Goal: Communication & Community: Answer question/provide support

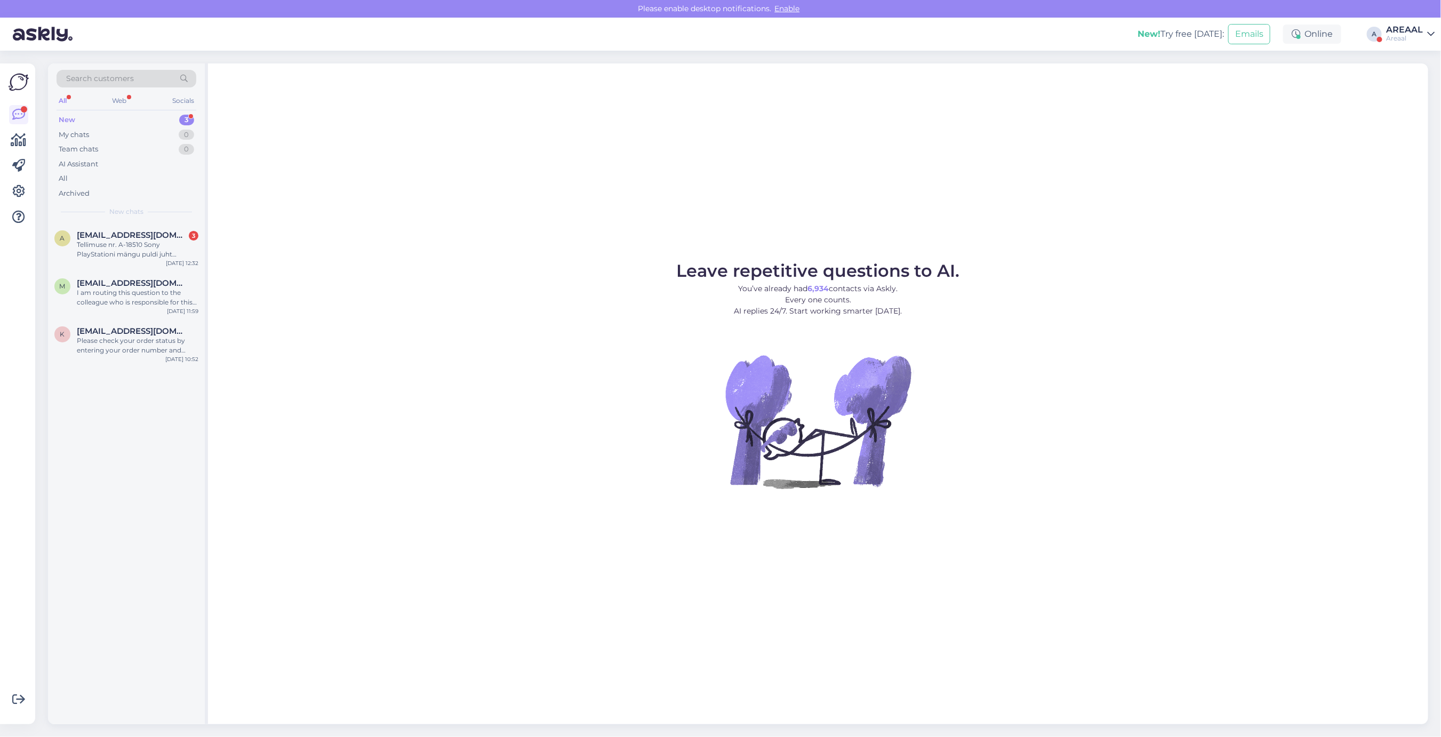
click at [231, 243] on div "Leave repetitive questions to AI. You’ve already had 6,934 contacts via Askly. …" at bounding box center [818, 393] width 1221 height 661
click at [775, 230] on div "Leave repetitive questions to AI. You’ve already had 6,934 contacts via Askly. …" at bounding box center [818, 393] width 1221 height 661
click at [1404, 85] on div "Leave repetitive questions to AI. You’ve already had 6,934 contacts via Askly. …" at bounding box center [818, 393] width 1221 height 661
click at [1402, 28] on div "AREAAL" at bounding box center [1404, 30] width 37 height 9
click at [1401, 81] on button "Open" at bounding box center [1412, 82] width 30 height 17
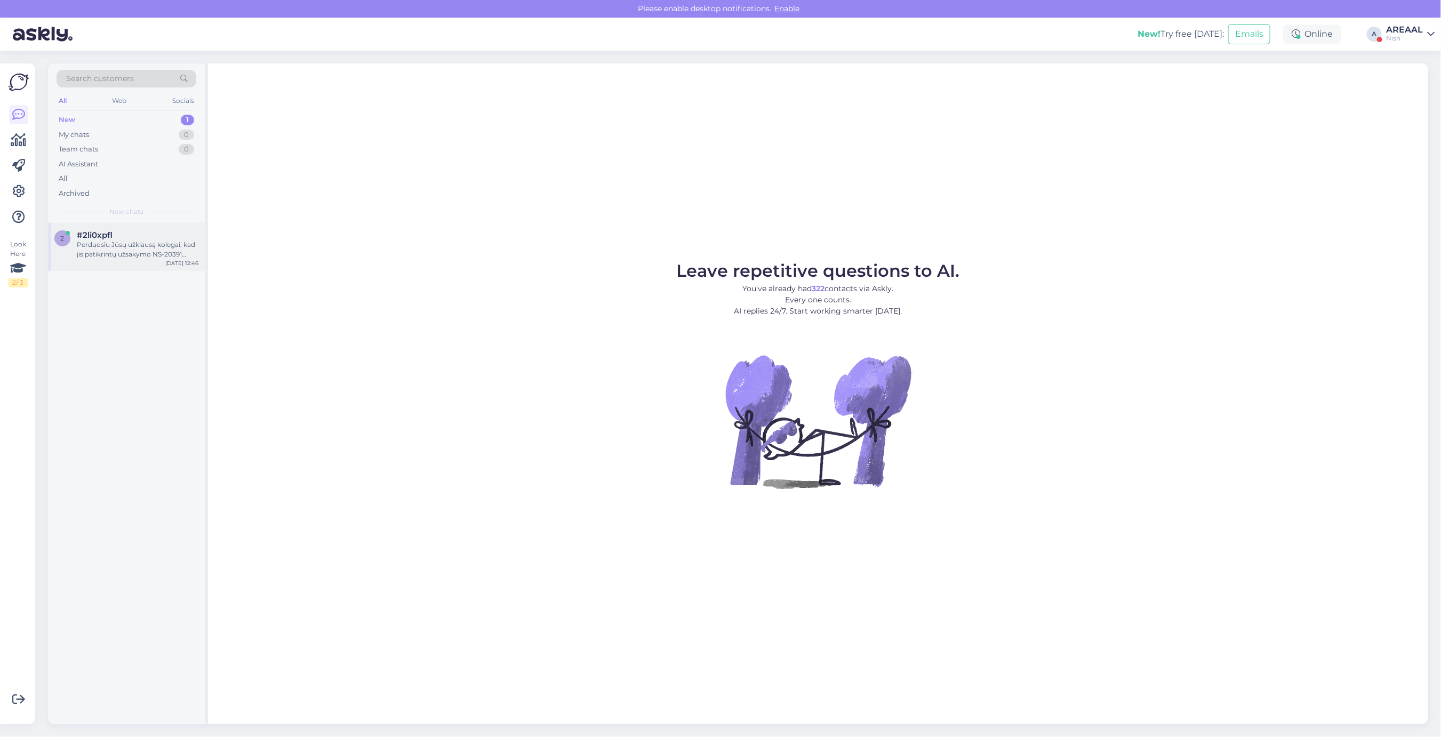
click at [151, 230] on div "#2li0xpfl" at bounding box center [138, 235] width 122 height 10
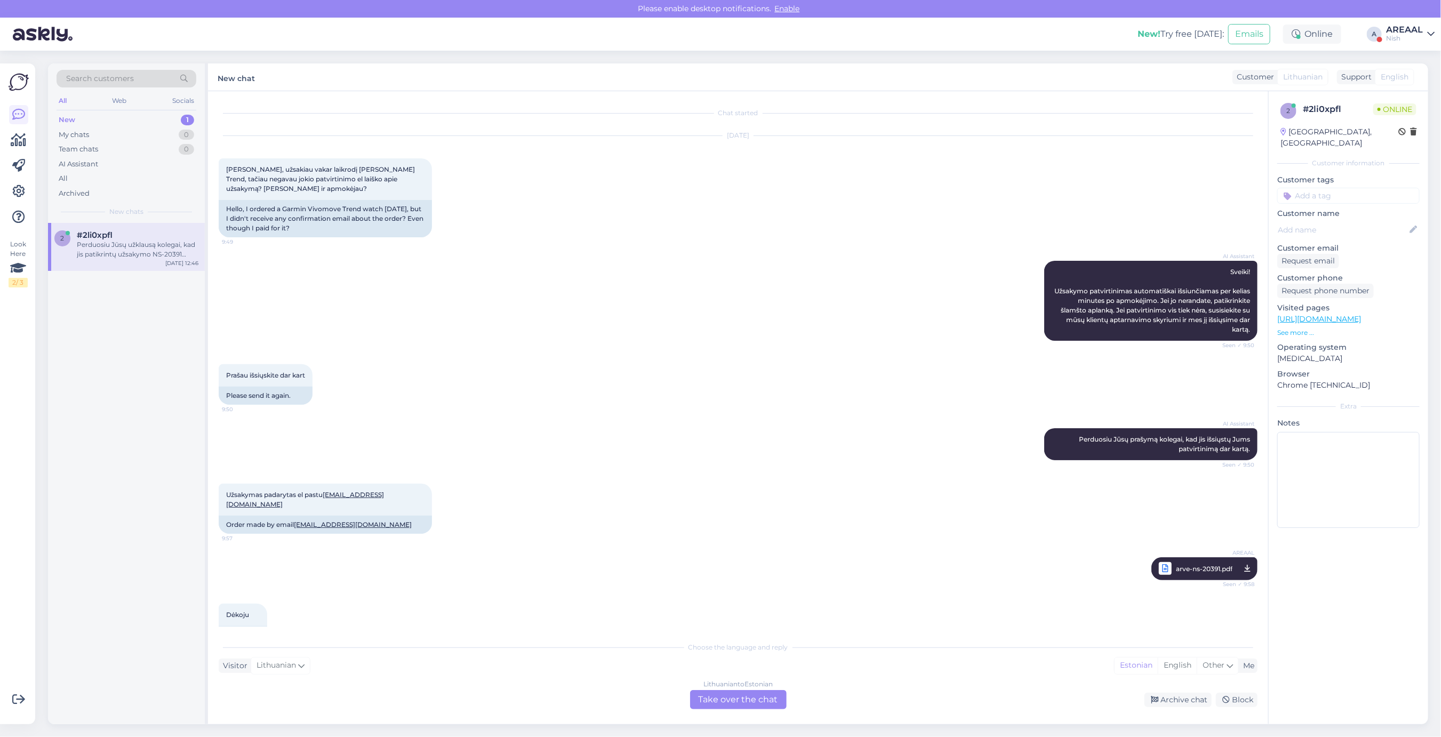
scroll to position [964, 0]
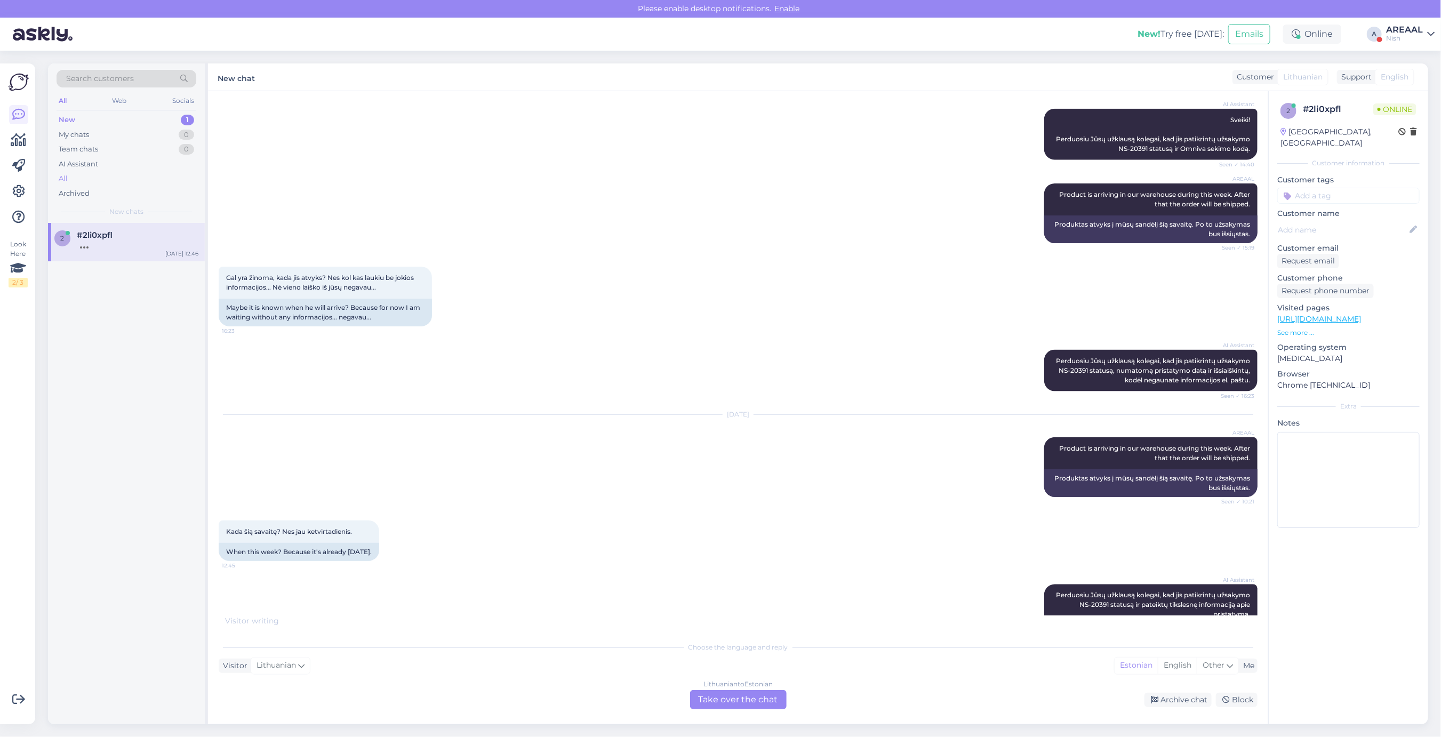
click at [137, 172] on div "All" at bounding box center [127, 178] width 140 height 15
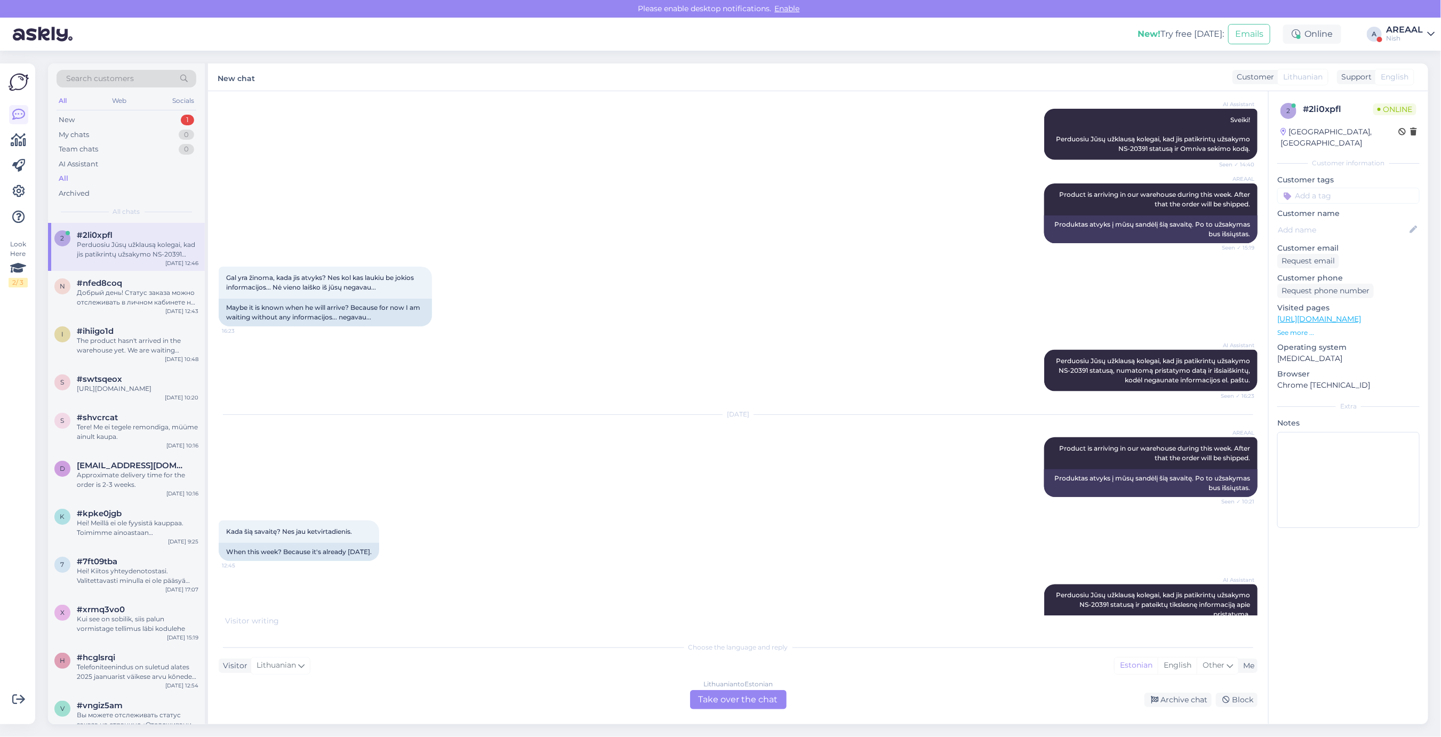
click at [1406, 27] on div "AREAAL" at bounding box center [1404, 30] width 37 height 9
click at [1413, 65] on button "Open" at bounding box center [1412, 59] width 30 height 17
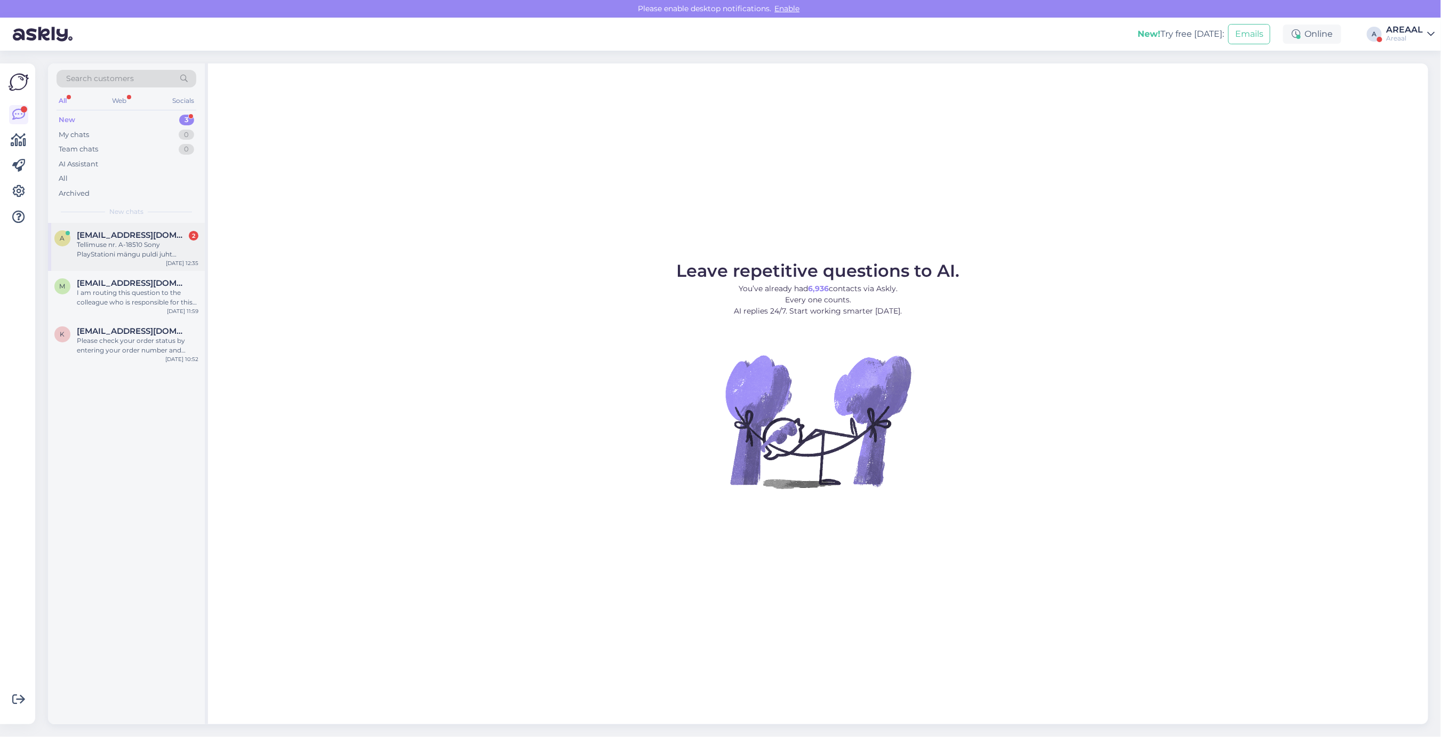
click at [174, 241] on div "Tellimuse nr. A-18510 Sony PlayStationi mängu puldi juht [PERSON_NAME] tööta, v…" at bounding box center [138, 249] width 122 height 19
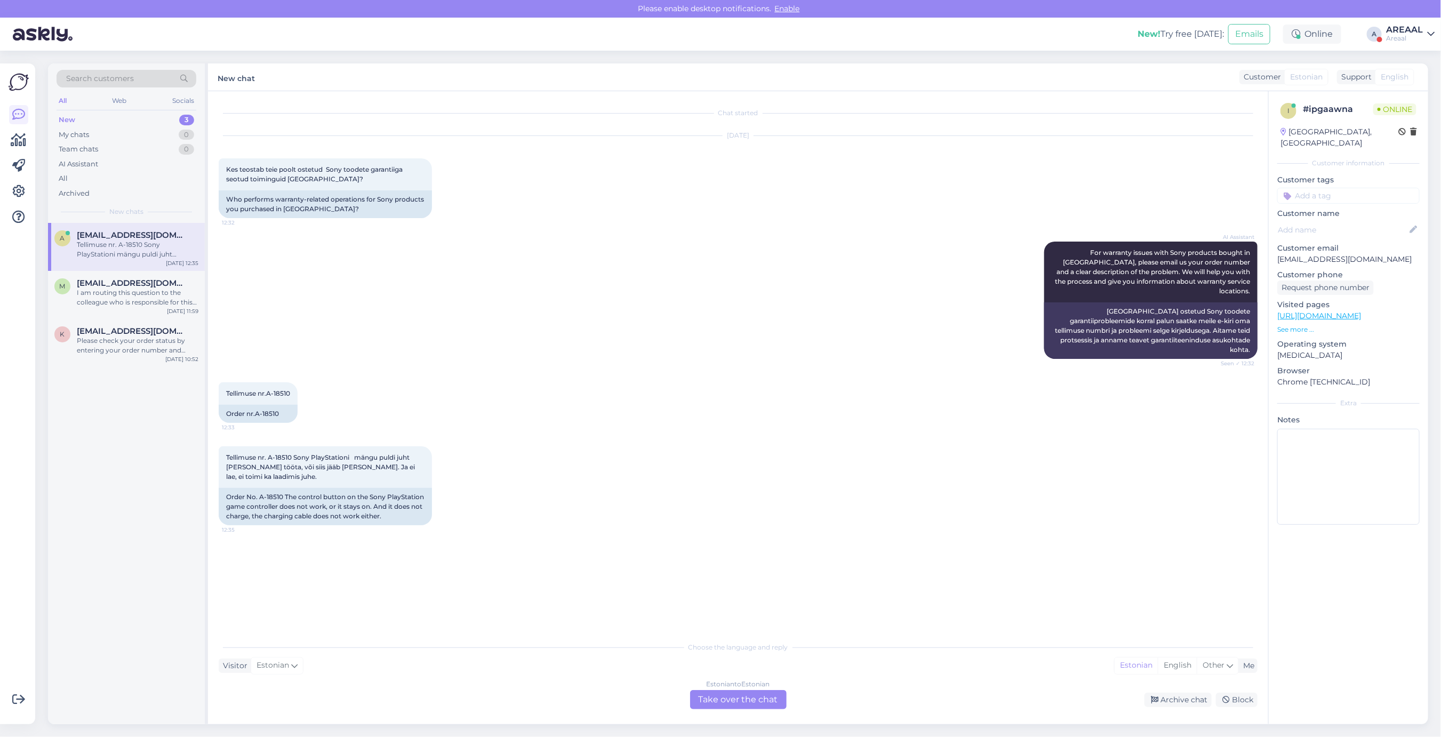
click at [735, 693] on div "Estonian to Estonian Take over the chat" at bounding box center [738, 699] width 97 height 19
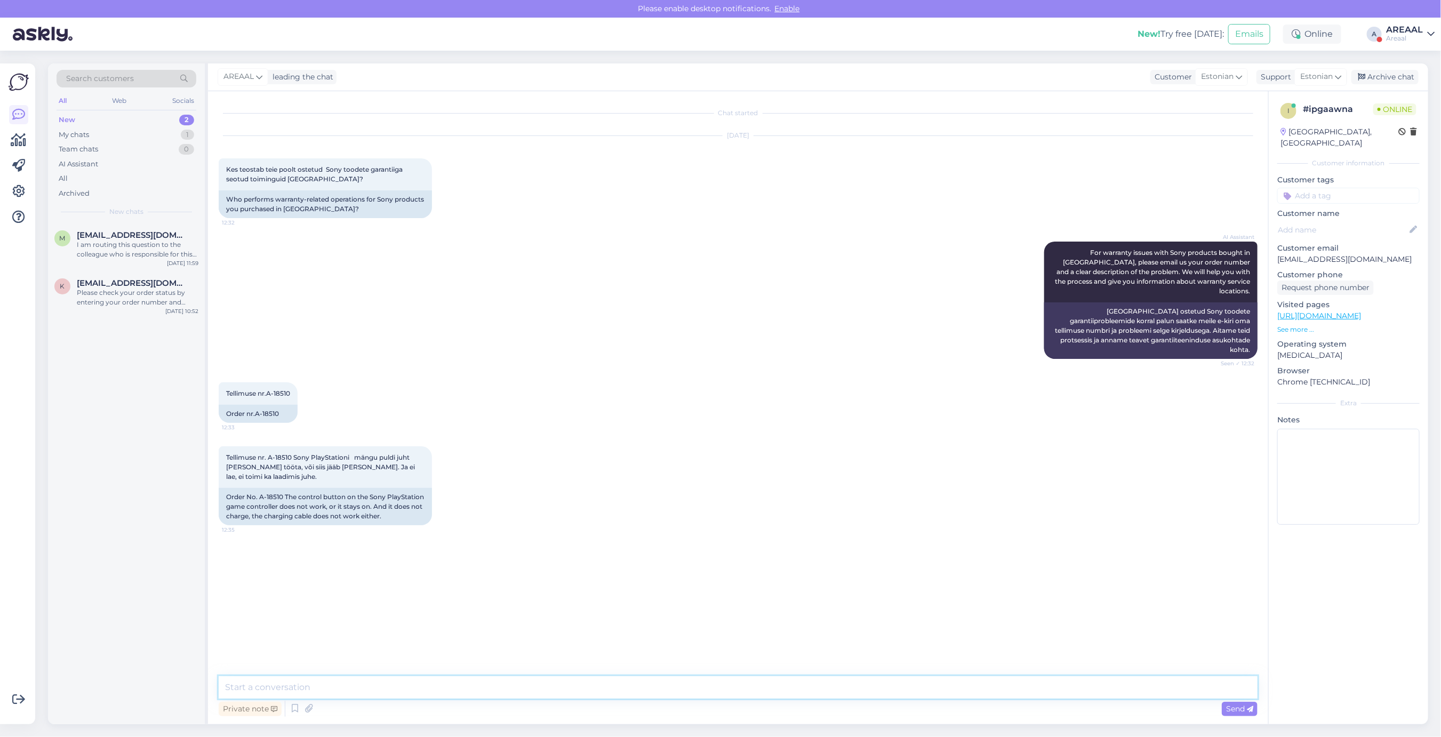
click at [735, 693] on textarea at bounding box center [738, 687] width 1039 height 22
type textarea "Tere! Saatke [PERSON_NAME] [PERSON_NAME] [EMAIL_ADDRESS][DOMAIN_NAME]"
click at [1404, 68] on div "AREAAL leading the chat Customer Estonian Support Estonian Archive chat" at bounding box center [818, 77] width 1221 height 28
click at [1398, 75] on div "Archive chat" at bounding box center [1385, 77] width 67 height 14
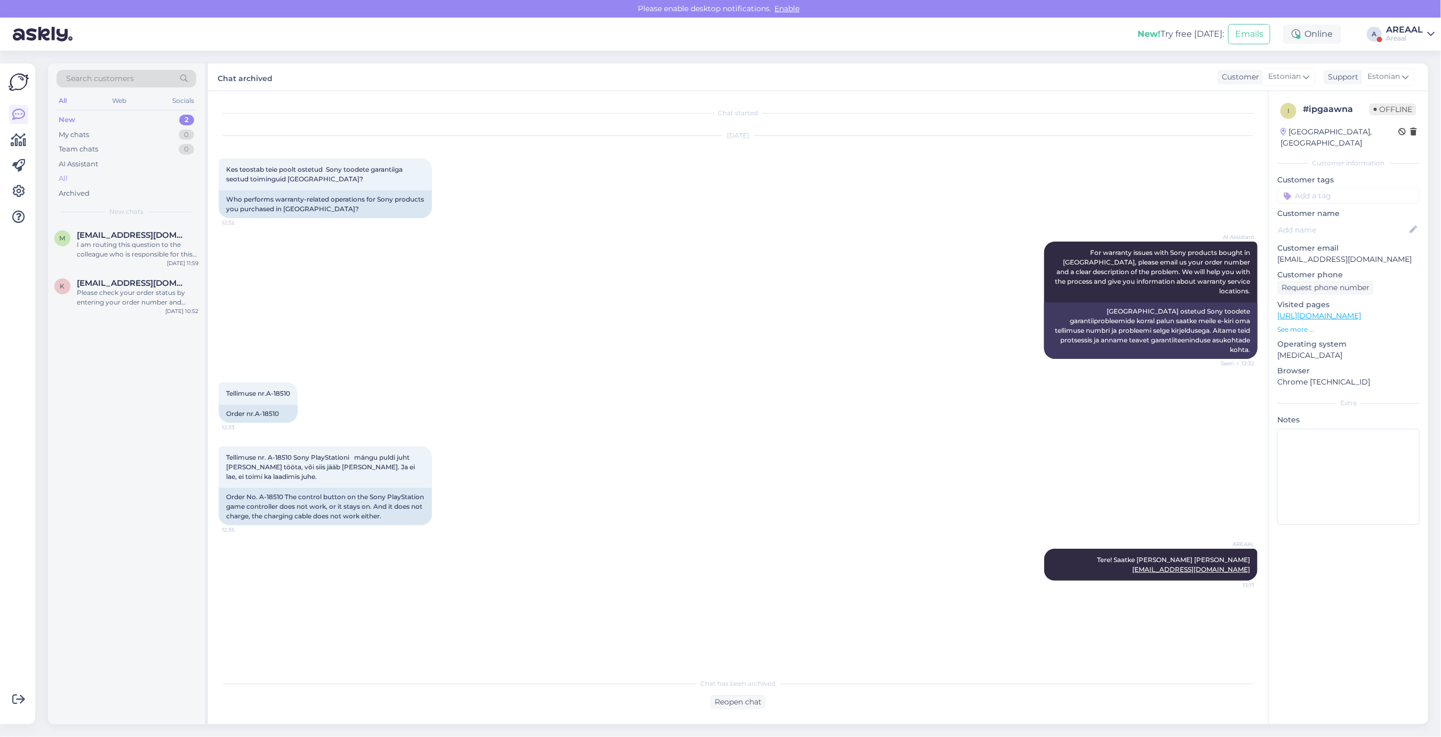
click at [155, 175] on div "All" at bounding box center [127, 178] width 140 height 15
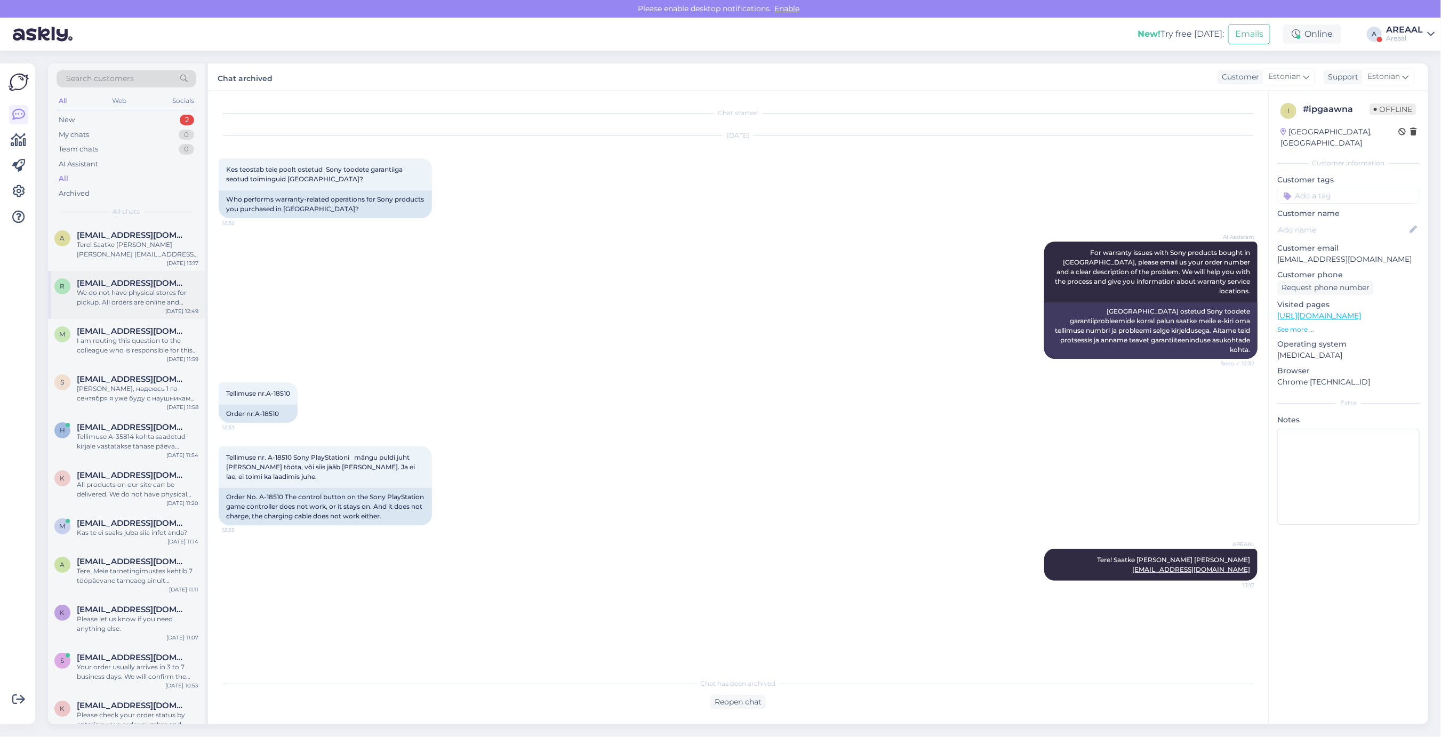
click at [154, 281] on span "[EMAIL_ADDRESS][DOMAIN_NAME]" at bounding box center [132, 283] width 111 height 10
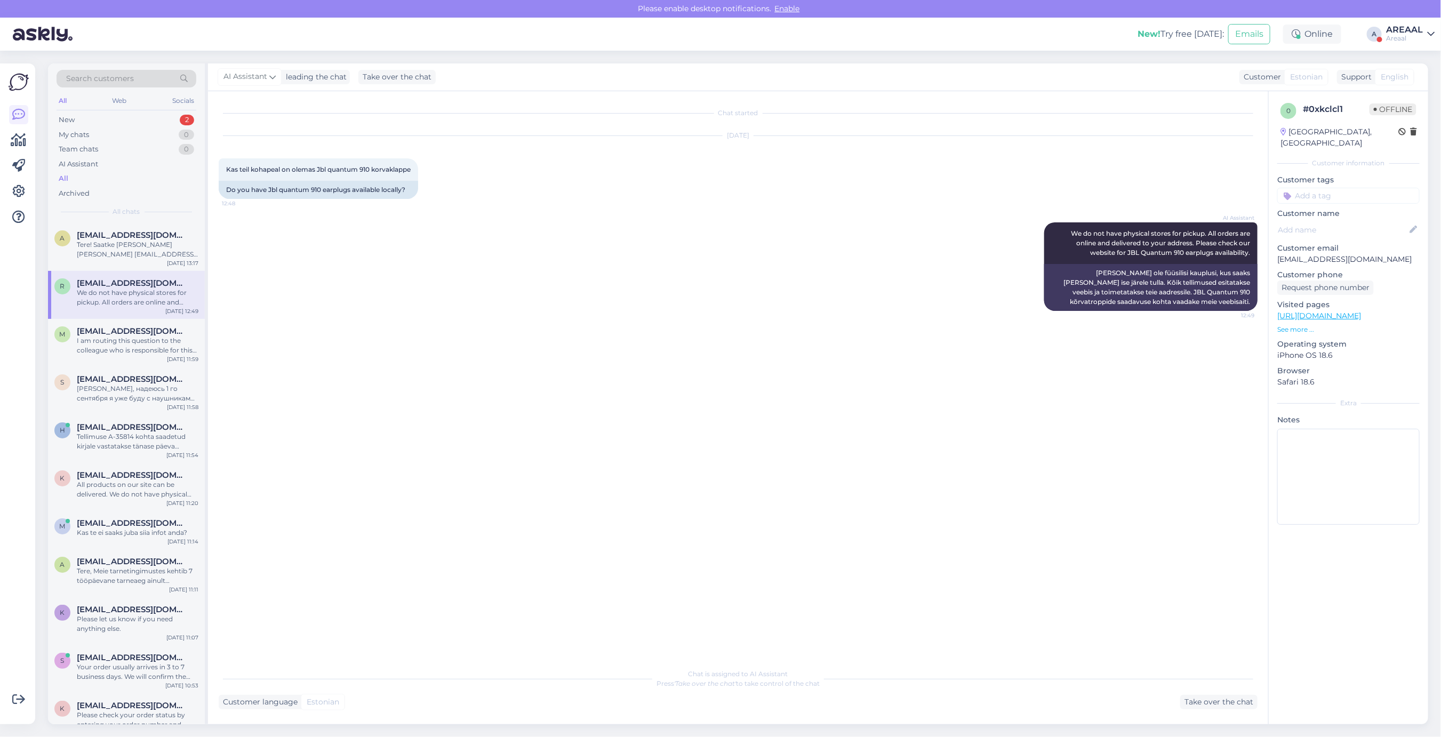
click at [681, 229] on div "AI Assistant We do not have physical stores for pickup. All orders are online a…" at bounding box center [738, 267] width 1039 height 112
click at [126, 249] on div "Tere! Saatke [PERSON_NAME] [PERSON_NAME] [EMAIL_ADDRESS][DOMAIN_NAME]" at bounding box center [138, 249] width 122 height 19
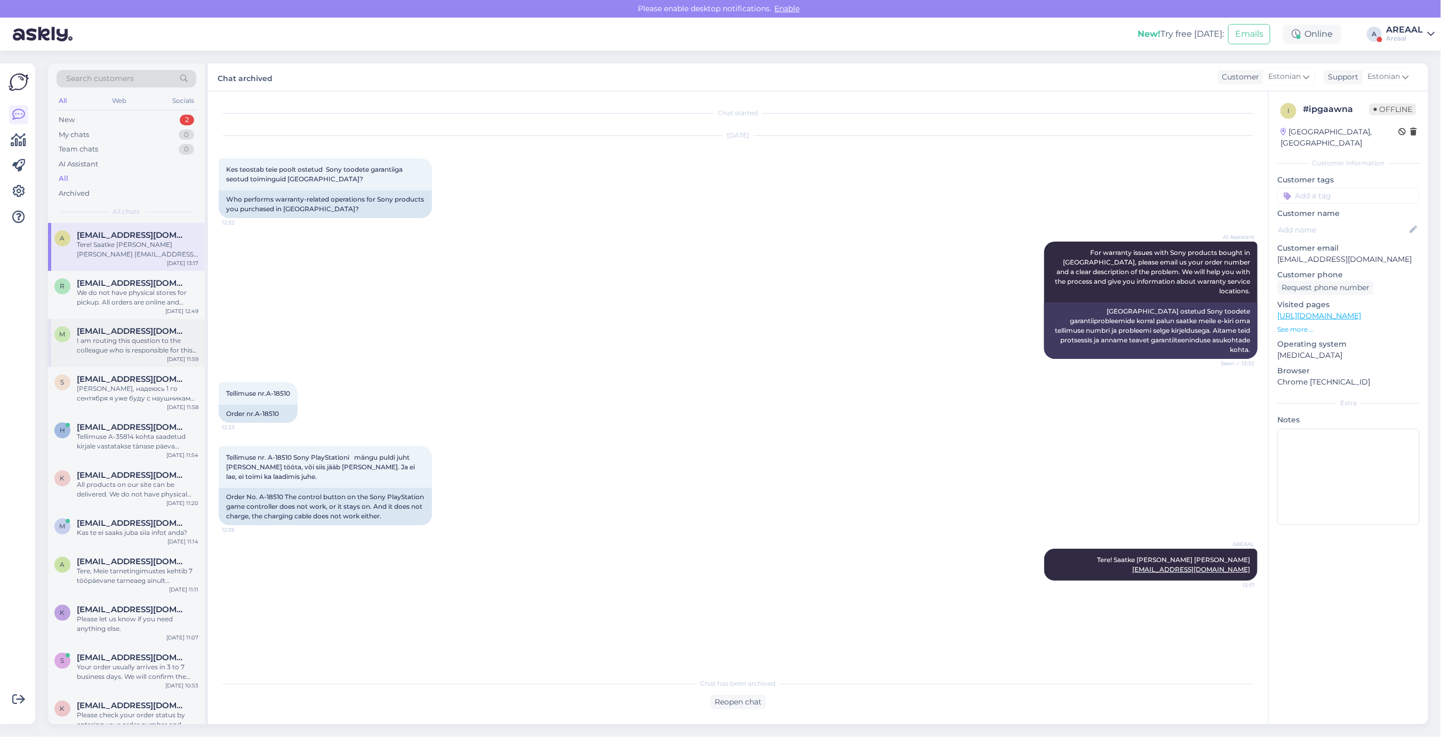
click at [140, 345] on div "I am routing this question to the colleague who is responsible for this topic. …" at bounding box center [138, 345] width 122 height 19
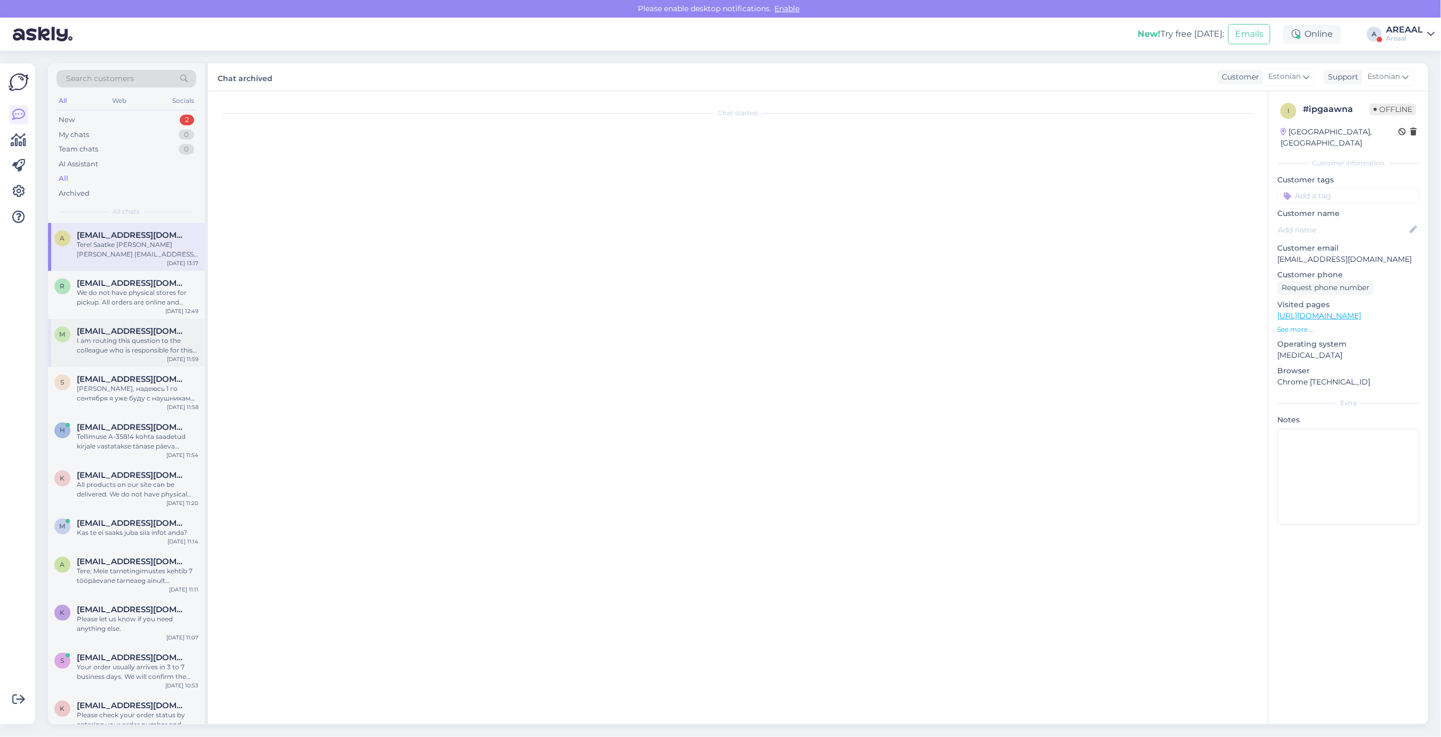
scroll to position [5275, 0]
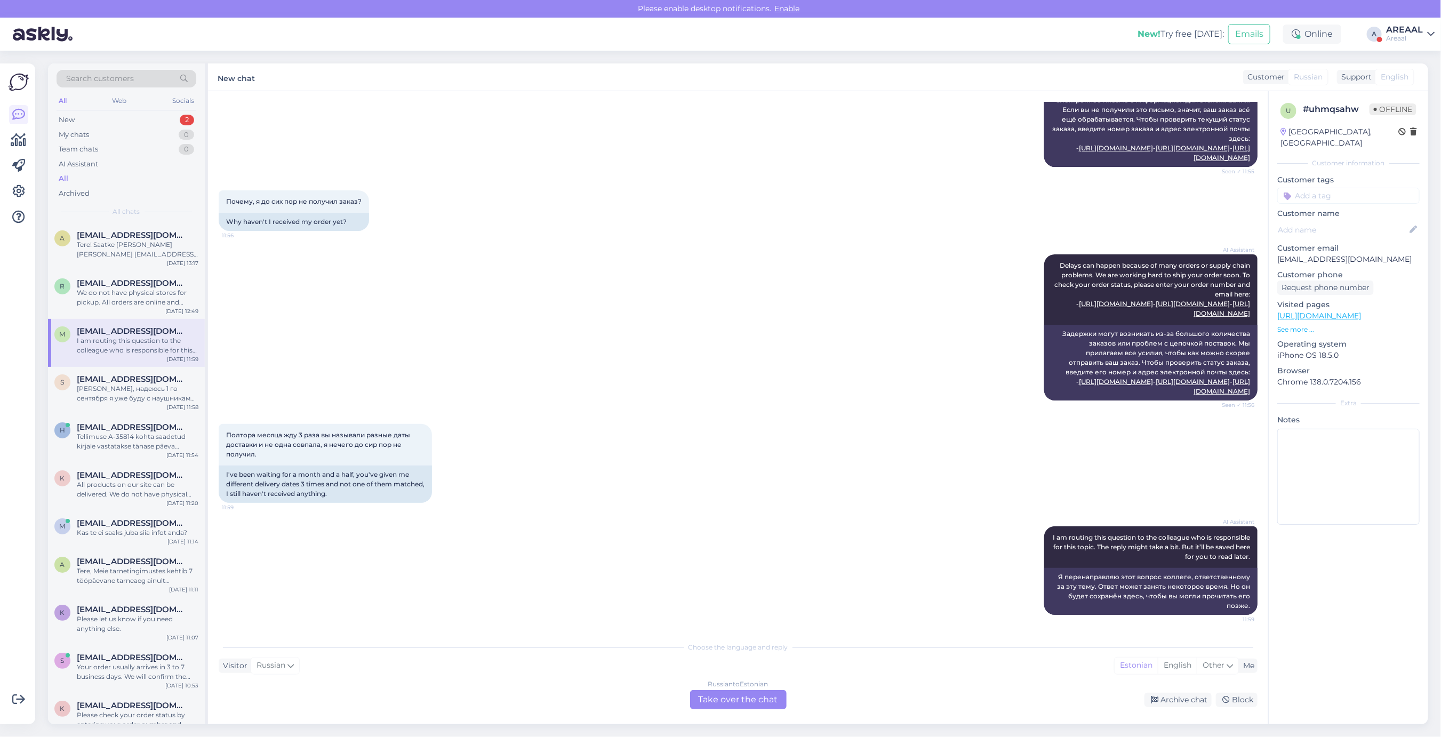
click at [740, 712] on div "Chat started [DATE] Здравствуйте, меня интересует когда я получу товар и где он…" at bounding box center [738, 407] width 1061 height 633
click at [740, 705] on div "Russian to Estonian Take over the chat" at bounding box center [738, 699] width 97 height 19
click at [740, 703] on div "Russian to Estonian Take over the chat" at bounding box center [738, 699] width 97 height 19
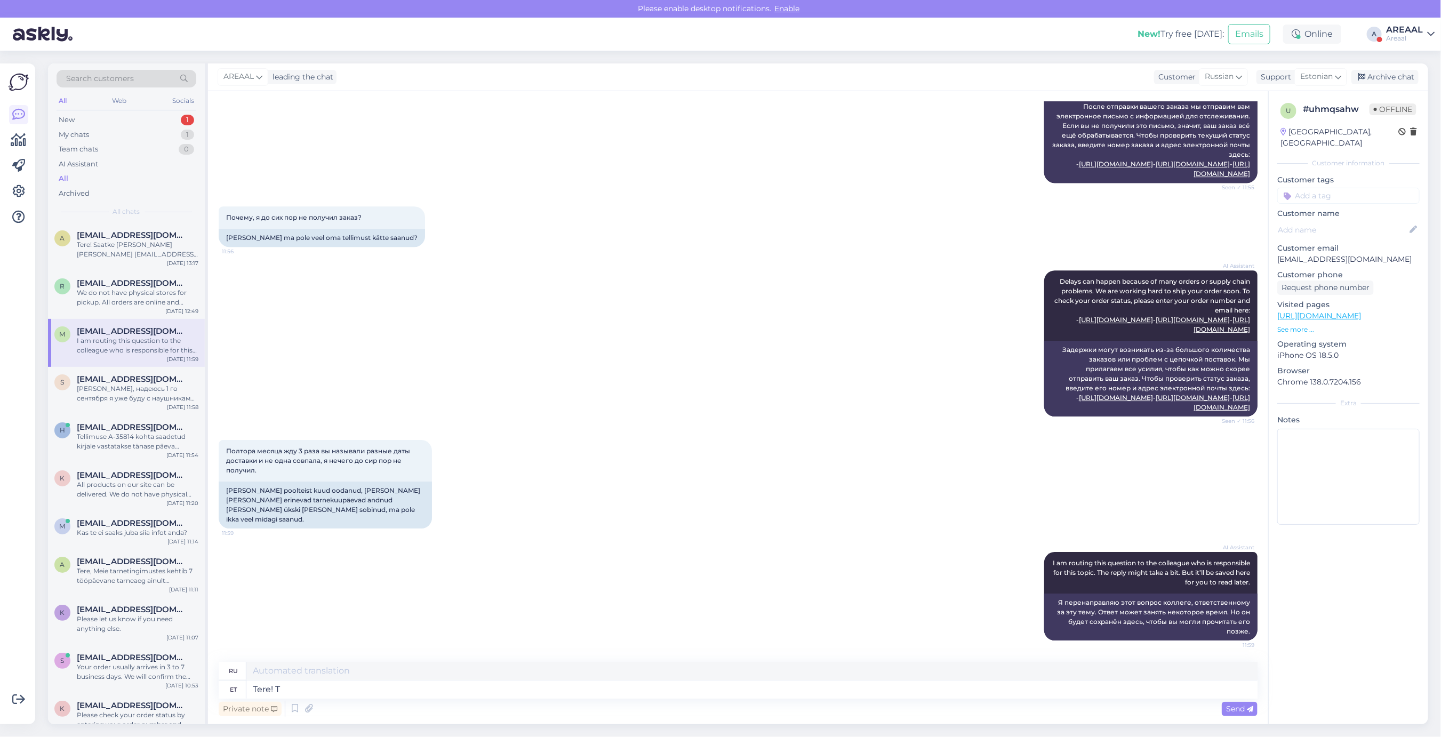
type textarea "Tere! Te"
type textarea "Привет!"
type textarea "Tere! [PERSON_NAME]"
type textarea "Привет! Ты"
type textarea "Tere! Teie saadetud e-r"
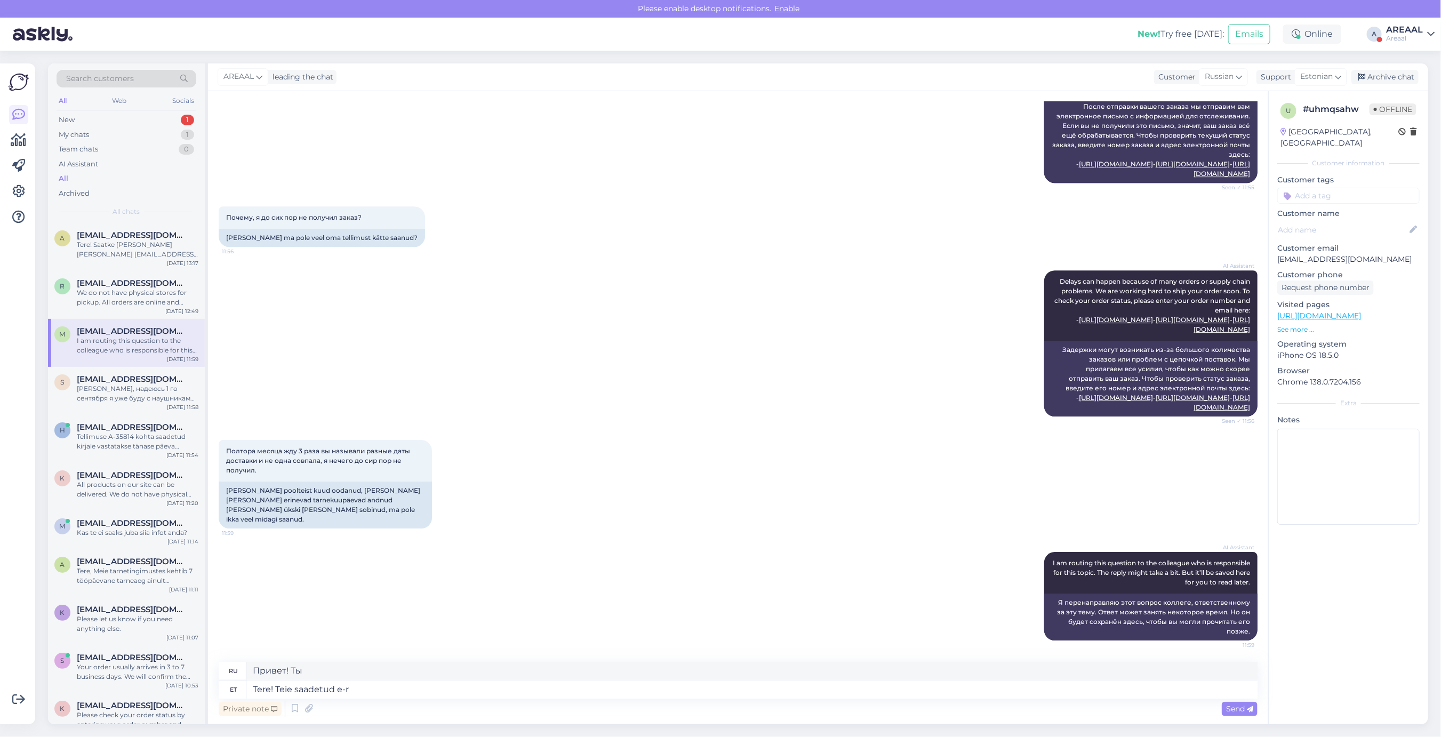
type textarea "Привет! Ты отправил(а)"
type textarea "Tere! Teie saadetud e-kirjale vast"
type textarea "Здравствуйте! На письмо, которое вы отправили"
type textarea "Tere! Teie saadetud e-kirjale vastatakse"
type textarea "Здравствуйте! Мы ответим на ваше письмо."
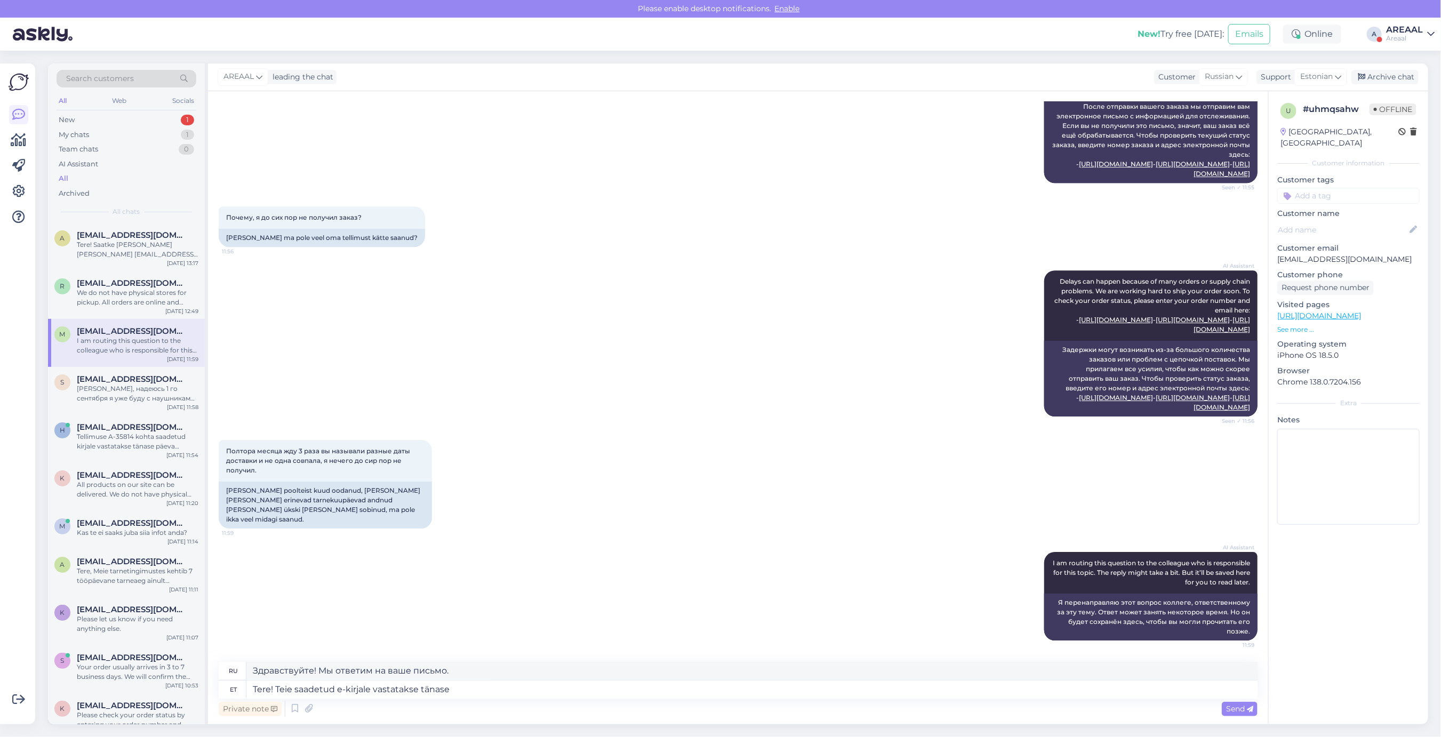
type textarea "Tere! Teie saadetud e-kirjale vastatakse tänase"
type textarea "Здравствуйте! На ваше письмо мы ответим сегодня."
type textarea "Tere! Teie saadetud e-kirjale vastatakse tänase päeva jooksul."
type textarea "Здравствуйте! Мы ответим на ваше письмо сегодня."
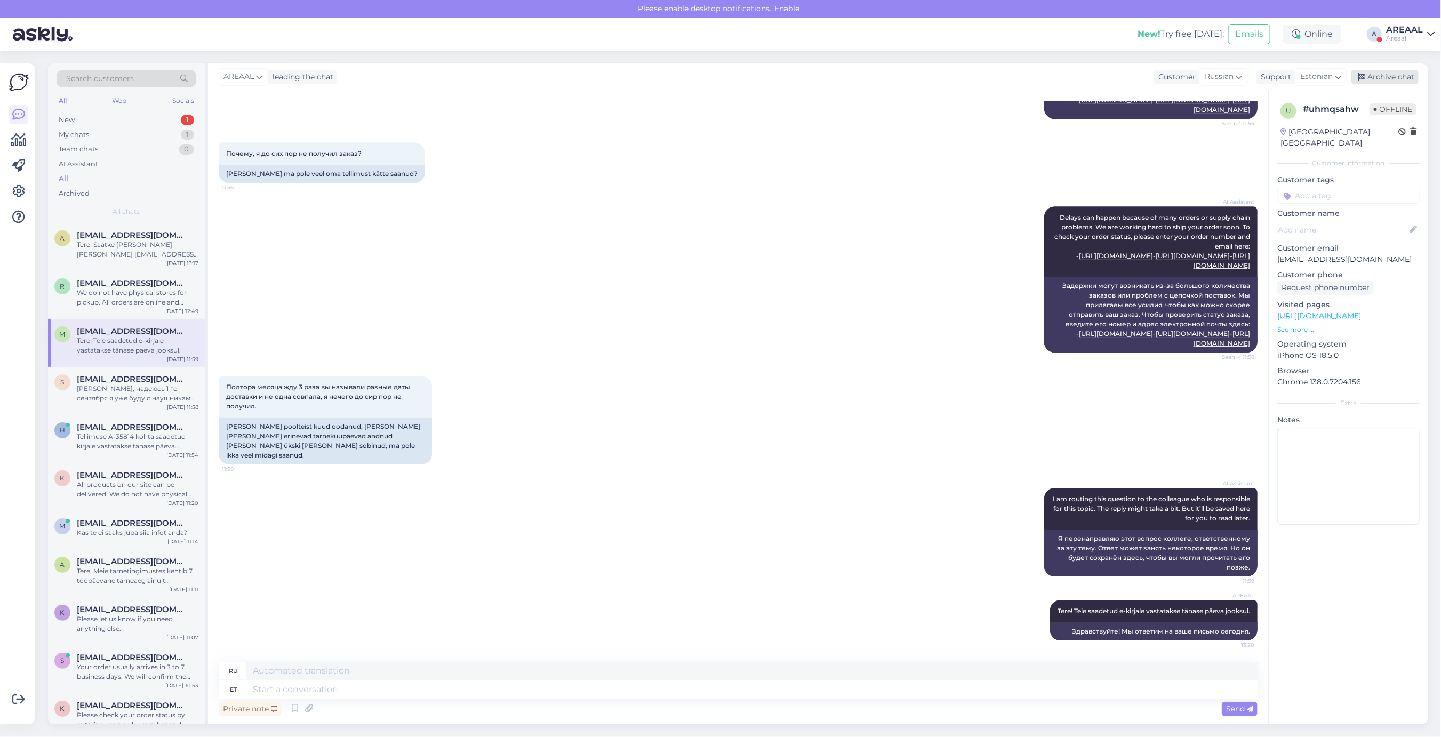
click at [1395, 78] on div "Archive chat" at bounding box center [1385, 77] width 67 height 14
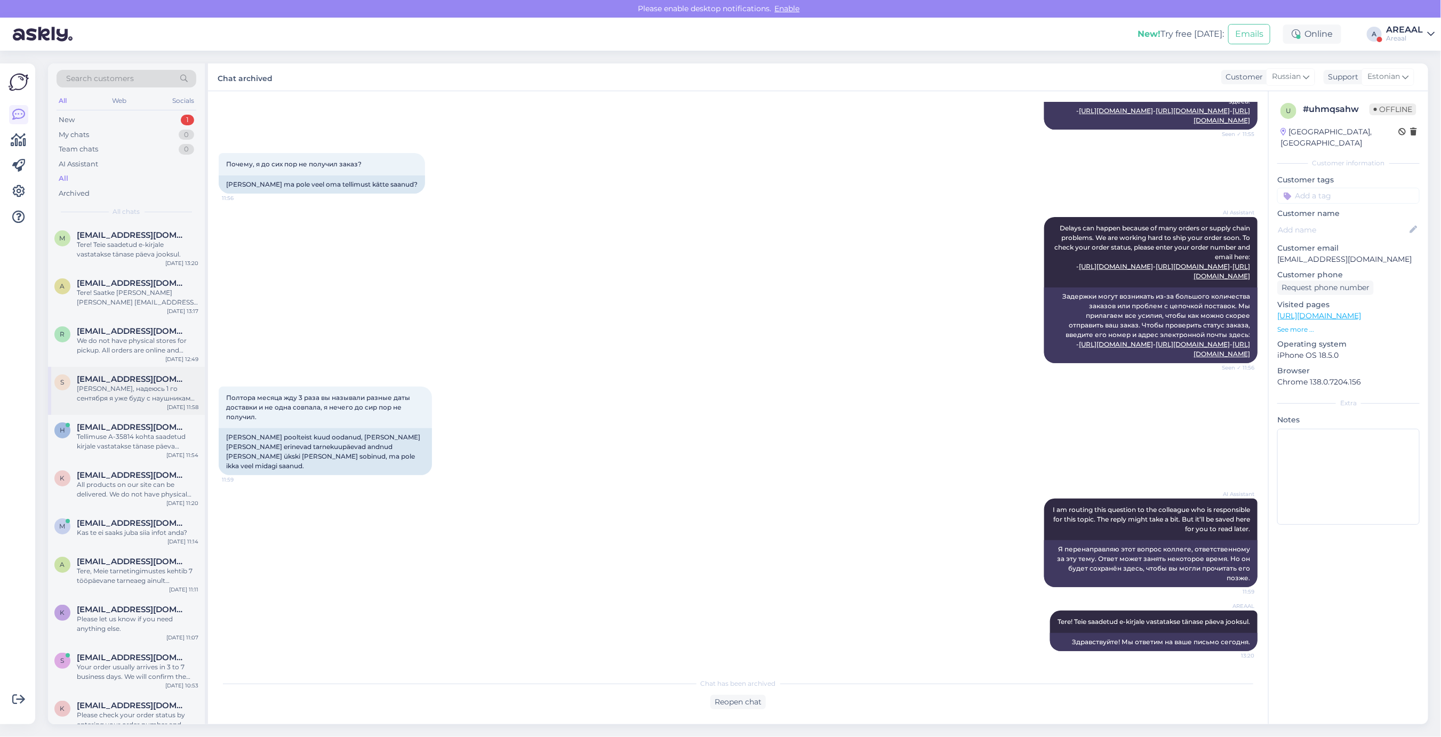
click at [160, 367] on div "s [EMAIL_ADDRESS][DOMAIN_NAME] Окей, надеюсь 1 го сентября я уже буду с наушник…" at bounding box center [126, 391] width 157 height 48
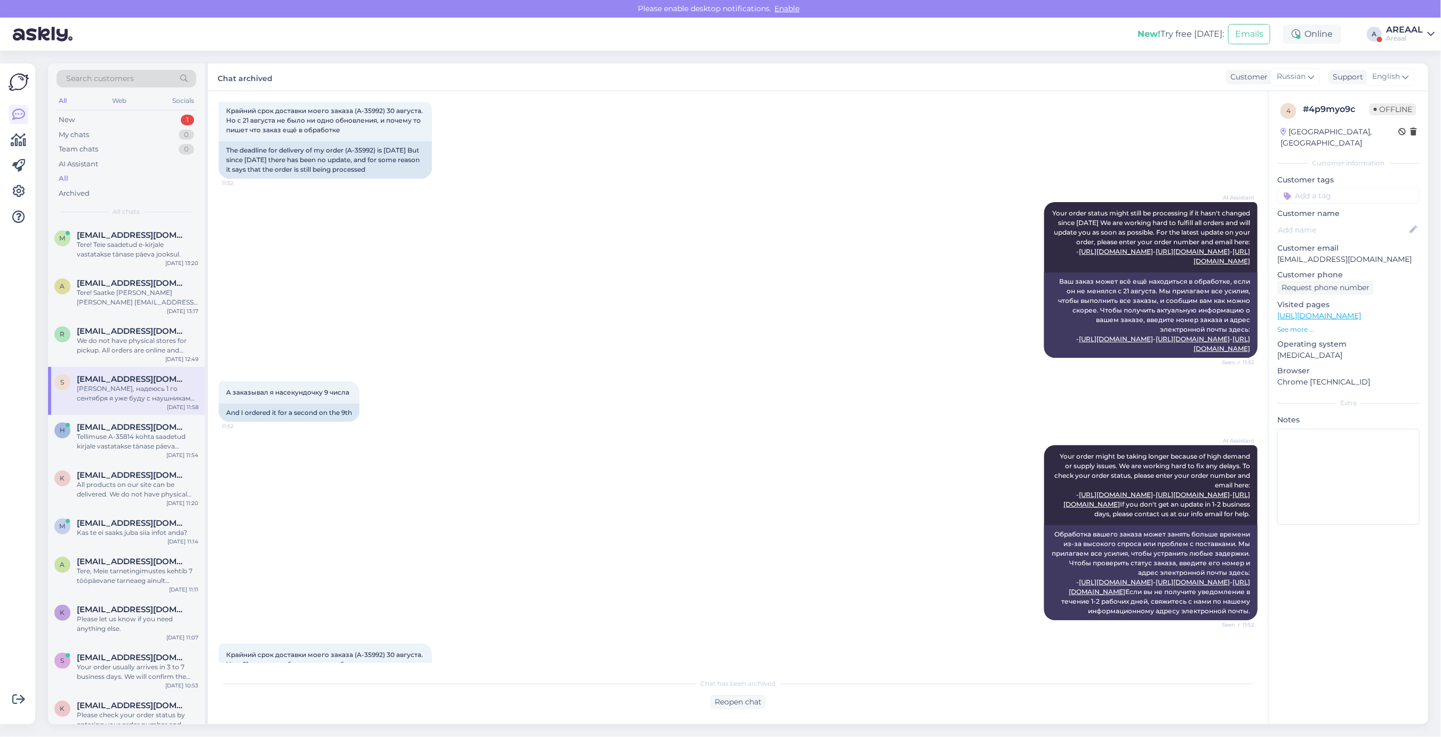
scroll to position [2014, 0]
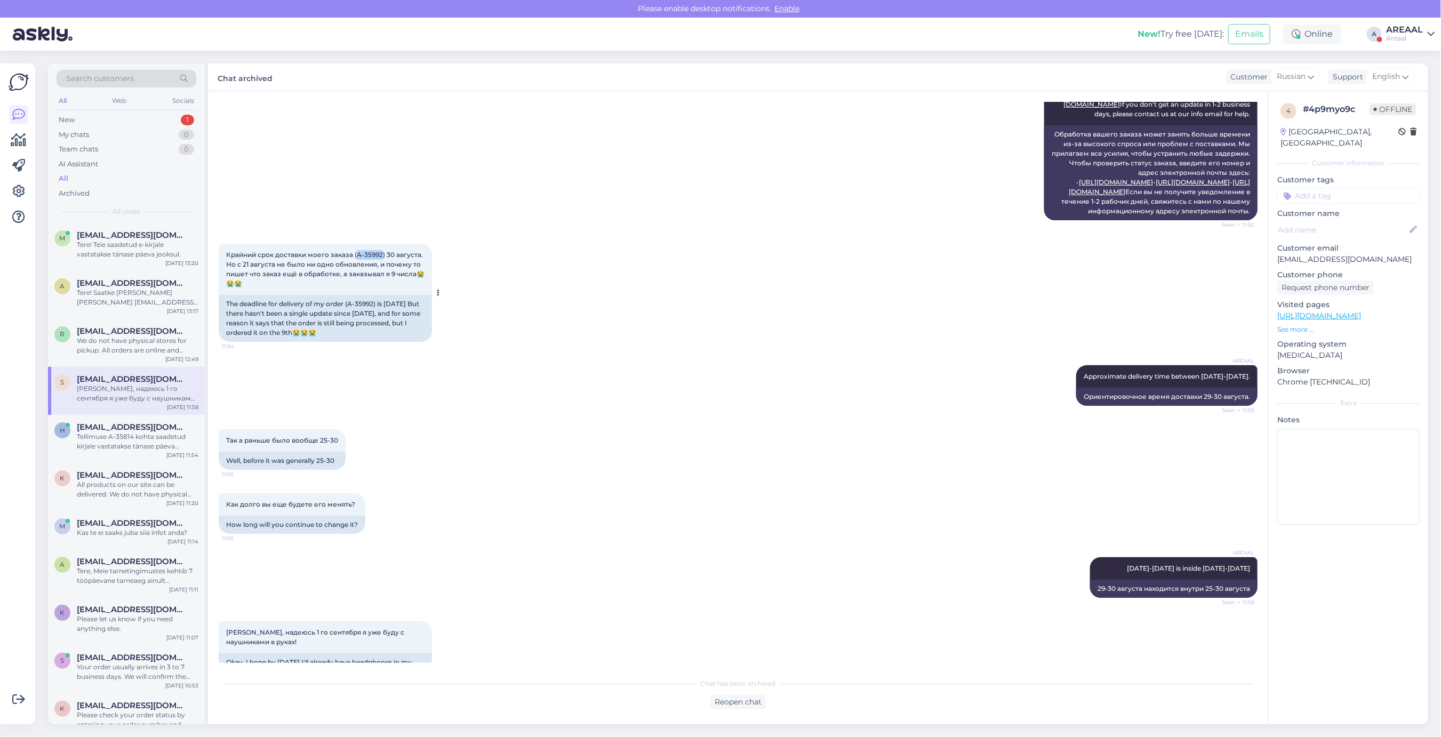
copy span "A-35992"
copy span "(A-35992"
copy span "A-35992"
drag, startPoint x: 370, startPoint y: 361, endPoint x: 356, endPoint y: 362, distance: 13.4
click at [356, 288] on span "Крайний срок доставки моего заказа (A-35992) 30 августа. Но с 21 августа не был…" at bounding box center [325, 269] width 198 height 37
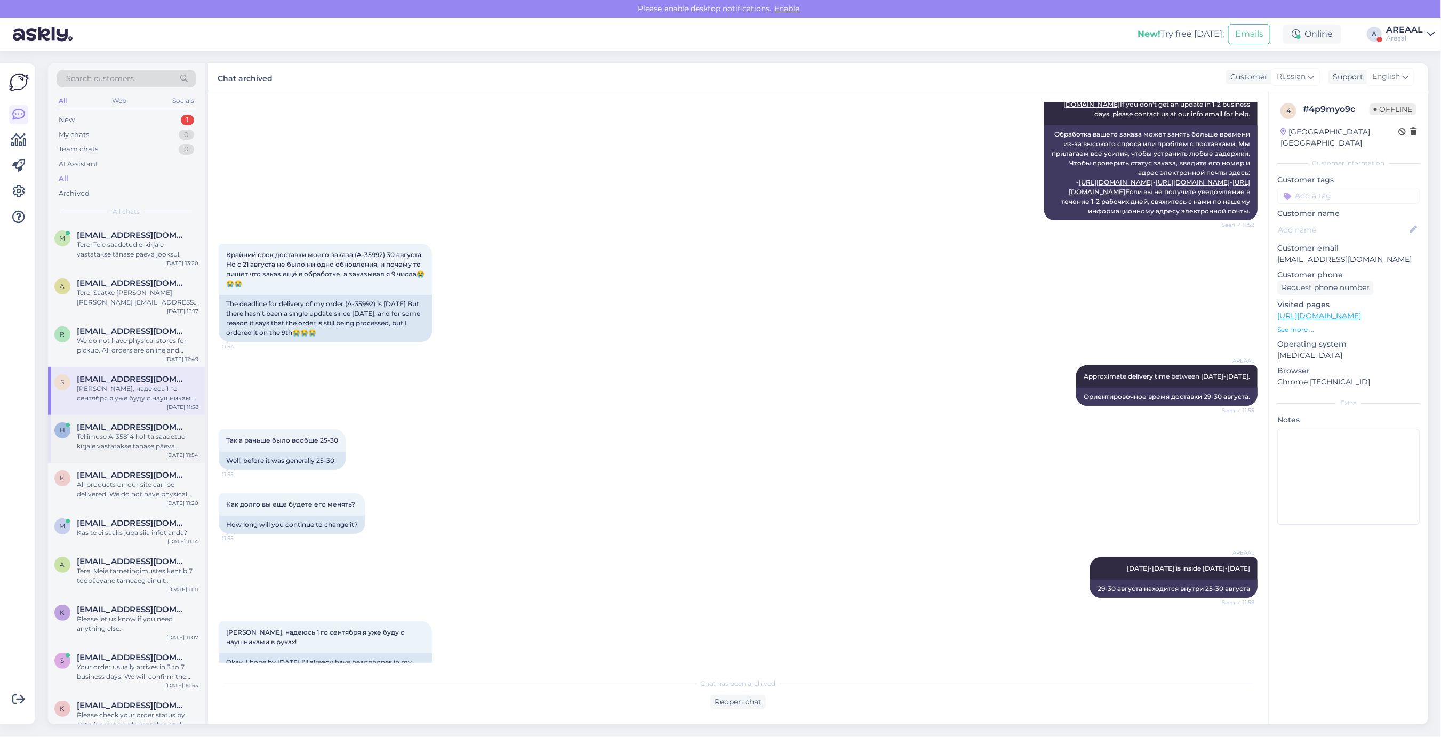
click at [107, 443] on div "Tellimuse A-35814 kohta saadetud kirjale vastatakse tänase päeva jooksul" at bounding box center [138, 441] width 122 height 19
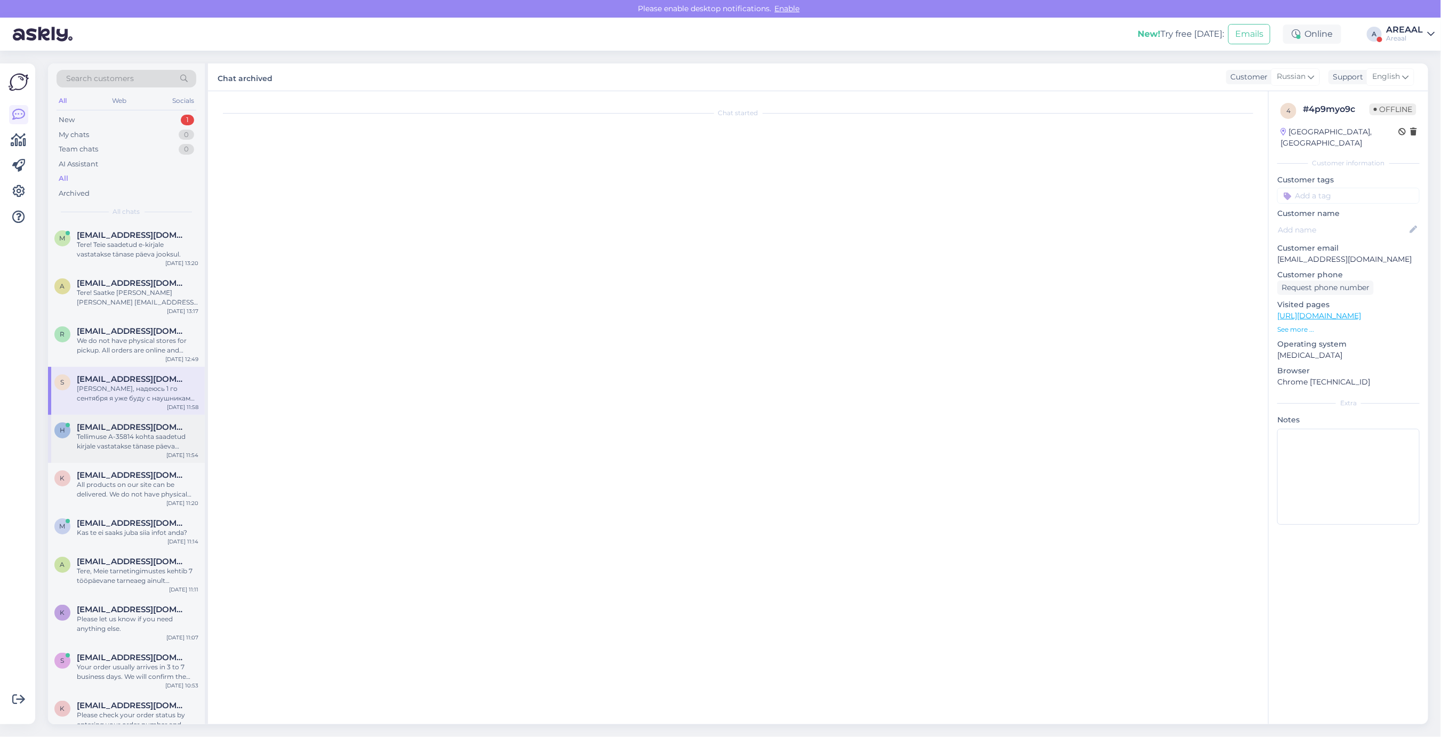
scroll to position [942, 0]
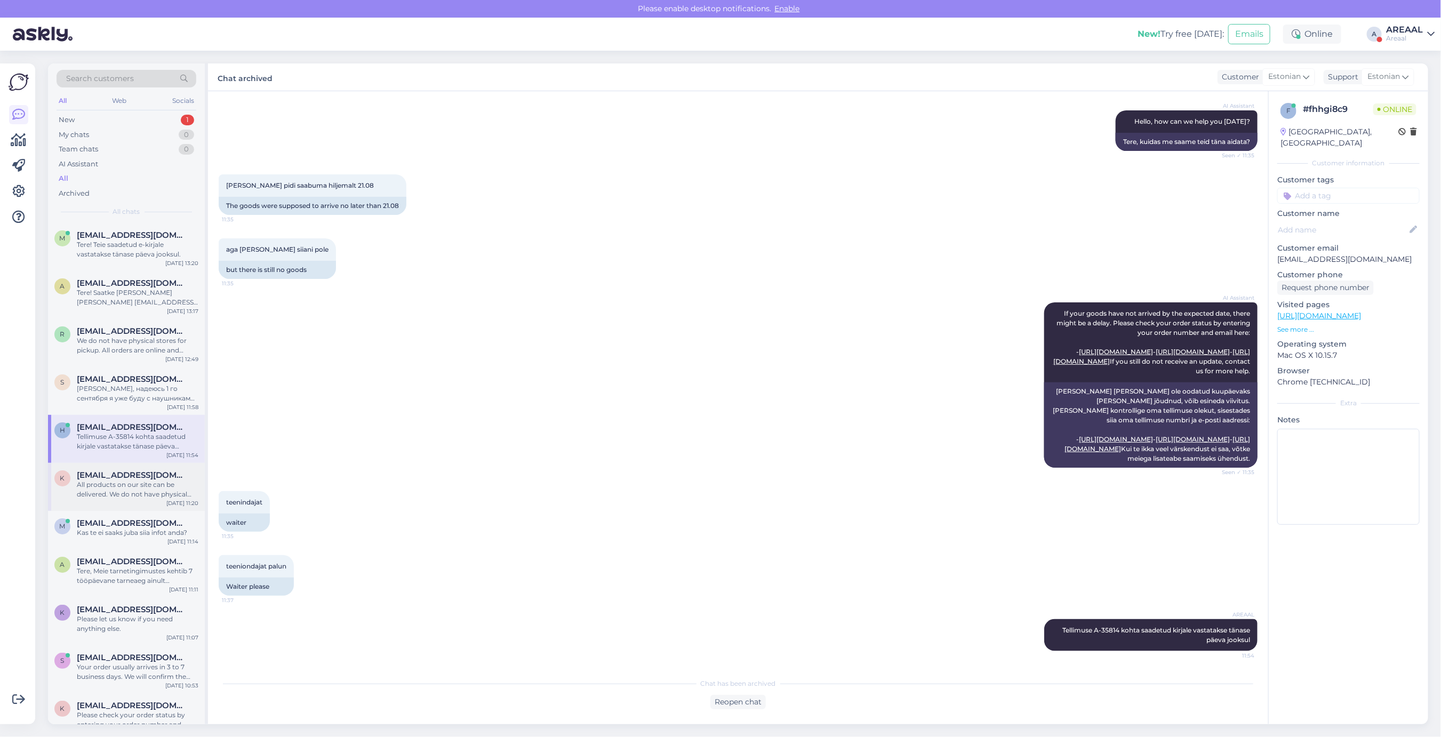
click at [118, 505] on div "k [EMAIL_ADDRESS][DOMAIN_NAME] All products on our site can be delivered. We do…" at bounding box center [126, 487] width 157 height 48
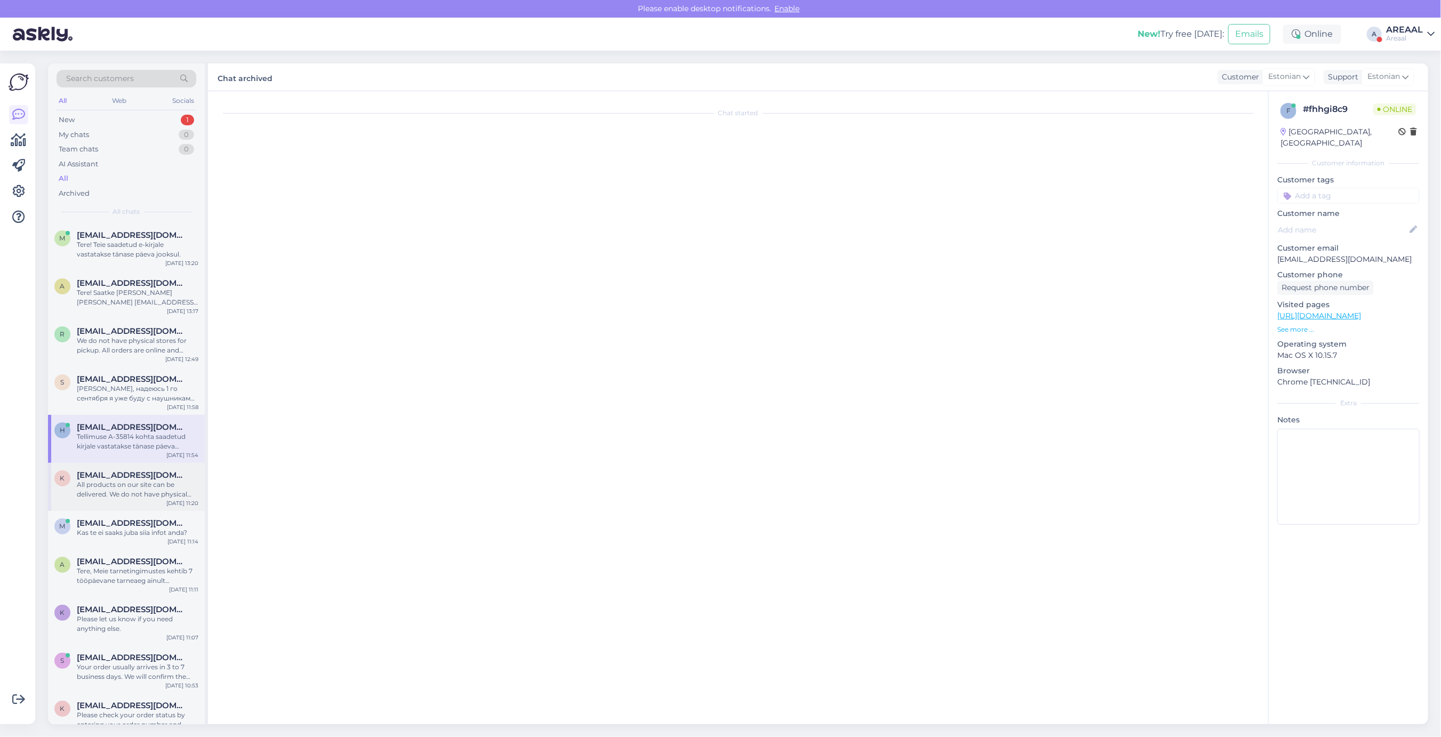
scroll to position [0, 0]
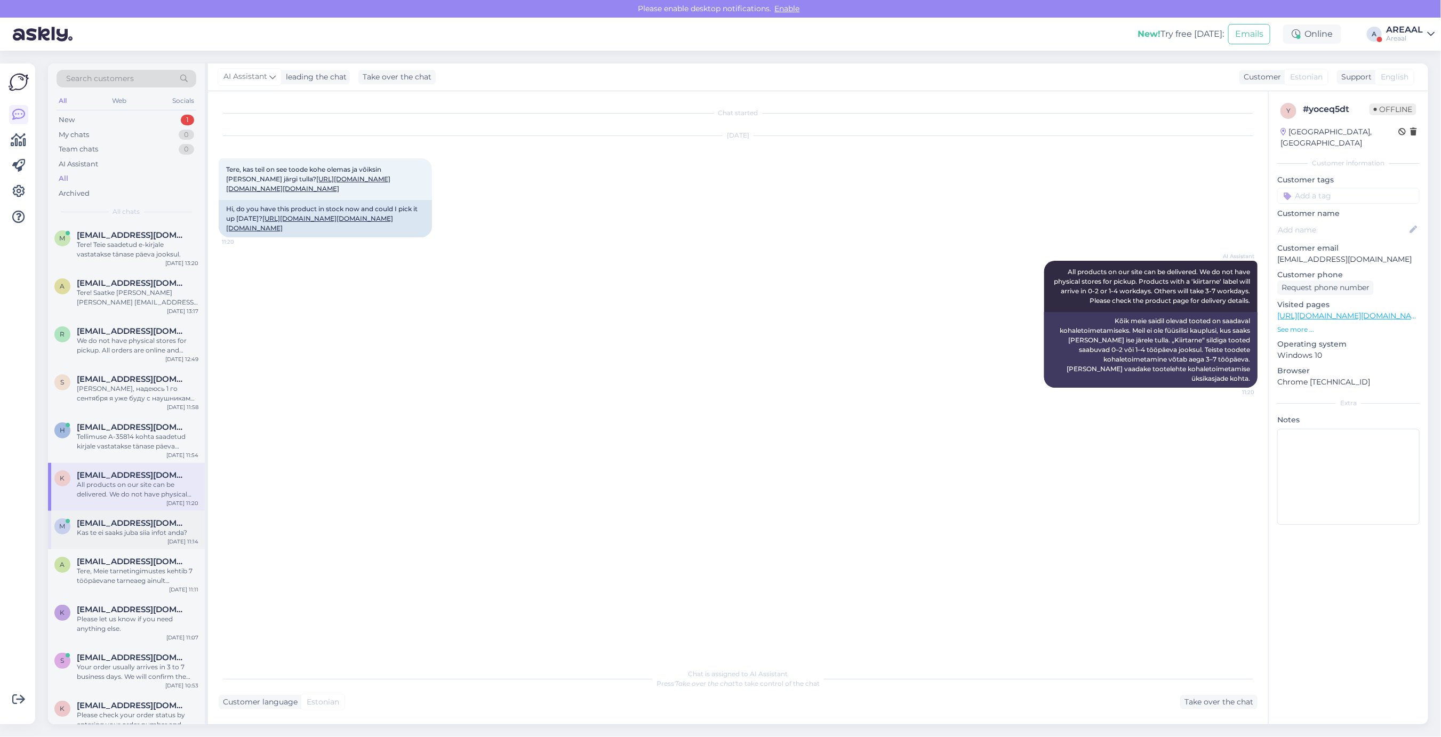
click at [134, 539] on div "m [EMAIL_ADDRESS][DOMAIN_NAME] Kas te ei saaks juba siia infot anda? [DATE] 11:…" at bounding box center [126, 530] width 157 height 38
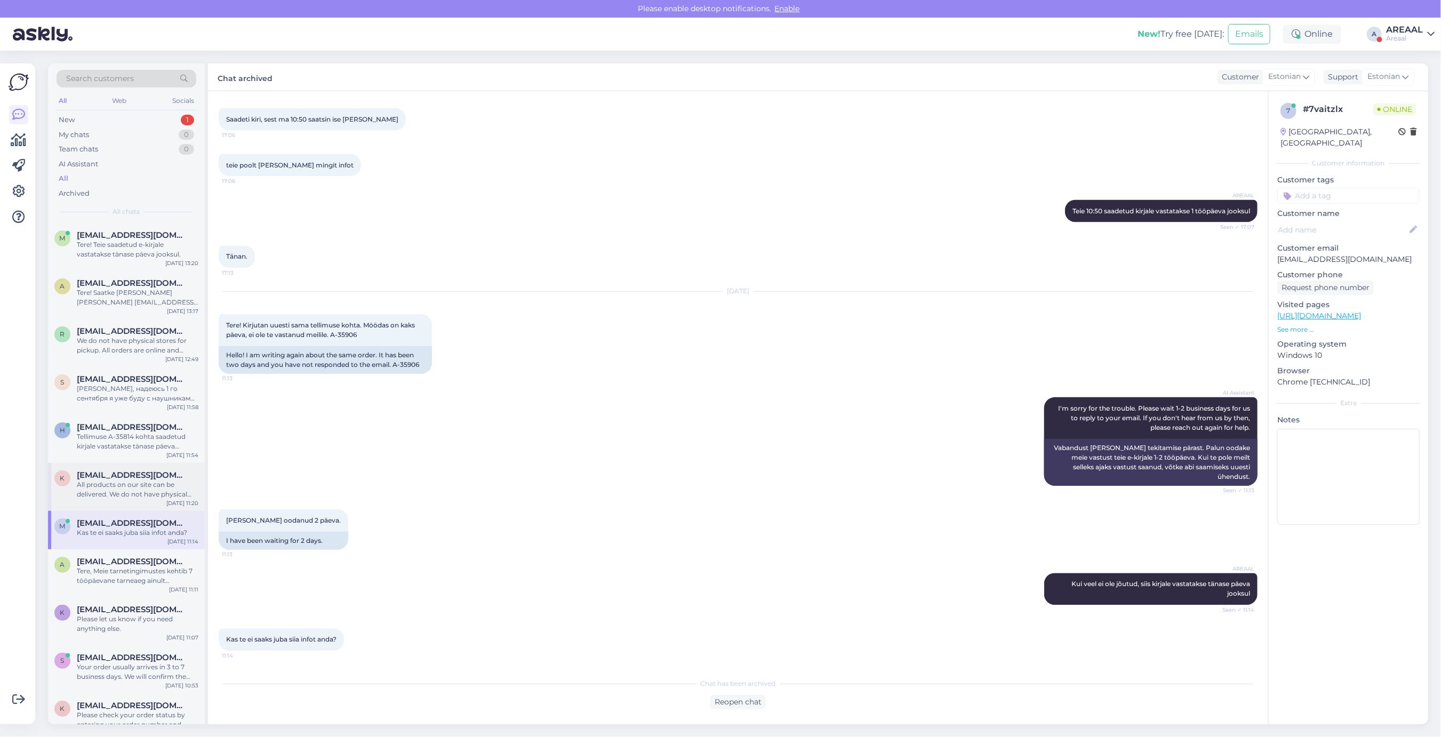
click at [139, 489] on div "All products on our site can be delivered. We do not have physical stores for p…" at bounding box center [138, 489] width 122 height 19
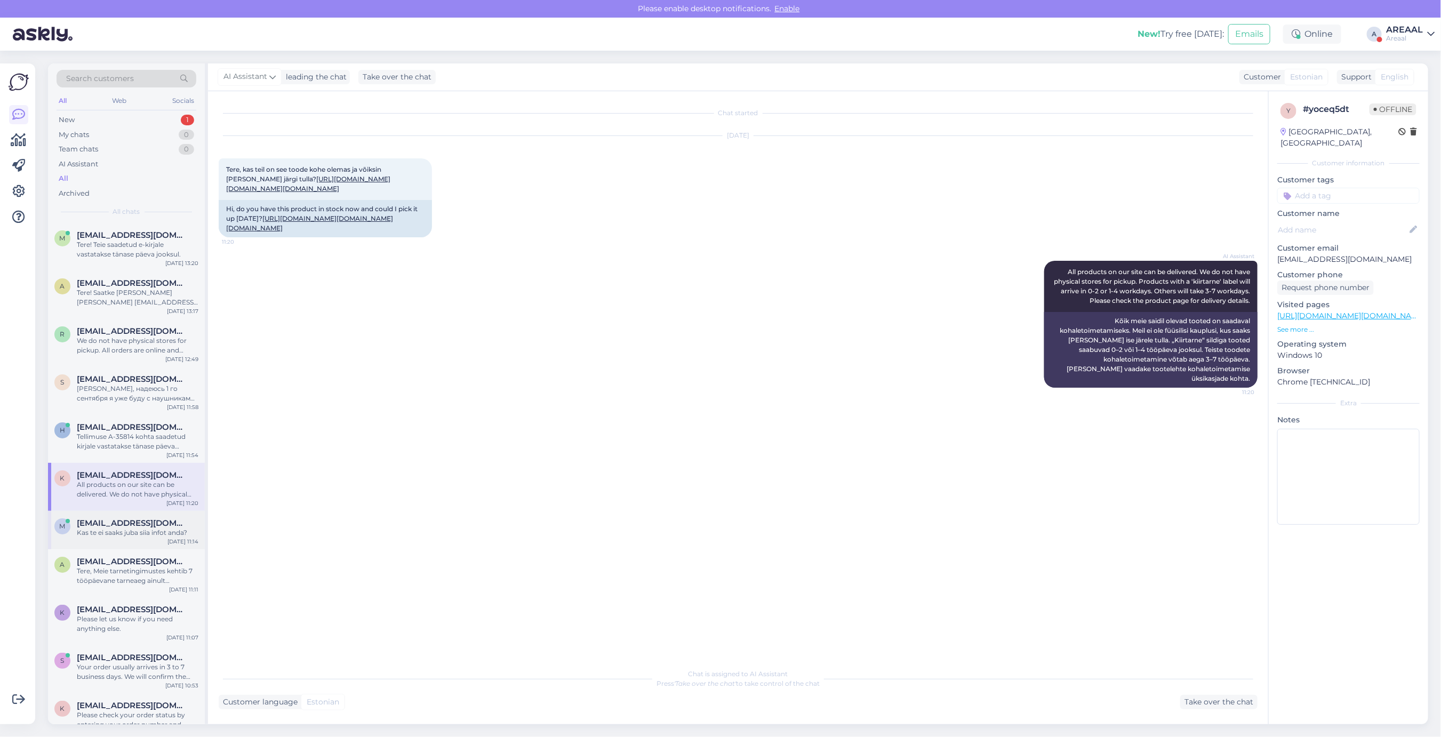
click at [135, 532] on div "Kas te ei saaks juba siia infot anda?" at bounding box center [138, 533] width 122 height 10
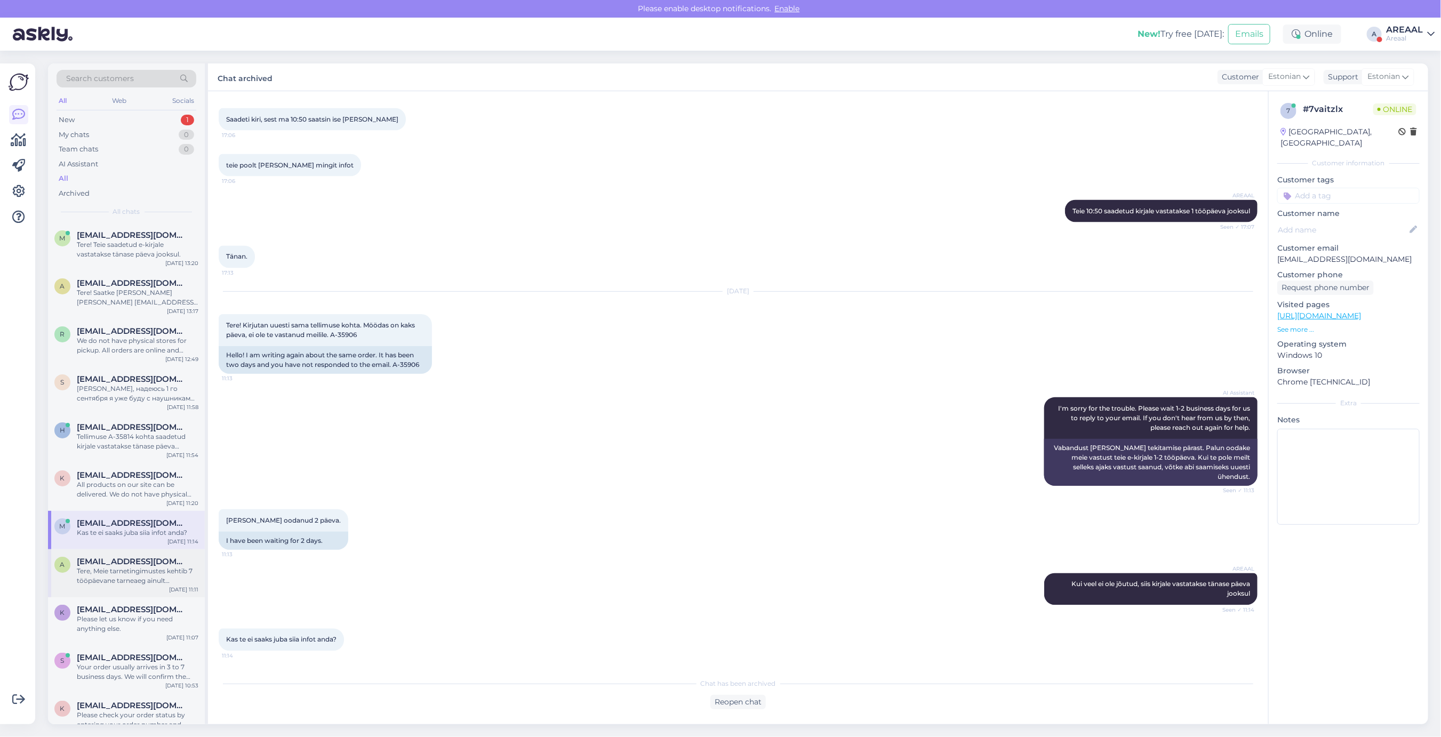
click at [175, 577] on div "Tere, Meie tarnetingimustes kehtib 7 tööpäevane tarneaeg ainult laosolevatele t…" at bounding box center [138, 576] width 122 height 19
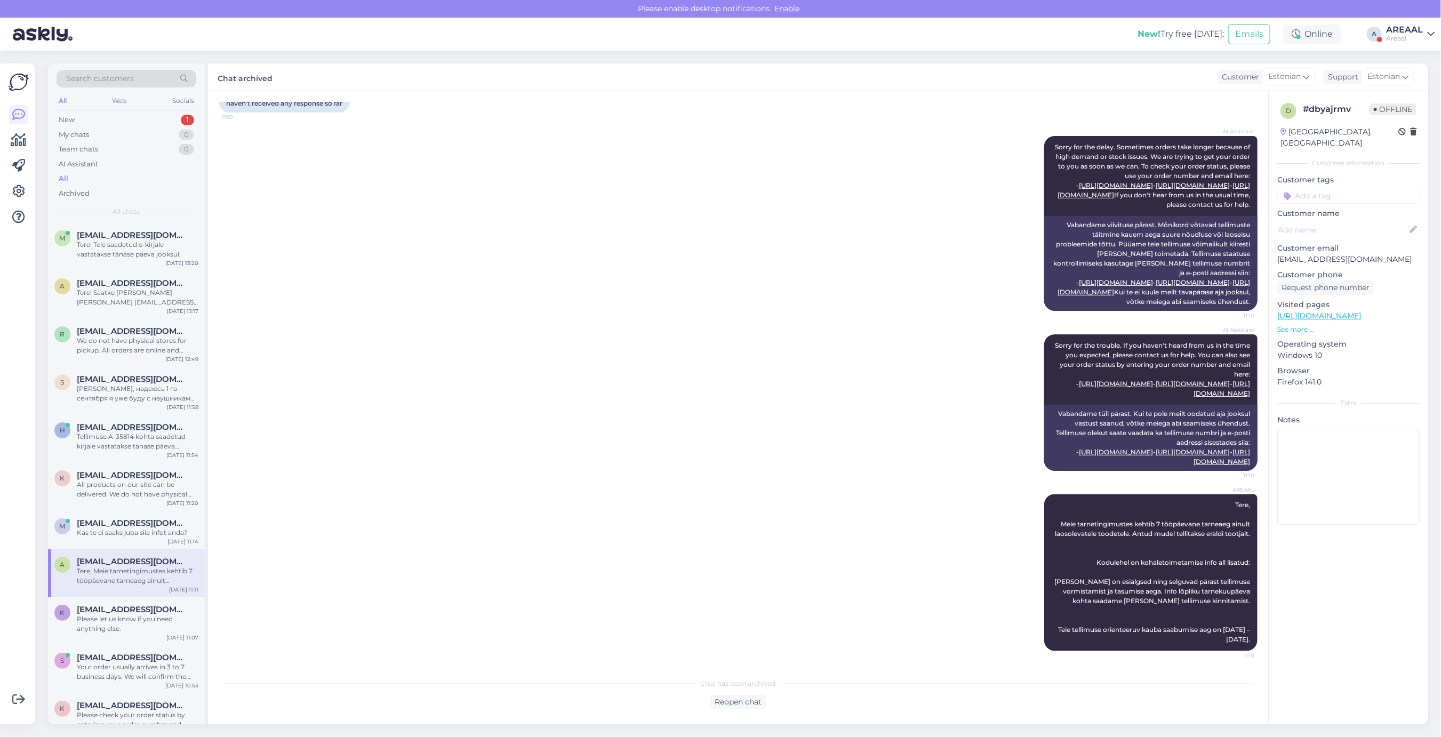
scroll to position [1205, 0]
click at [156, 616] on div "Please let us know if you need anything else." at bounding box center [138, 624] width 122 height 19
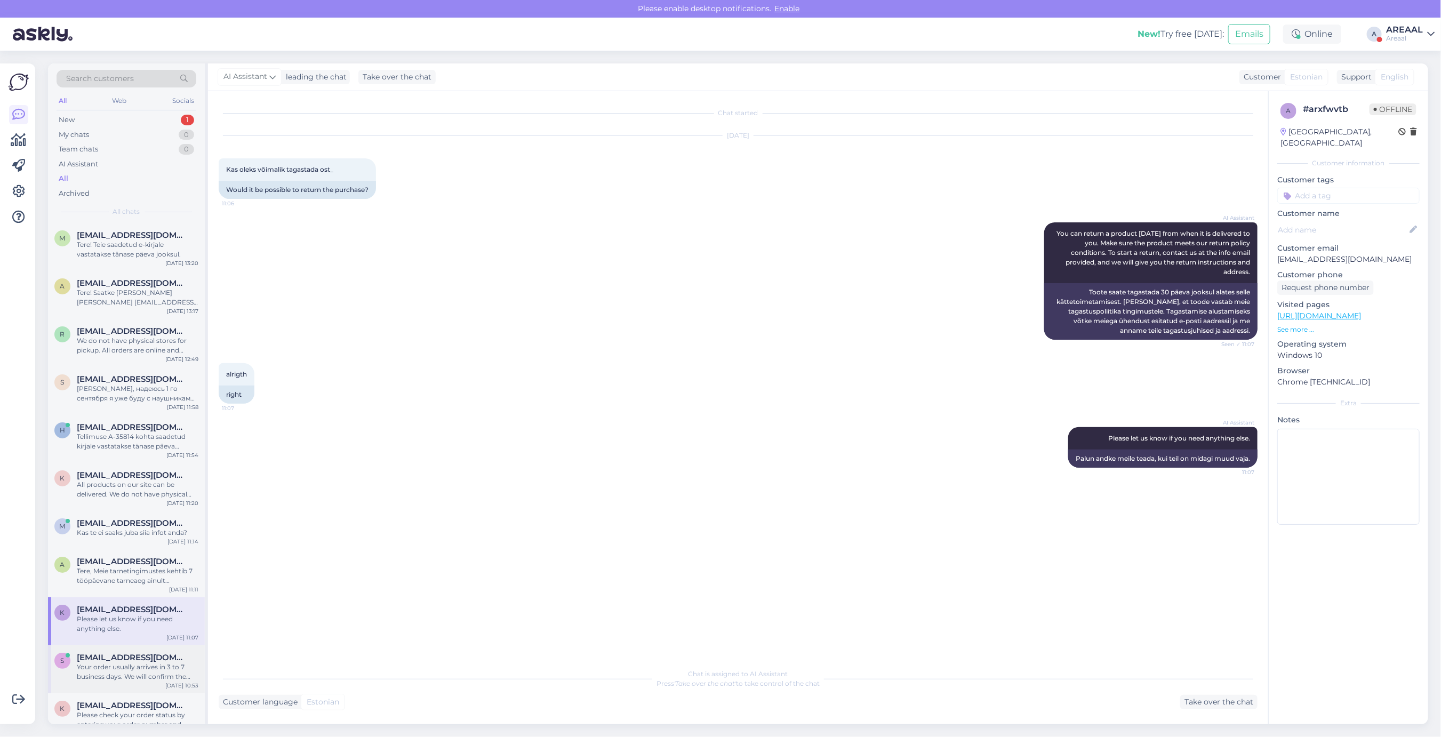
click at [153, 669] on div "Your order usually arrives in 3 to 7 business days. We will confirm the exact d…" at bounding box center [138, 672] width 122 height 19
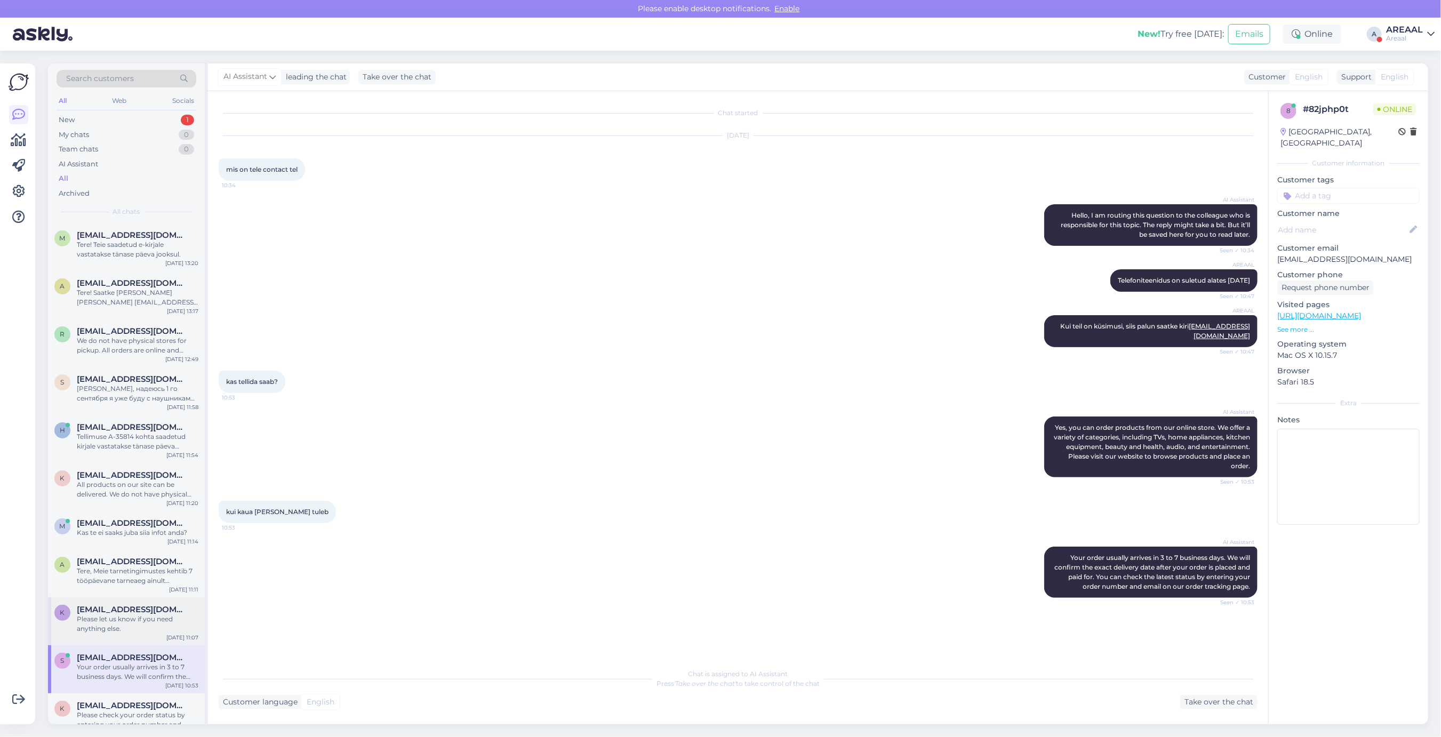
click at [147, 611] on span "[EMAIL_ADDRESS][DOMAIN_NAME]" at bounding box center [132, 610] width 111 height 10
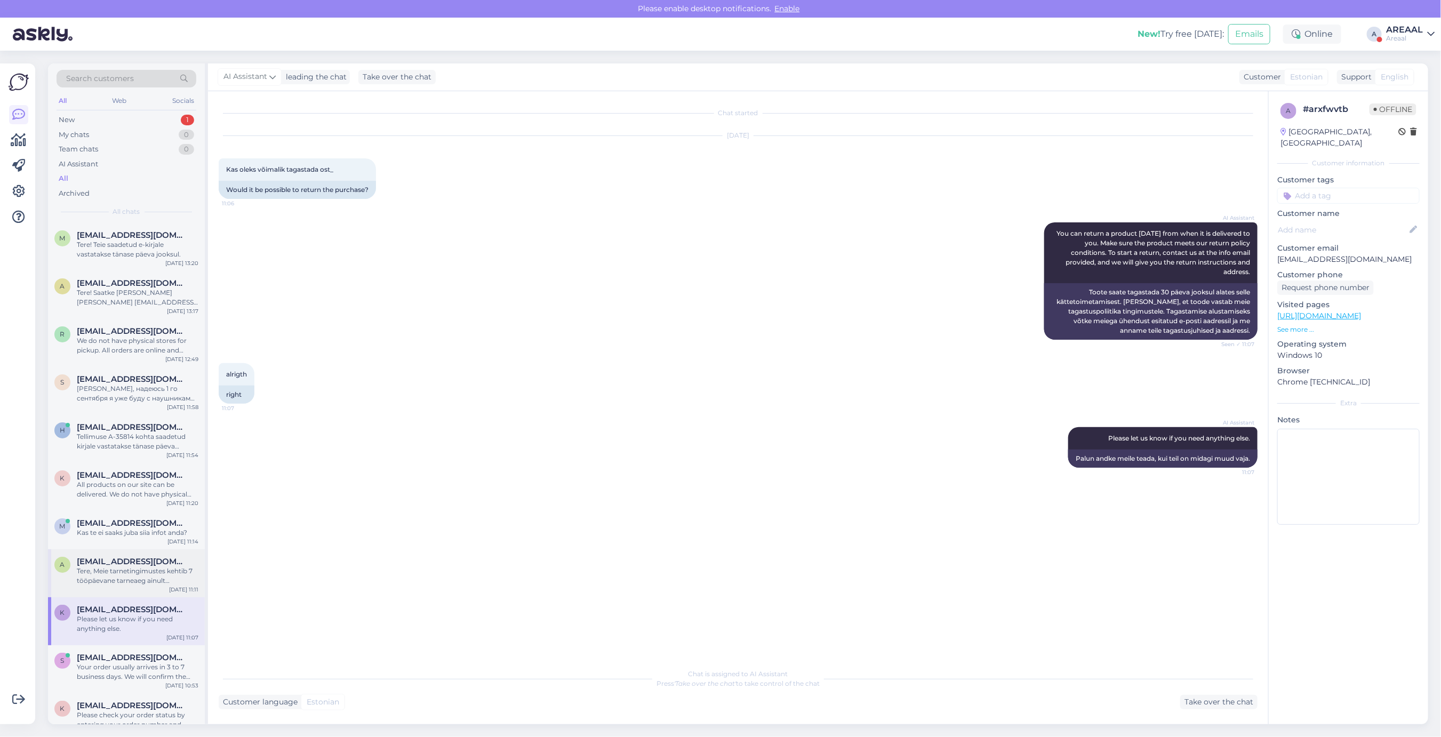
click at [140, 563] on span "[EMAIL_ADDRESS][DOMAIN_NAME]" at bounding box center [132, 562] width 111 height 10
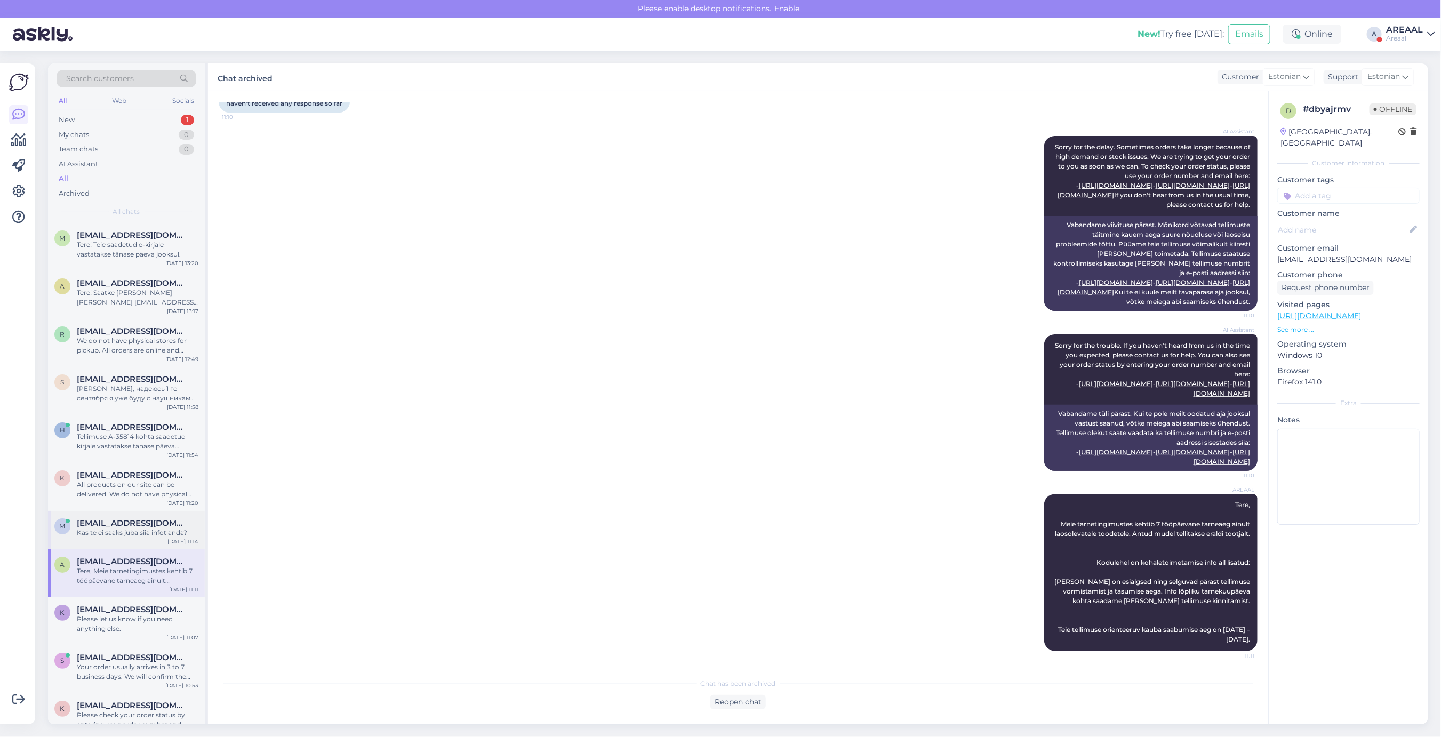
click at [156, 515] on div "m [EMAIL_ADDRESS][DOMAIN_NAME] Kas te ei saaks juba siia infot anda? [DATE] 11:…" at bounding box center [126, 530] width 157 height 38
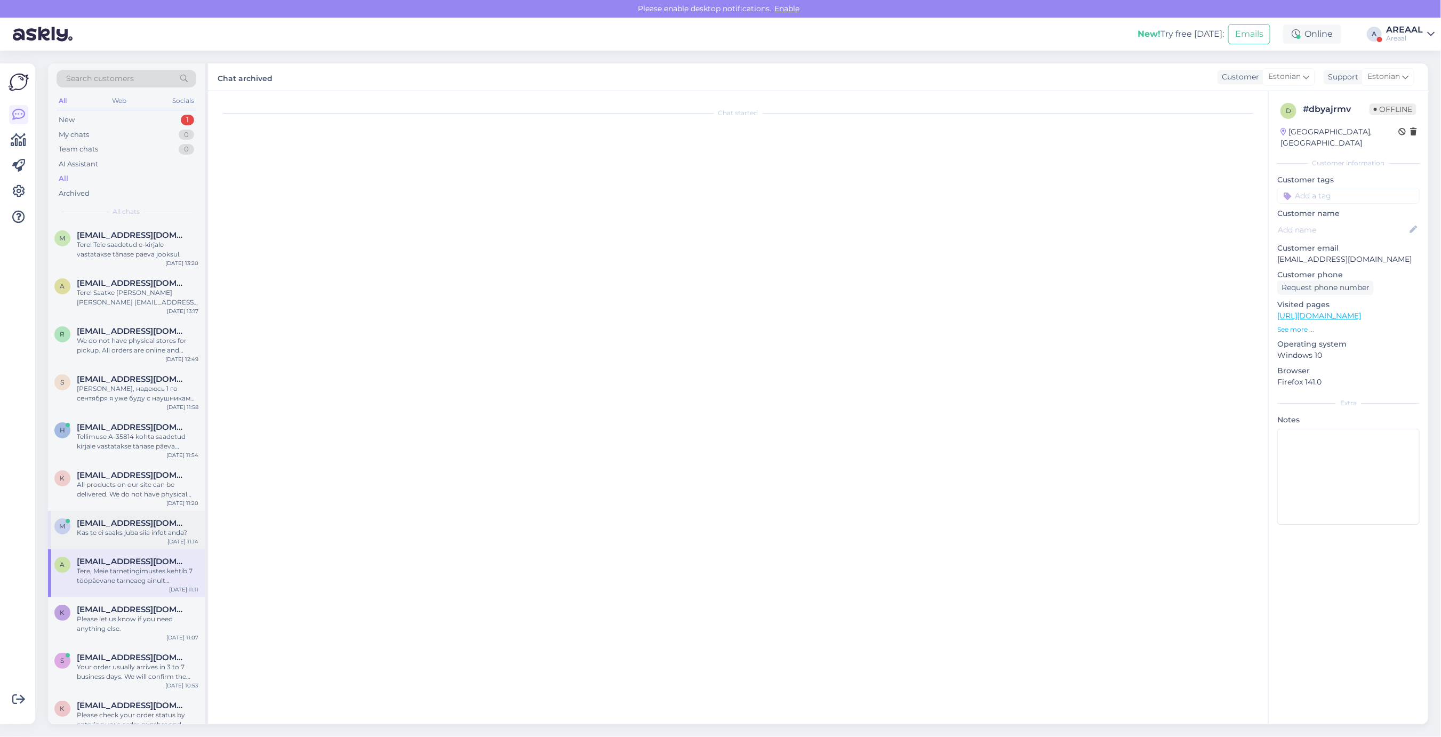
scroll to position [1350, 0]
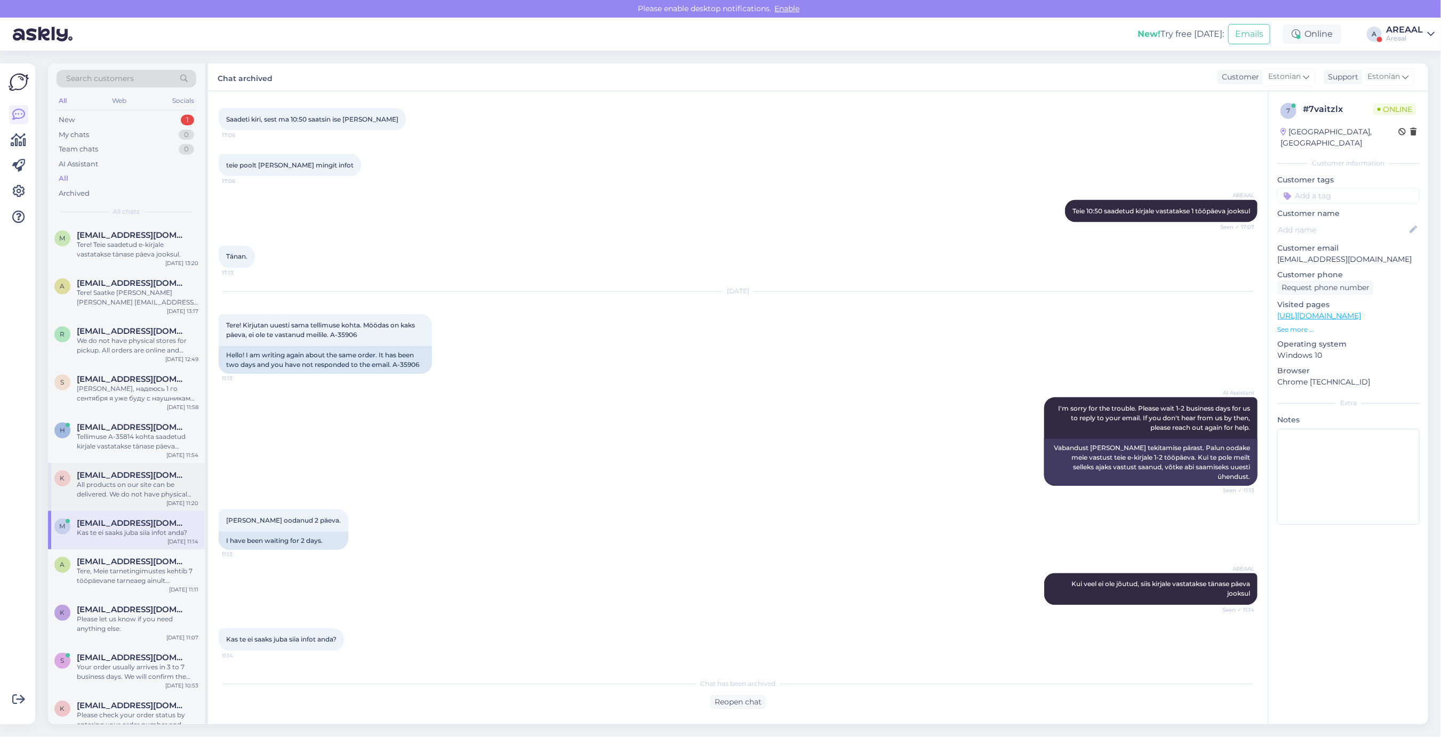
click at [153, 477] on div "[EMAIL_ADDRESS][DOMAIN_NAME]" at bounding box center [138, 476] width 122 height 10
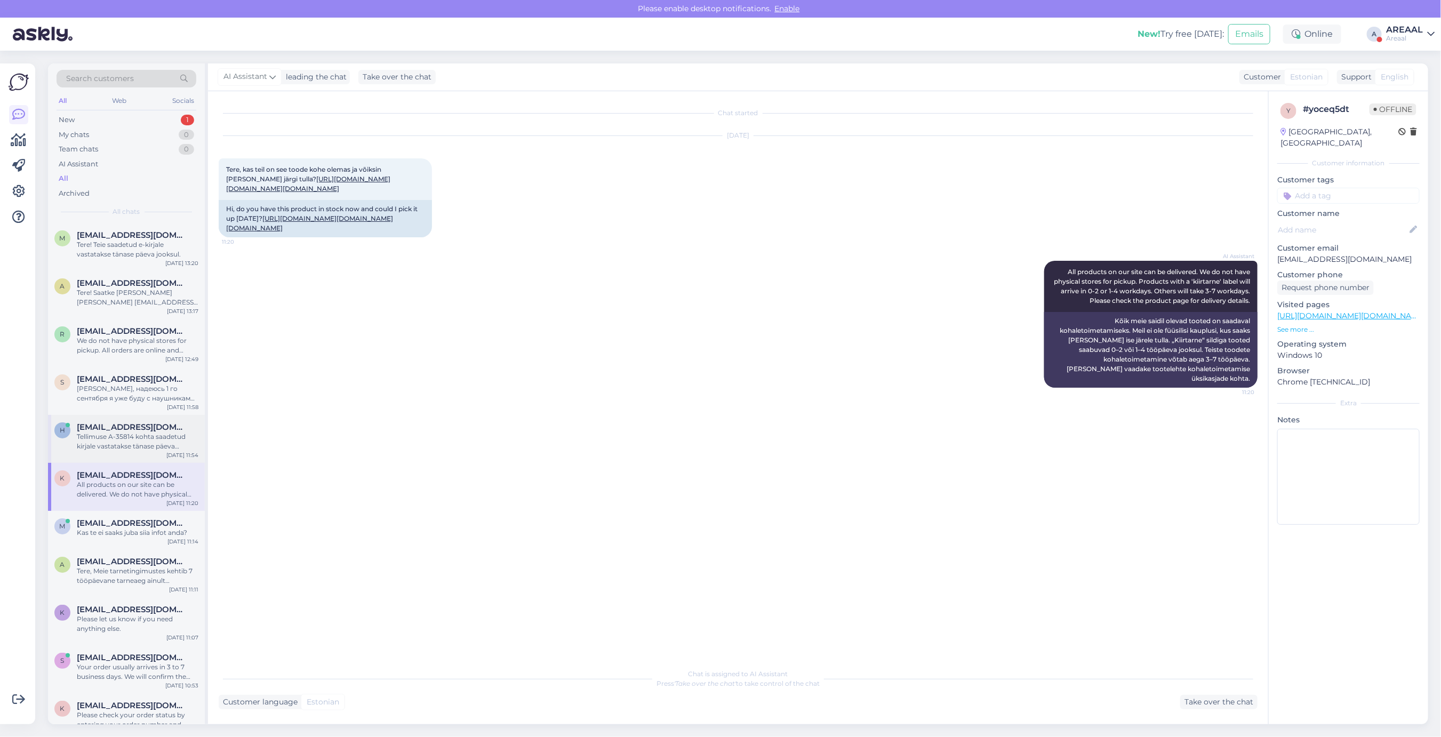
click at [172, 439] on div "Tellimuse A-35814 kohta saadetud kirjale vastatakse tänase päeva jooksul" at bounding box center [138, 441] width 122 height 19
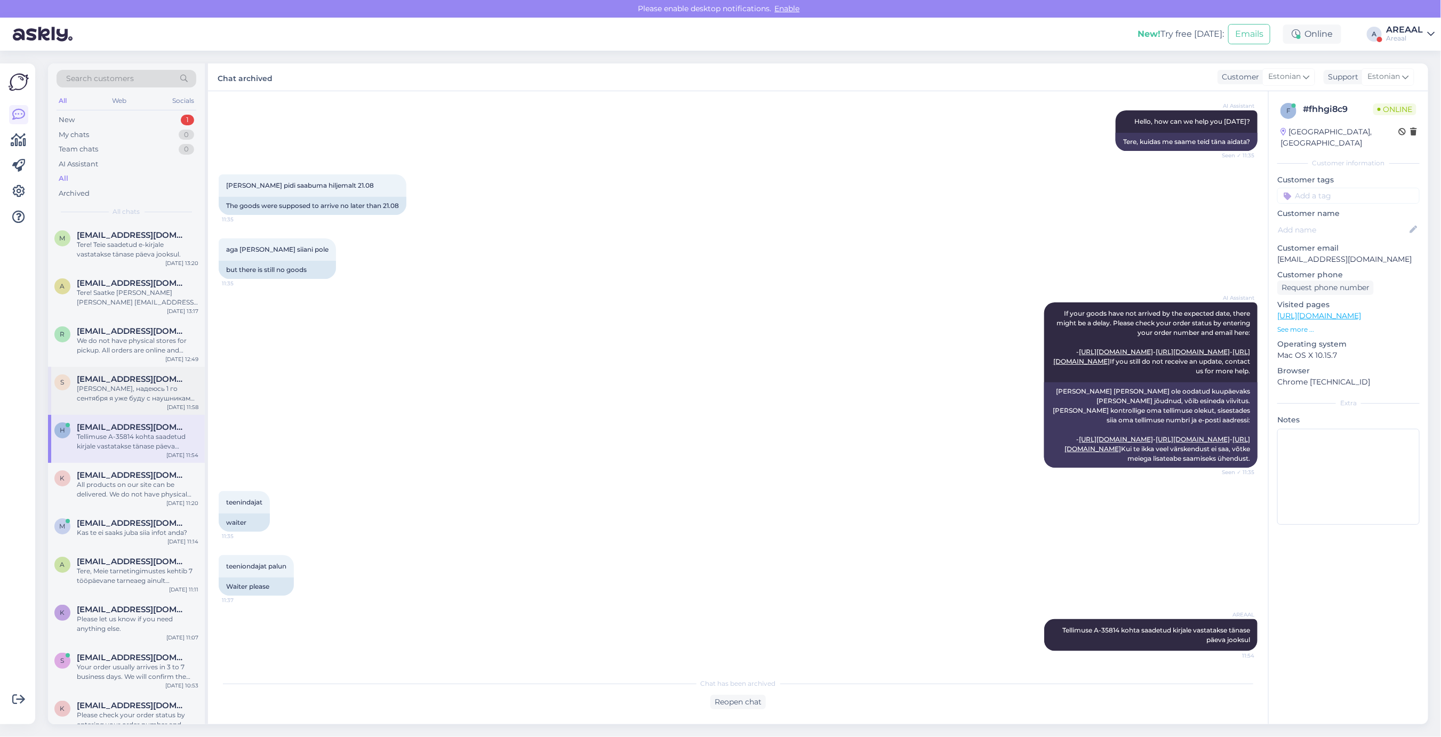
click at [158, 385] on div "[PERSON_NAME], надеюсь 1 го сентября я уже буду с наушниками в руках!" at bounding box center [138, 393] width 122 height 19
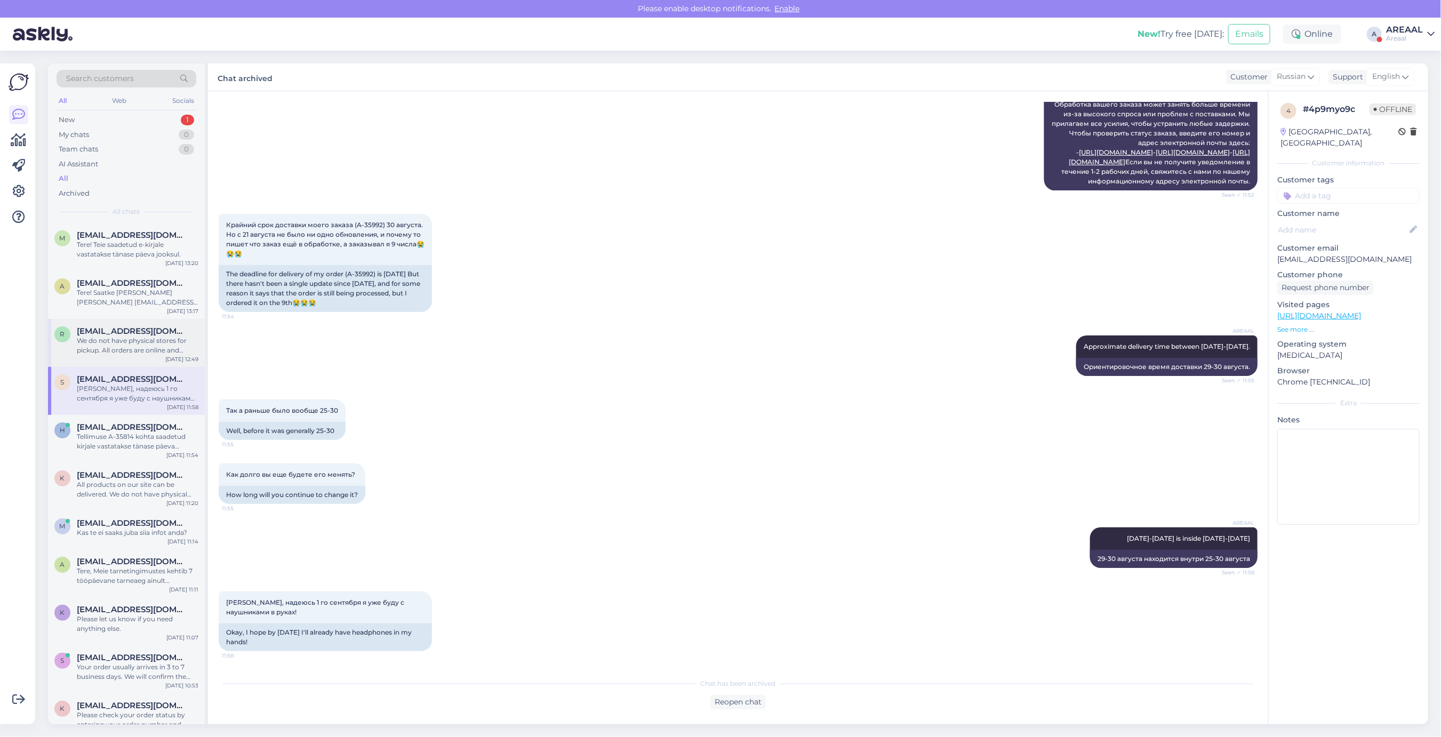
click at [146, 335] on span "[EMAIL_ADDRESS][DOMAIN_NAME]" at bounding box center [132, 331] width 111 height 10
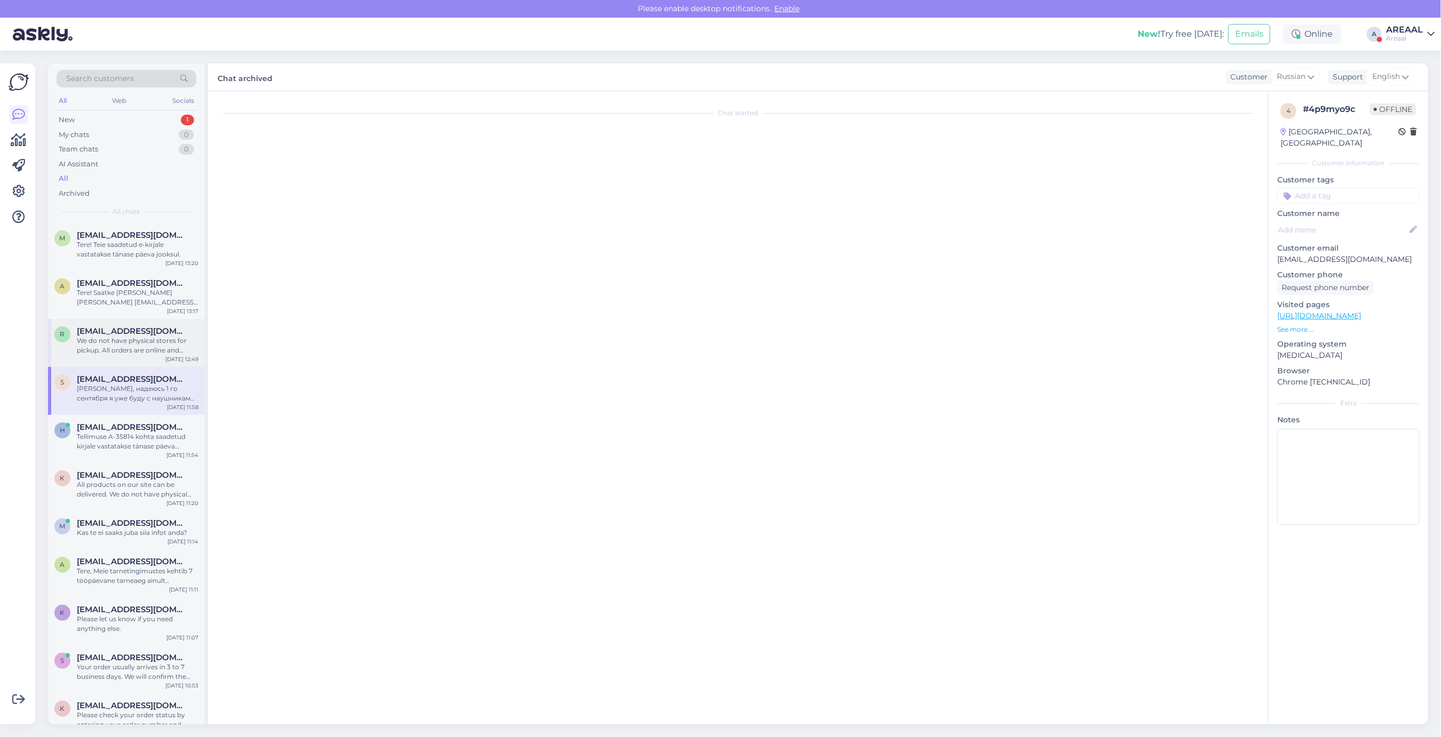
scroll to position [0, 0]
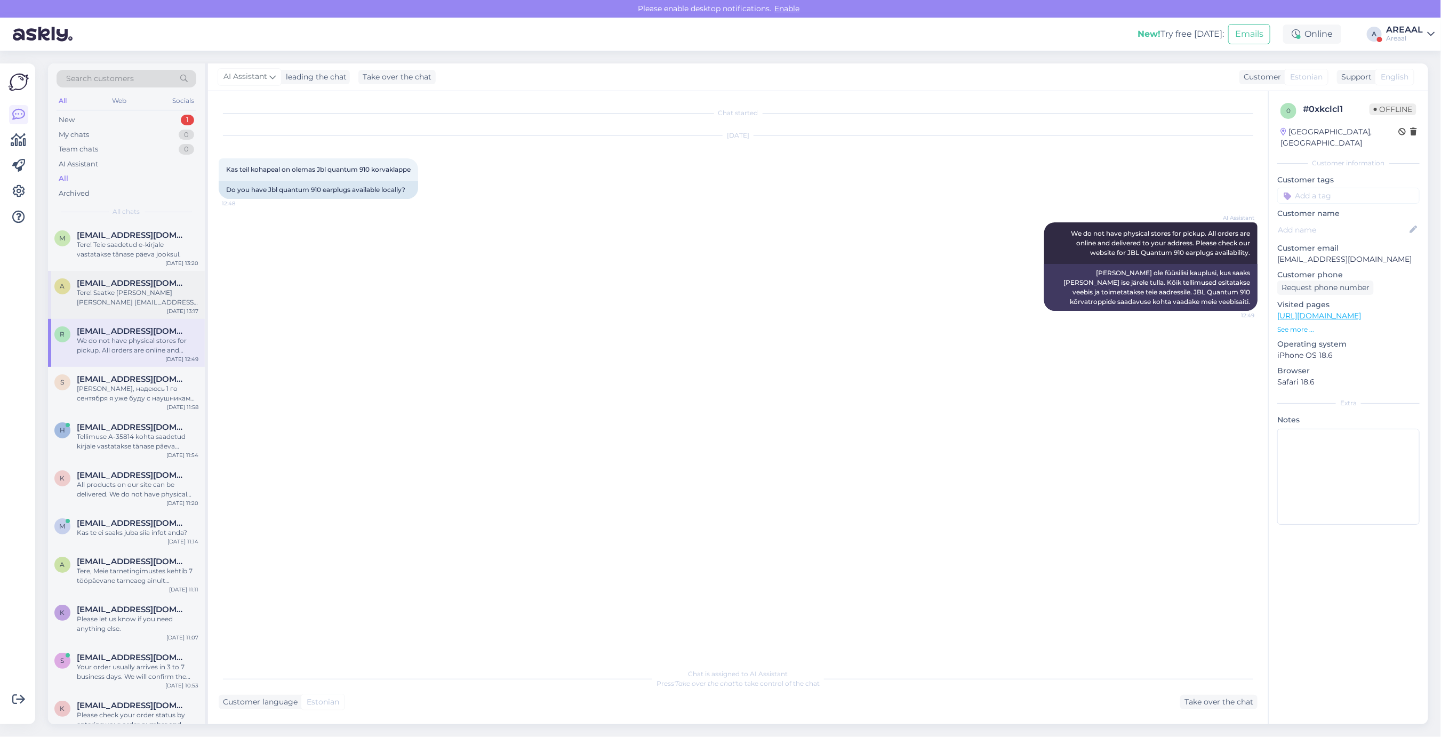
click at [142, 288] on div "Tere! Saatke [PERSON_NAME] [PERSON_NAME] [EMAIL_ADDRESS][DOMAIN_NAME]" at bounding box center [138, 297] width 122 height 19
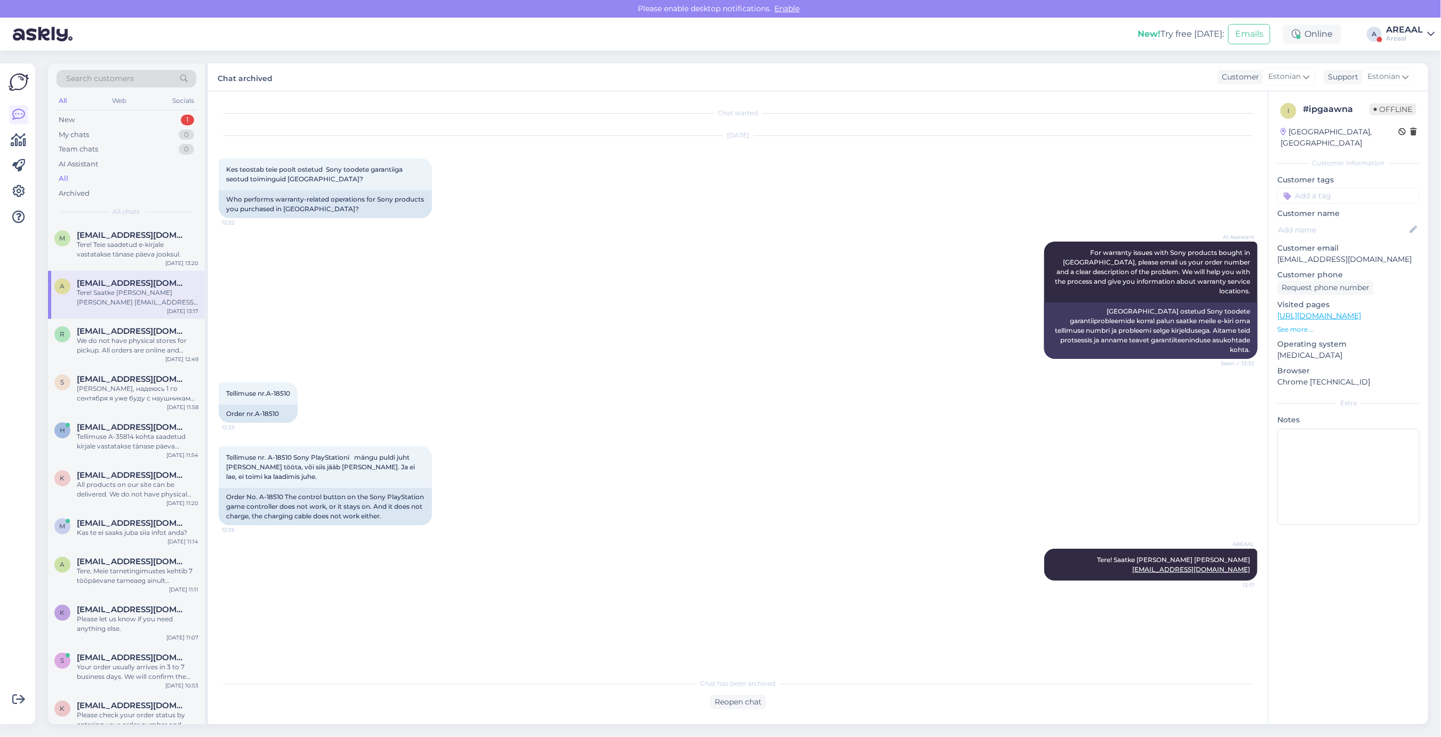
click at [181, 109] on div "All Web Socials" at bounding box center [127, 102] width 140 height 17
click at [178, 115] on div "New 1" at bounding box center [127, 120] width 140 height 15
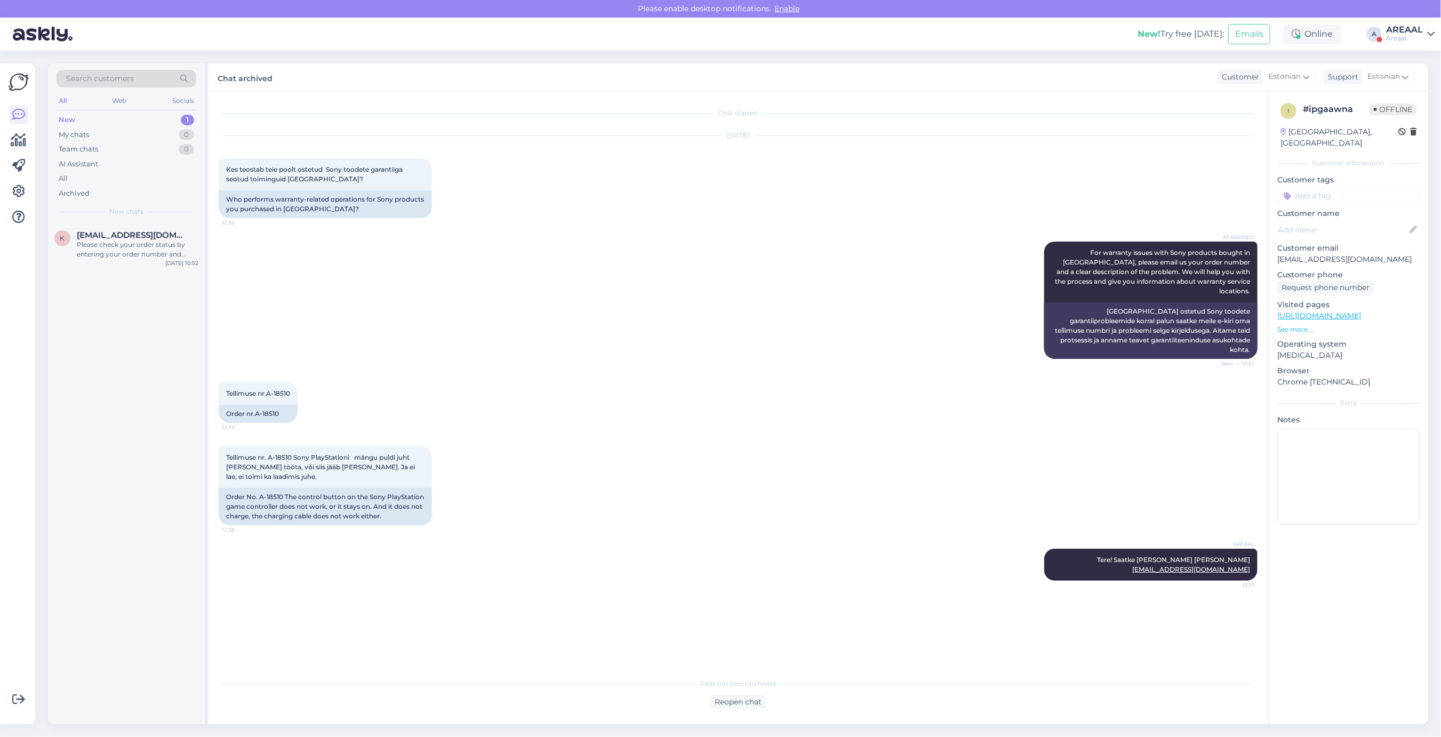
click at [136, 212] on span "New chats" at bounding box center [126, 212] width 34 height 10
click at [129, 238] on span "[EMAIL_ADDRESS][DOMAIN_NAME]" at bounding box center [132, 235] width 111 height 10
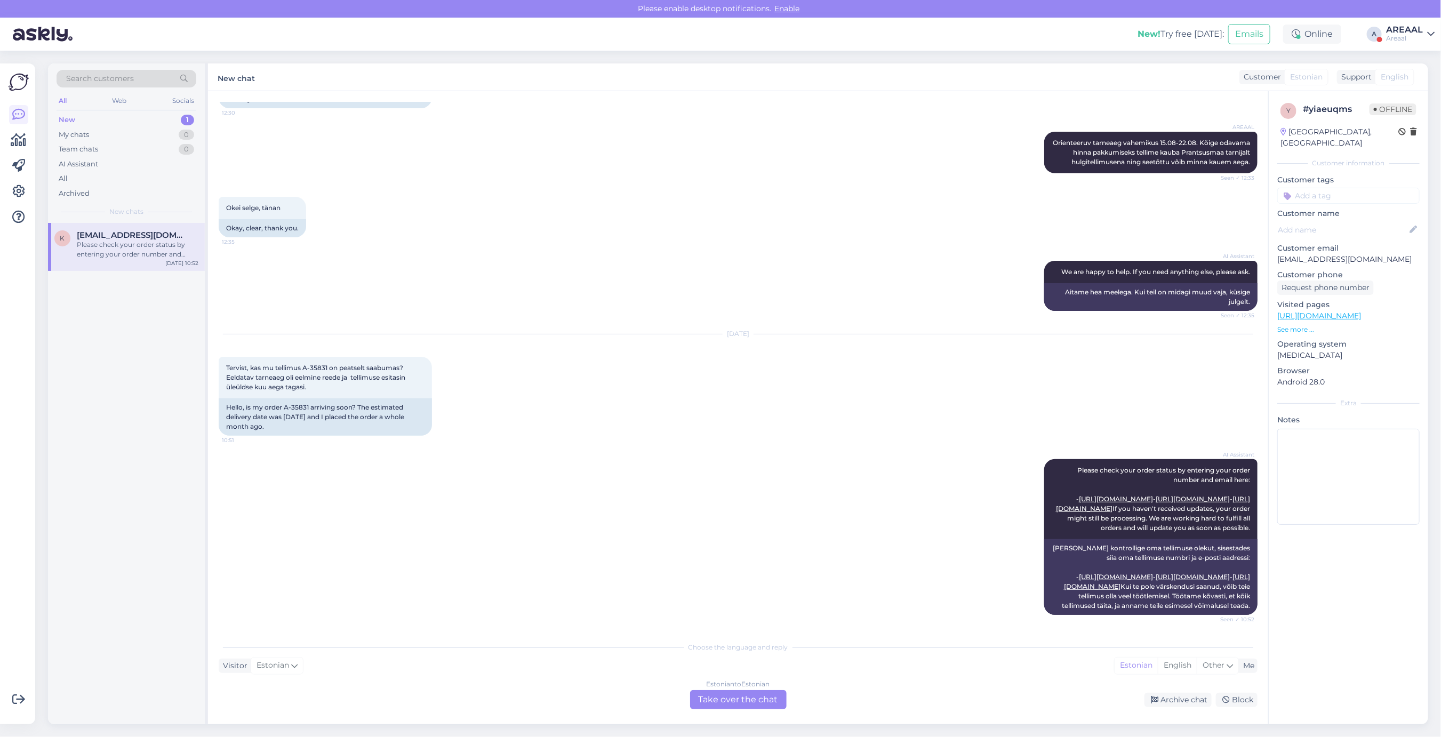
click at [783, 699] on div "Estonian to Estonian Take over the chat" at bounding box center [738, 699] width 97 height 19
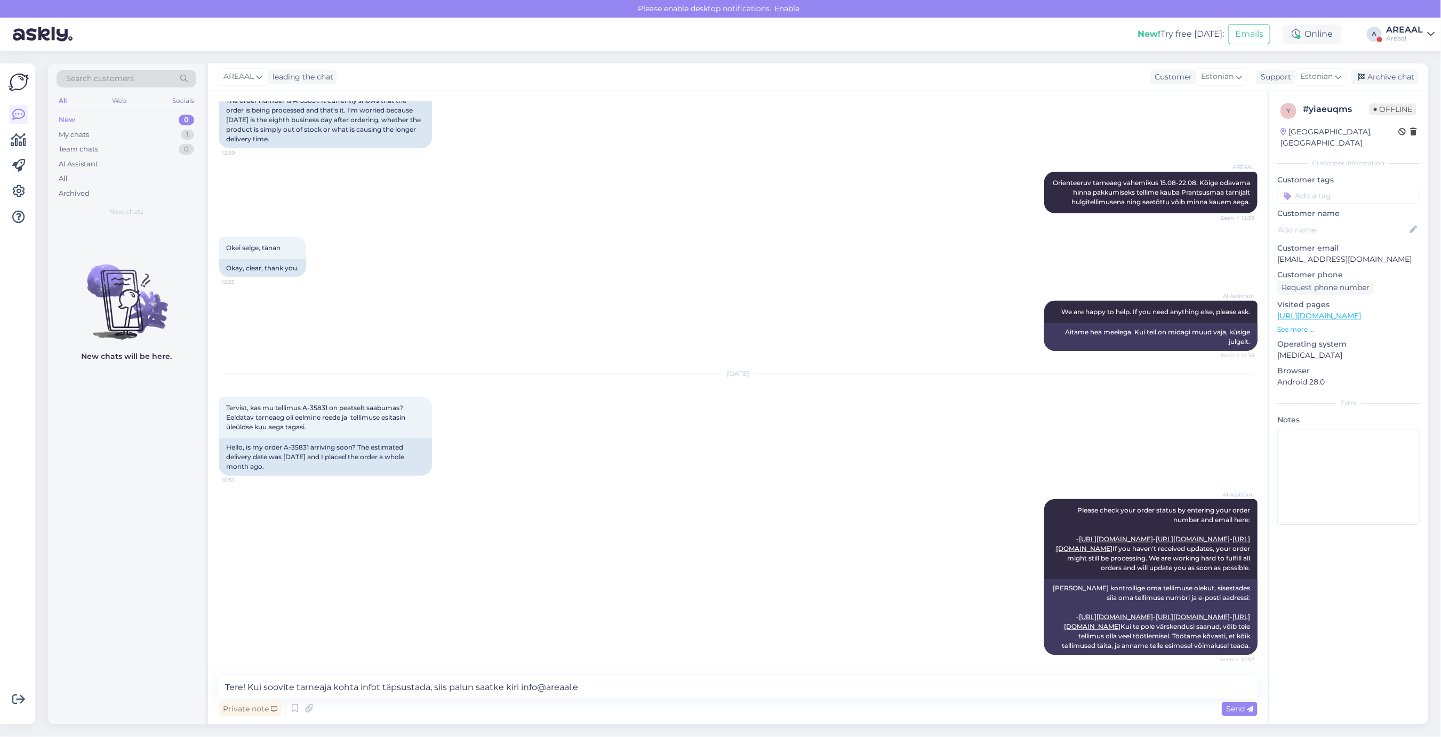
type textarea "Tere! Kui soovite tarneaja kohta infot täpsustada, siis palun saatke kiri [EMAI…"
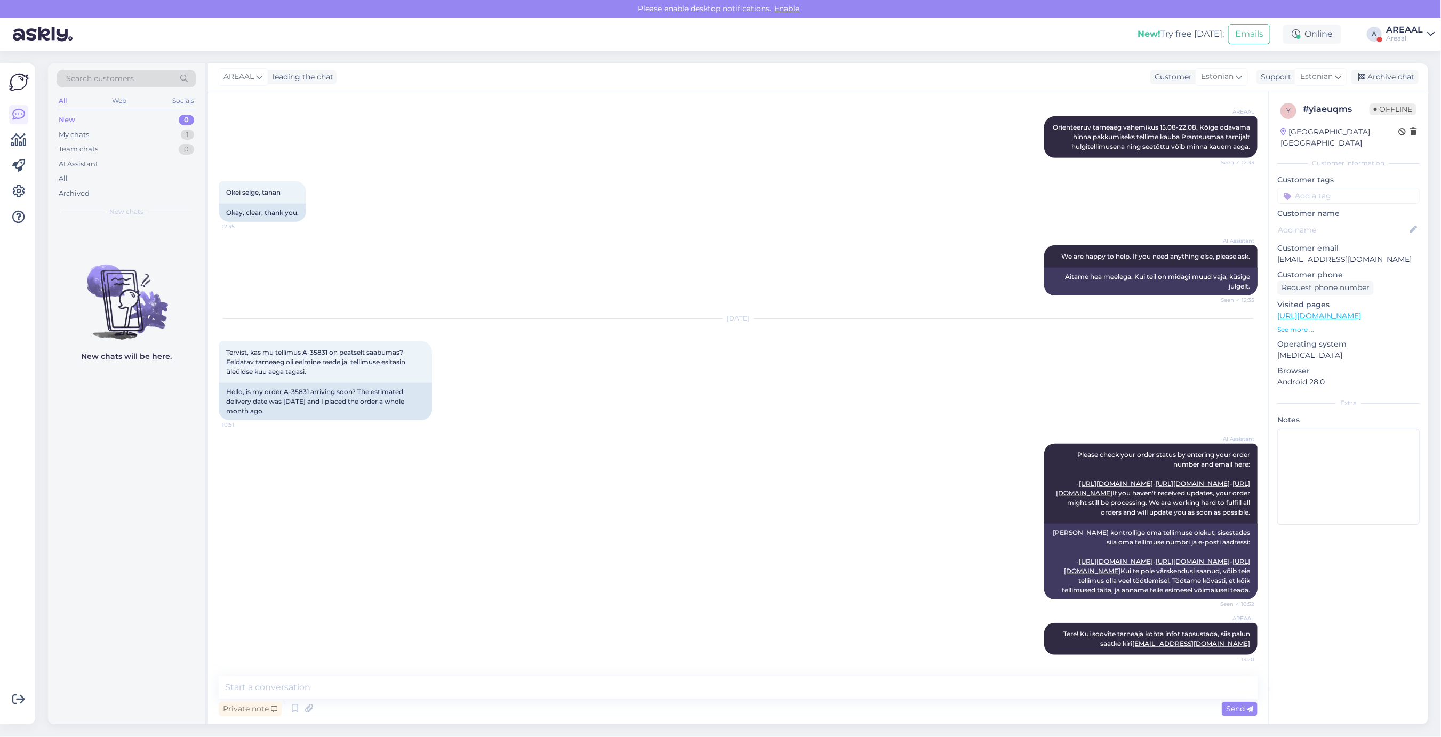
scroll to position [415, 0]
click at [1414, 81] on div "Archive chat" at bounding box center [1385, 77] width 67 height 14
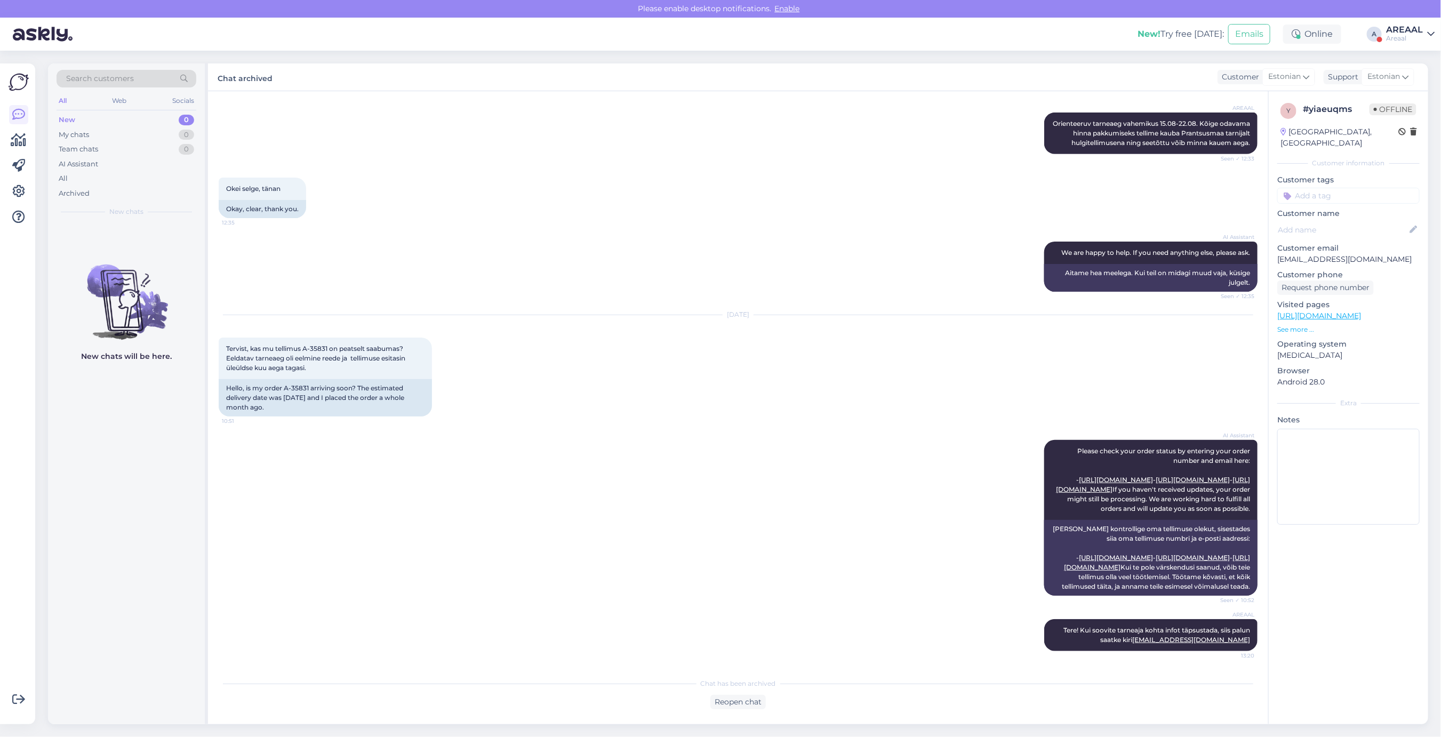
click at [1392, 26] on div "AREAAL" at bounding box center [1404, 30] width 37 height 9
click at [1412, 84] on button "Open" at bounding box center [1412, 82] width 30 height 17
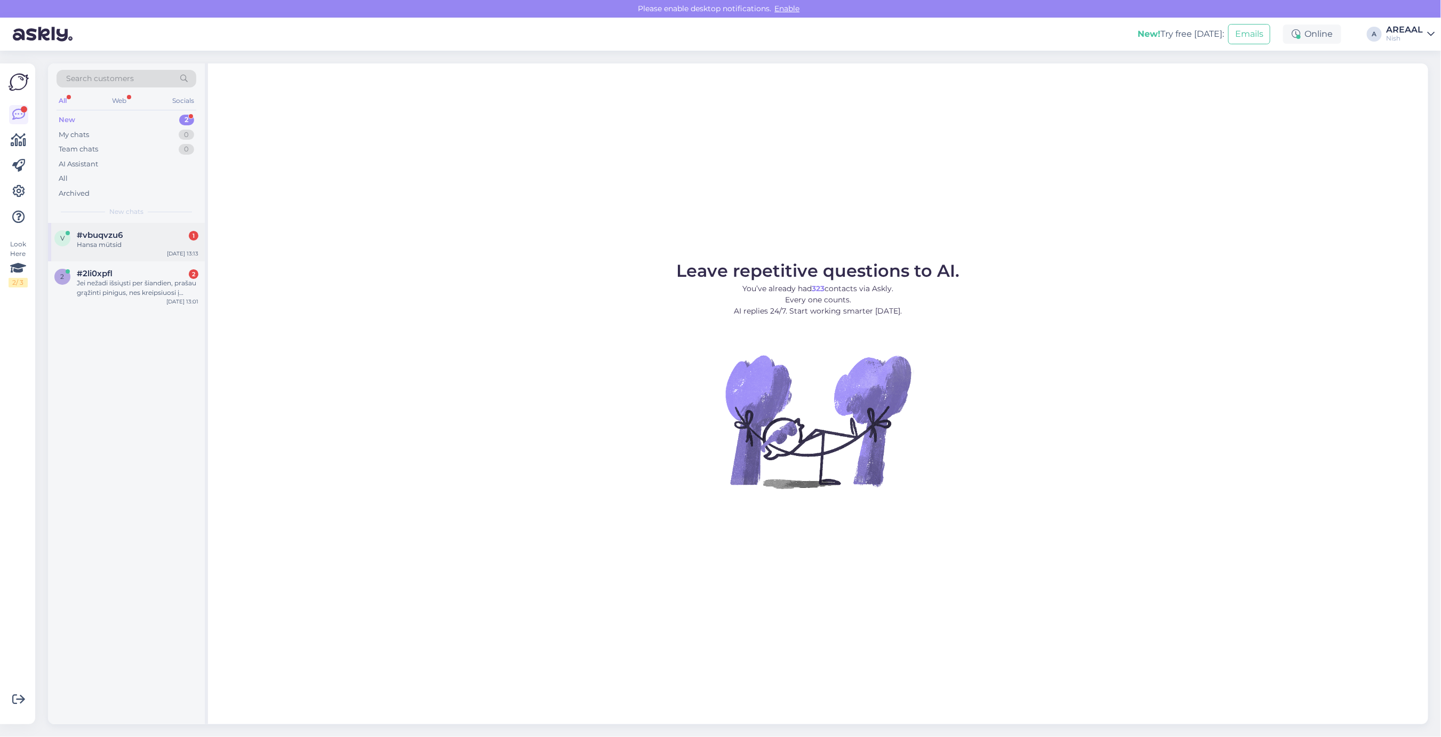
click at [129, 246] on div "Hansa mütsid" at bounding box center [138, 245] width 122 height 10
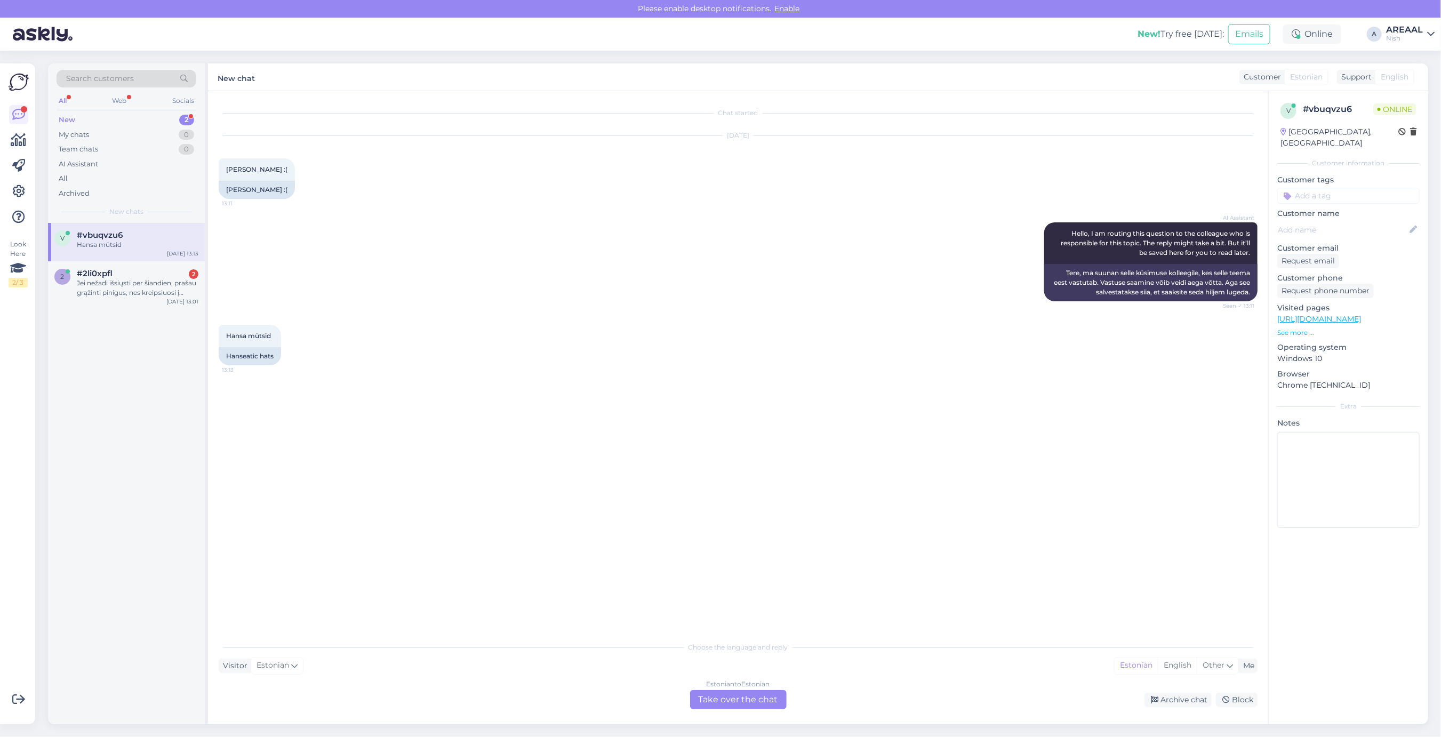
click at [563, 265] on div "AI Assistant Hello, I am routing this question to the colleague who is responsi…" at bounding box center [738, 262] width 1039 height 102
click at [131, 282] on div "Jei nežadi išsiųsti per šiandien, prašau grąžinti pinigus, nes kreipsiuosi į po…" at bounding box center [138, 287] width 122 height 19
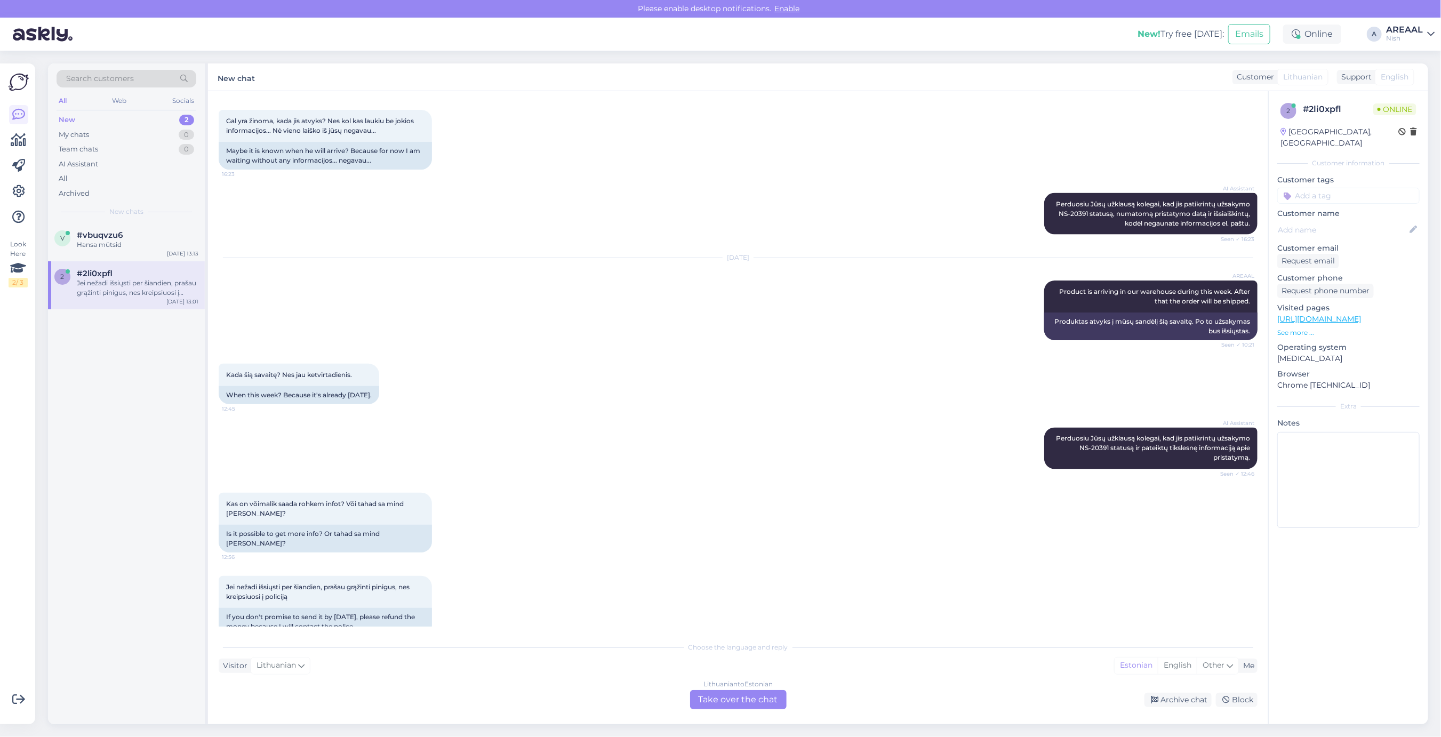
click at [778, 428] on div "AI Assistant Perduosiu Jūsų užklausą kolegai, kad jis patikrintų užsakymo NS-20…" at bounding box center [738, 448] width 1039 height 65
click at [771, 419] on div "AI Assistant Perduosiu Jūsų užklausą kolegai, kad jis patikrintų užsakymo NS-20…" at bounding box center [738, 448] width 1039 height 65
click at [754, 706] on div "Lithuanian to Estonian Take over the chat" at bounding box center [738, 699] width 97 height 19
click at [751, 690] on div "Lithuanian to Estonian Take over the chat" at bounding box center [738, 699] width 97 height 19
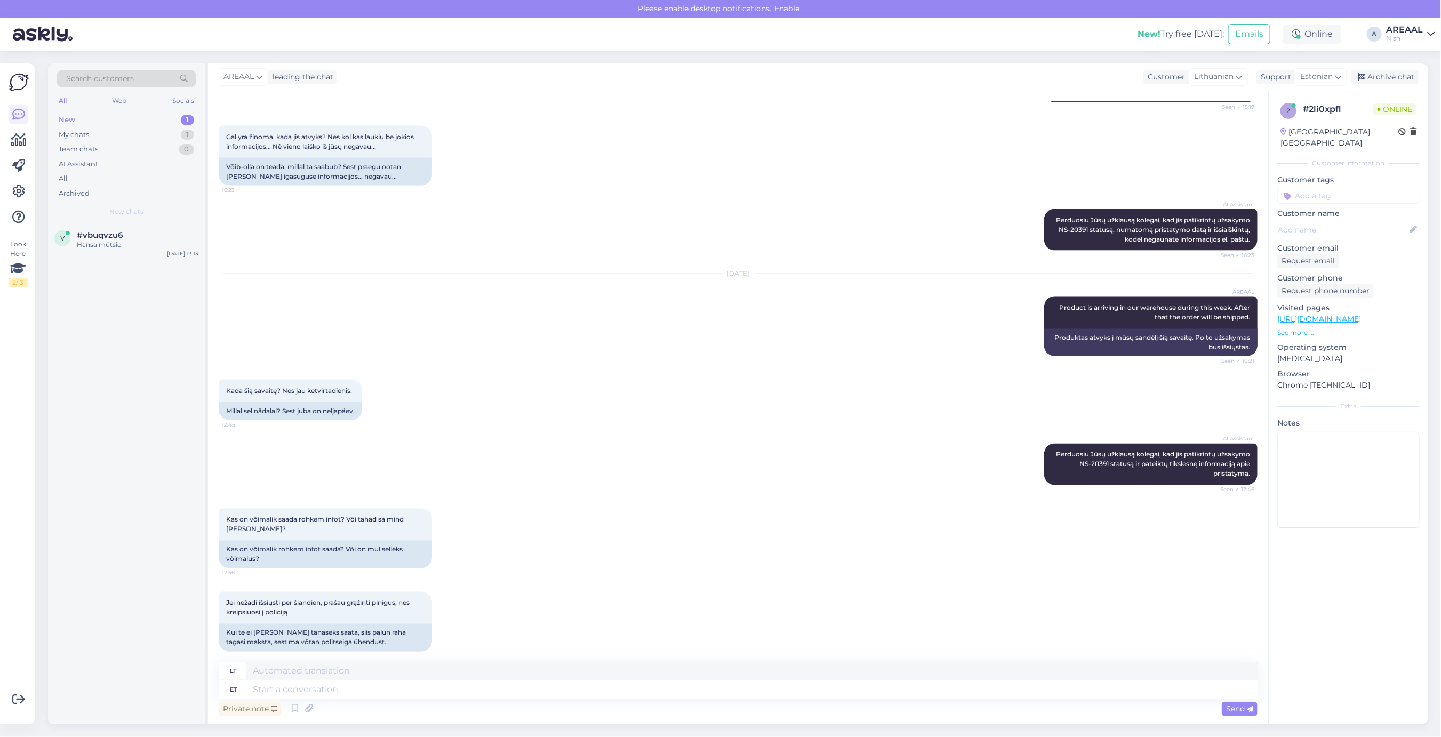
click at [745, 692] on textarea at bounding box center [751, 690] width 1011 height 18
type textarea "W"
click at [745, 692] on textarea at bounding box center [751, 690] width 1011 height 18
click at [166, 250] on div "v #vbuqvzu6 Hansa mütsid [DATE] 13:13" at bounding box center [126, 242] width 157 height 38
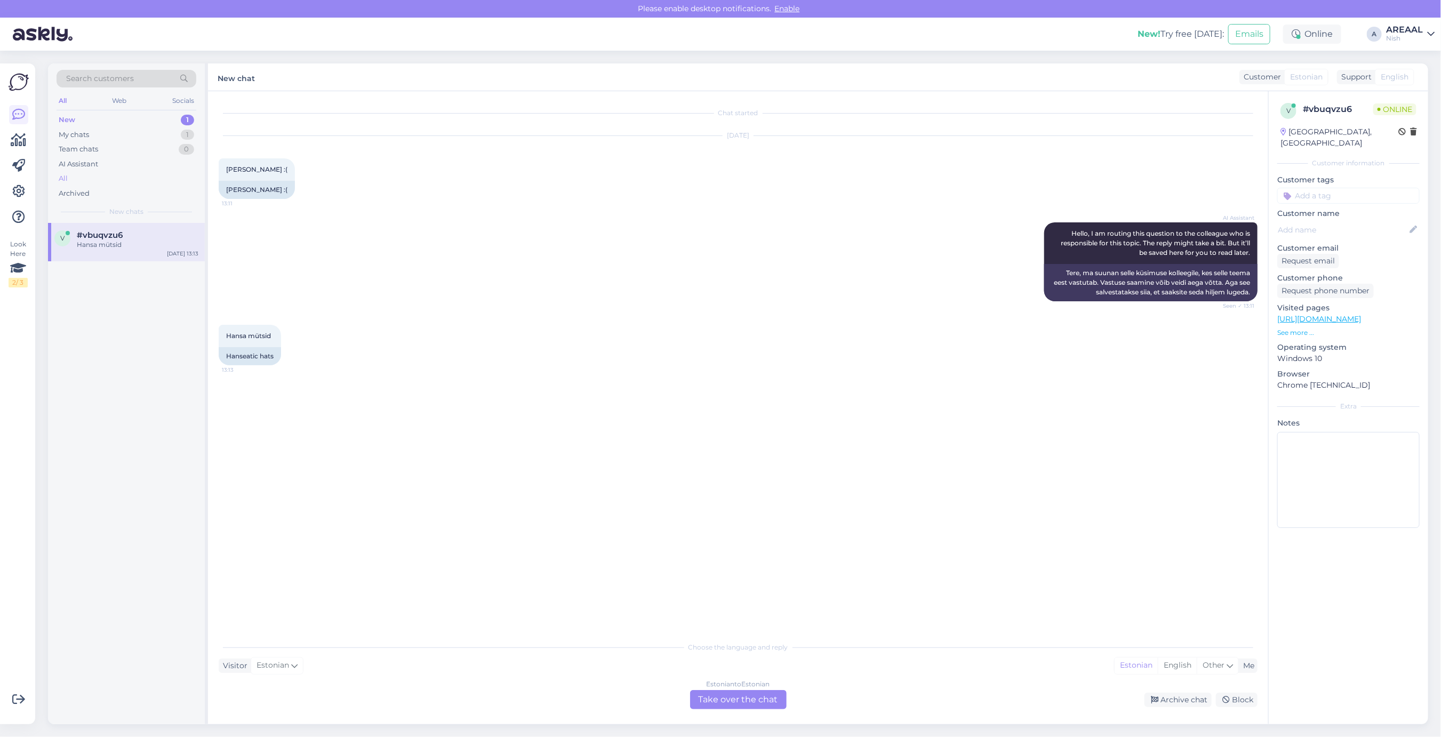
click at [123, 179] on div "All" at bounding box center [127, 178] width 140 height 15
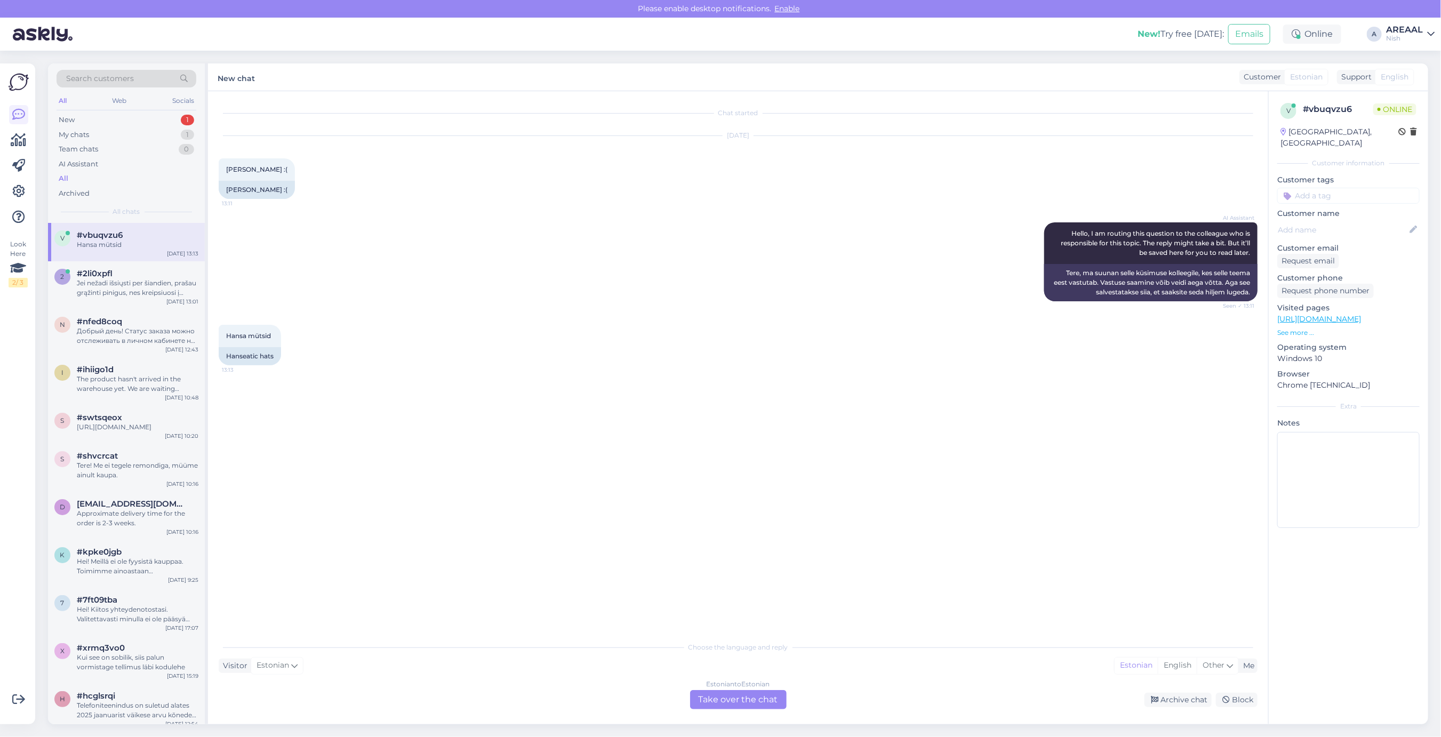
click at [97, 178] on div "All" at bounding box center [127, 178] width 140 height 15
click at [111, 273] on span "#2li0xpfl" at bounding box center [95, 274] width 36 height 10
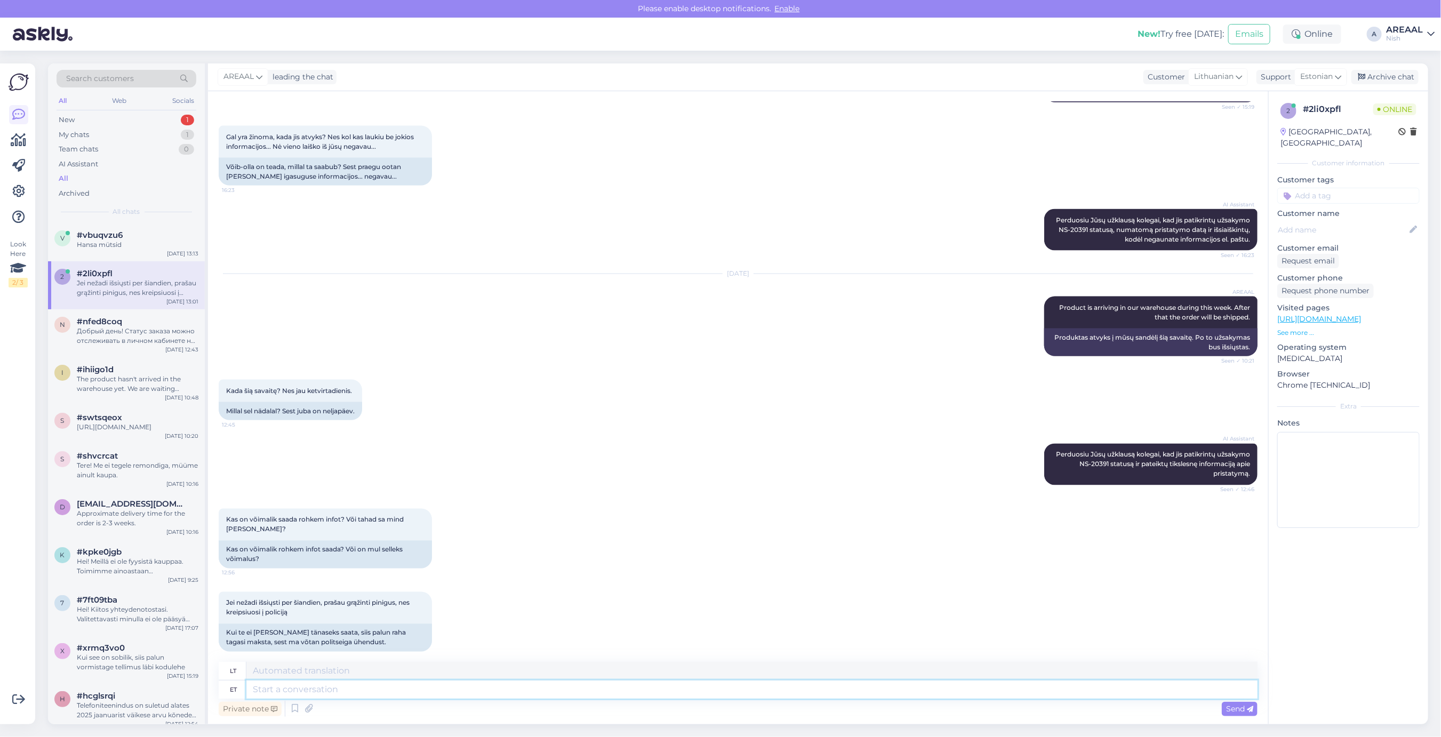
click at [816, 694] on textarea at bounding box center [751, 690] width 1011 height 18
click at [820, 679] on textarea at bounding box center [751, 671] width 1011 height 18
click at [818, 692] on textarea at bounding box center [751, 690] width 1011 height 18
click at [940, 684] on textarea at bounding box center [751, 690] width 1011 height 18
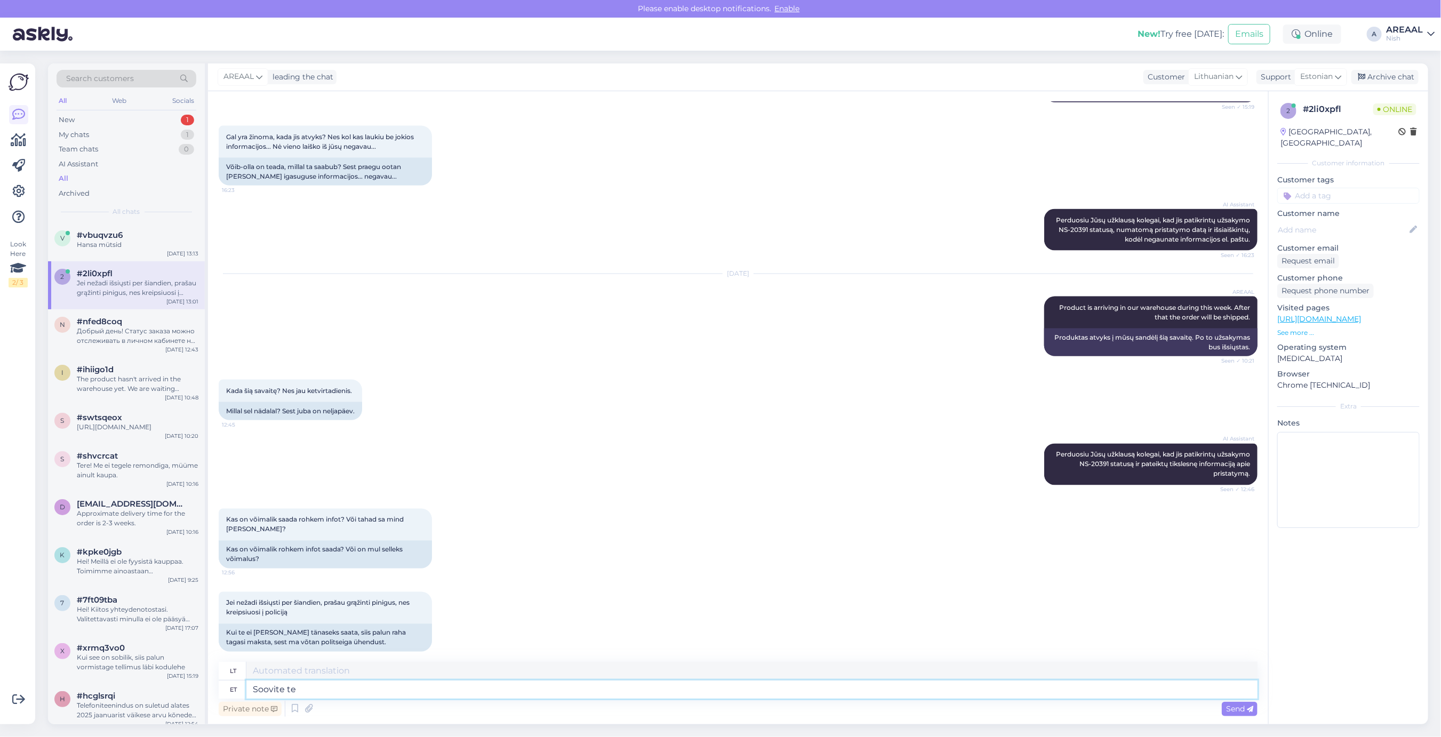
type textarea "Soovite tel"
type textarea "Tu nori"
type textarea "Soovite tellimus t"
type textarea "Norite užsakymo"
type textarea "Soovite tellimust tühistada"
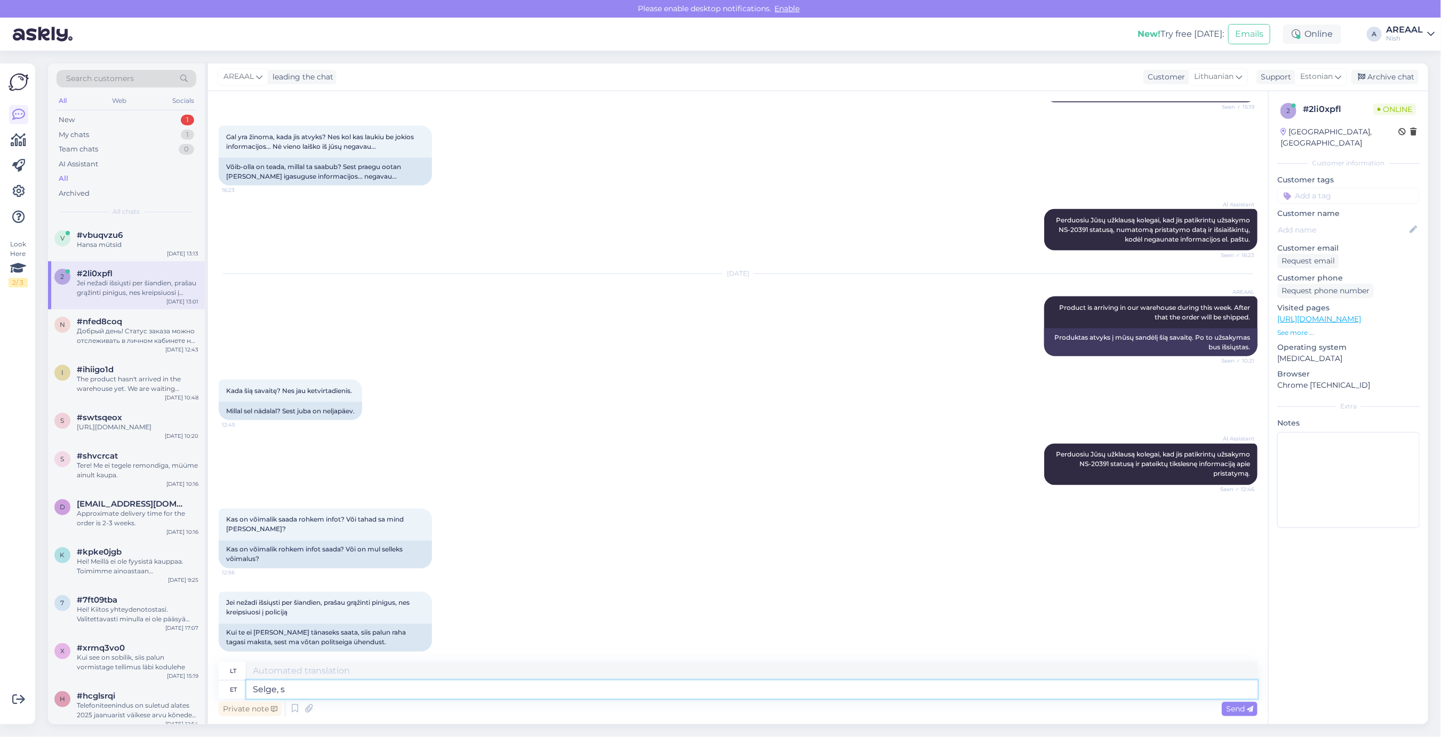
type textarea "Selge, su"
type textarea "Aišku,"
type textarea "Selge, suunam eii"
type textarea "Aiškesnis, kryptingesnis"
type textarea "Selge, suuname siis te"
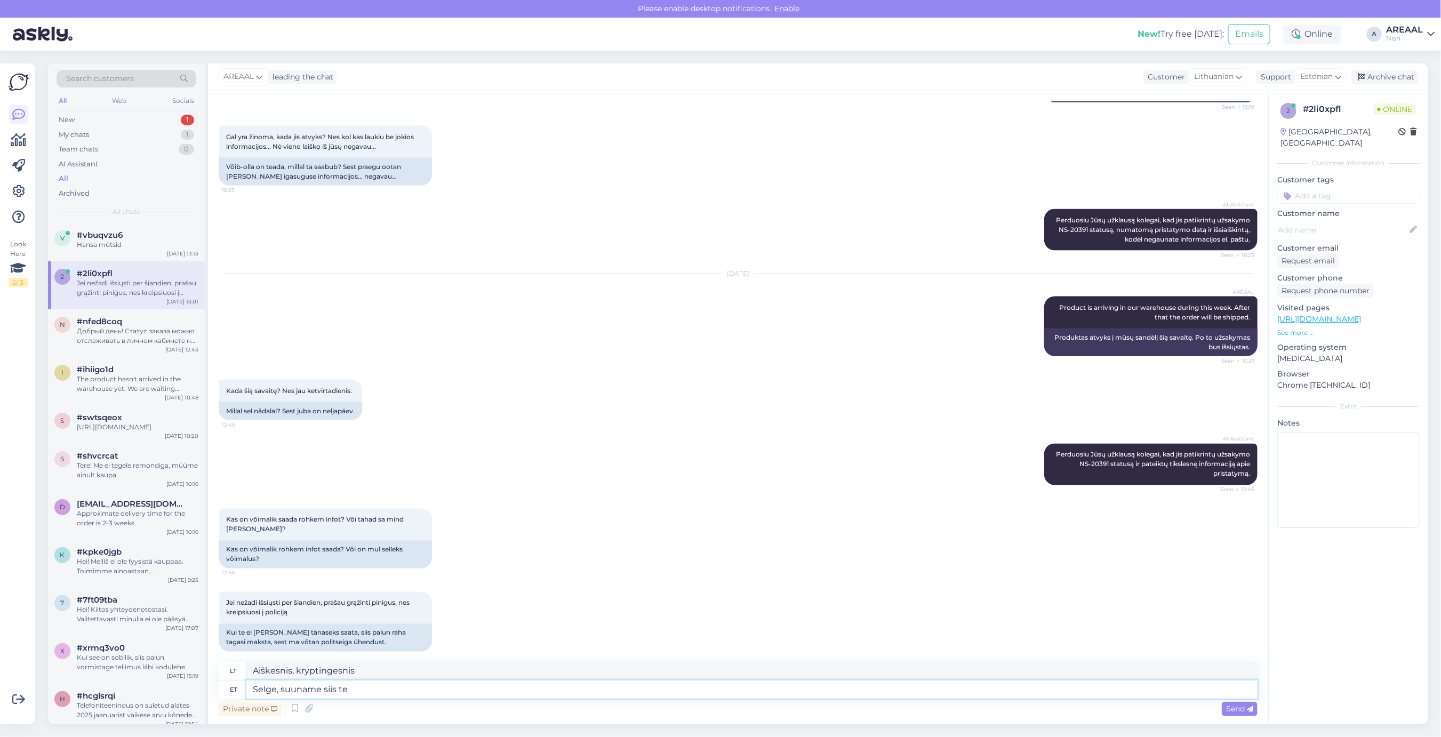
type textarea "Gerai, eikime tiesiai šviesiai."
type textarea "Selge, suuname siis tel"
type textarea "Gerai, tada tiesiogiai."
type textarea "Selge, suuname siis tellimuse tühis"
type textarea "[PERSON_NAME], tada perduokime užsakymą."
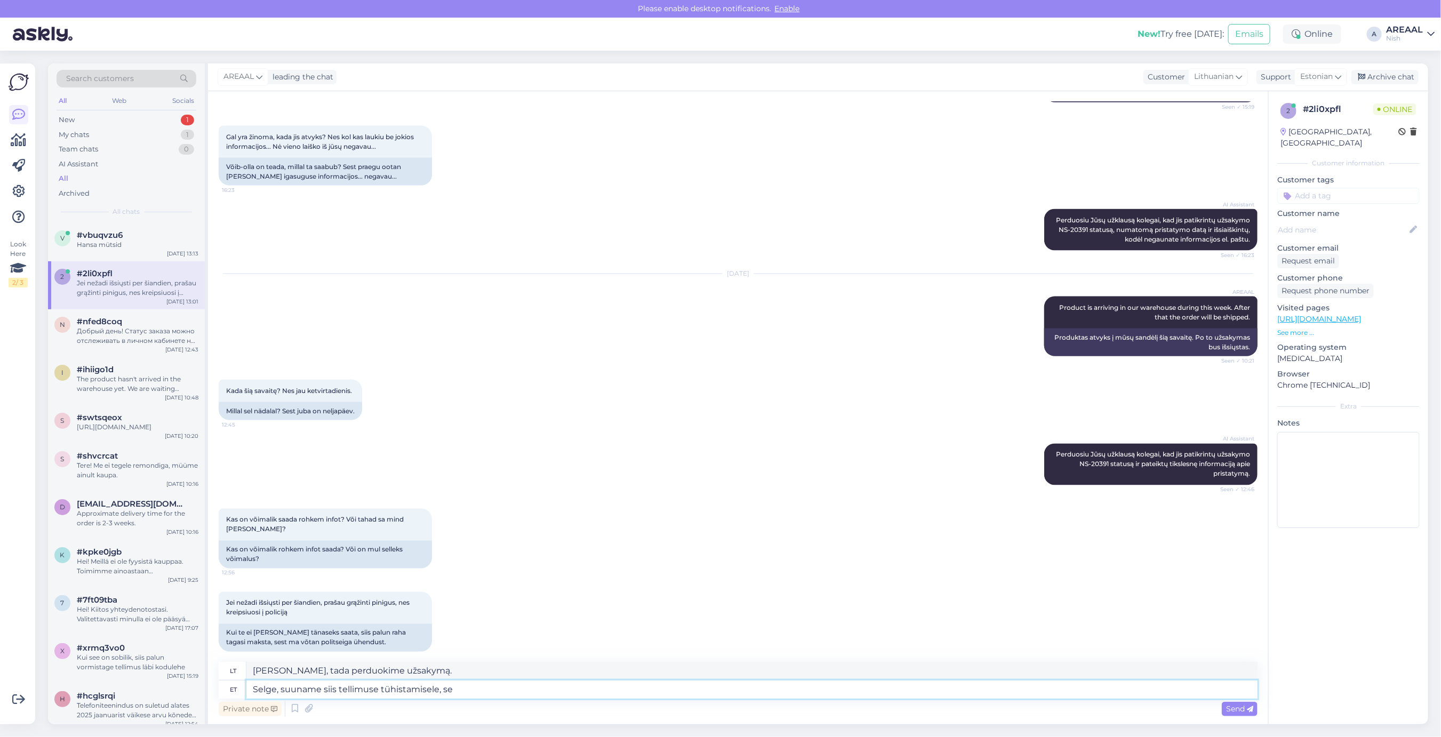
type textarea "Selge, suuname siis tellimuse tühistamisele, ses"
type textarea "[PERSON_NAME], pereikime prie užsakymo atšaukimo."
type textarea "Selge, suuname siis tellimuse tühistamisele, sest"
type textarea "[PERSON_NAME], pereikime prie užsakymo atšaukimo, nes"
type textarea "Selge, suuname siis tellimuse tühistamisele, sest [PERSON_NAME]"
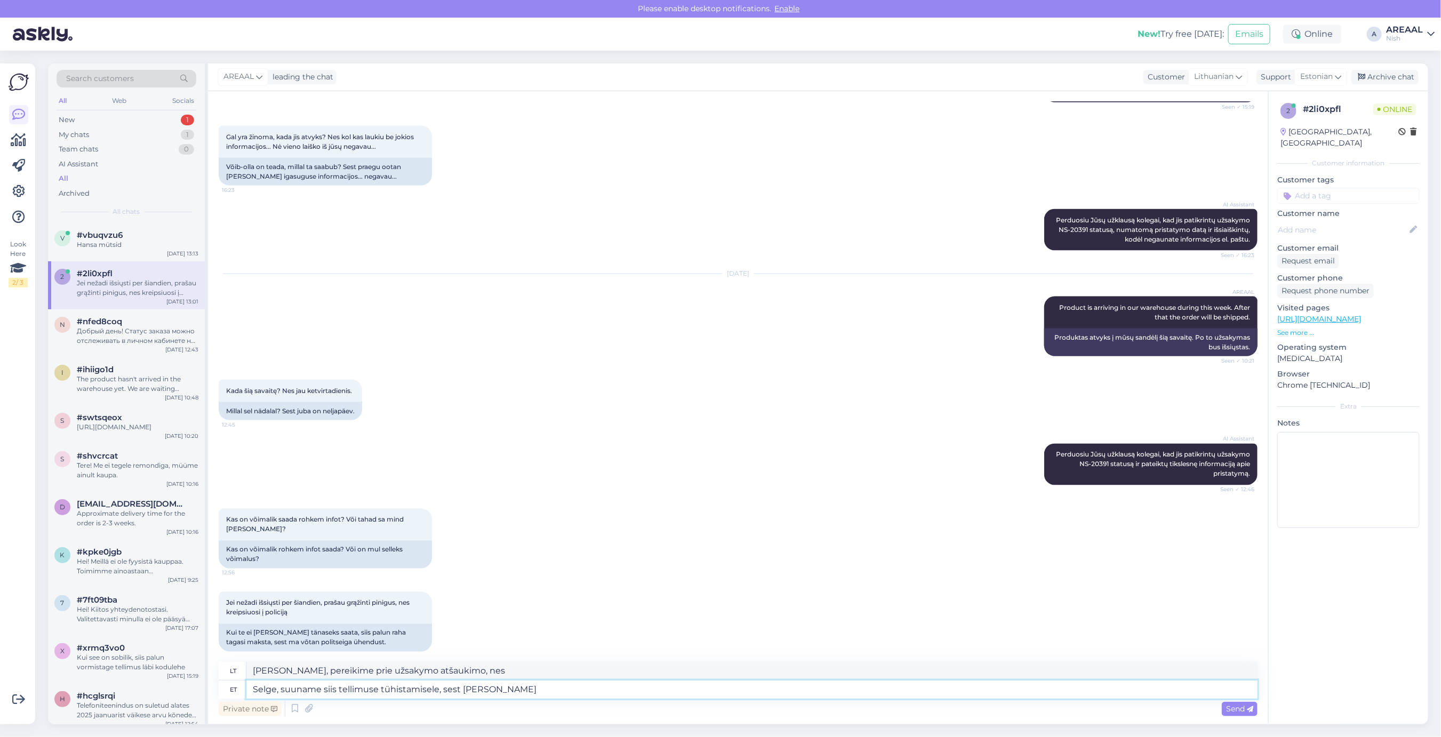
type textarea "Gerai, tada atšauksime užsakymą, nes prekės"
type textarea "Selge, suuname siis tellimuse tühistamisele, sest [PERSON_NAME] ole"
type textarea "Gerai, tada atšauksime užsakymą, nes prekės nėra"
type textarea "Selge, suuname siis tellimuse tühistamisele, sest [PERSON_NAME] ole tänasek"
type textarea "Gerai, tada atšauksime užsakymą, nes prekių nėra."
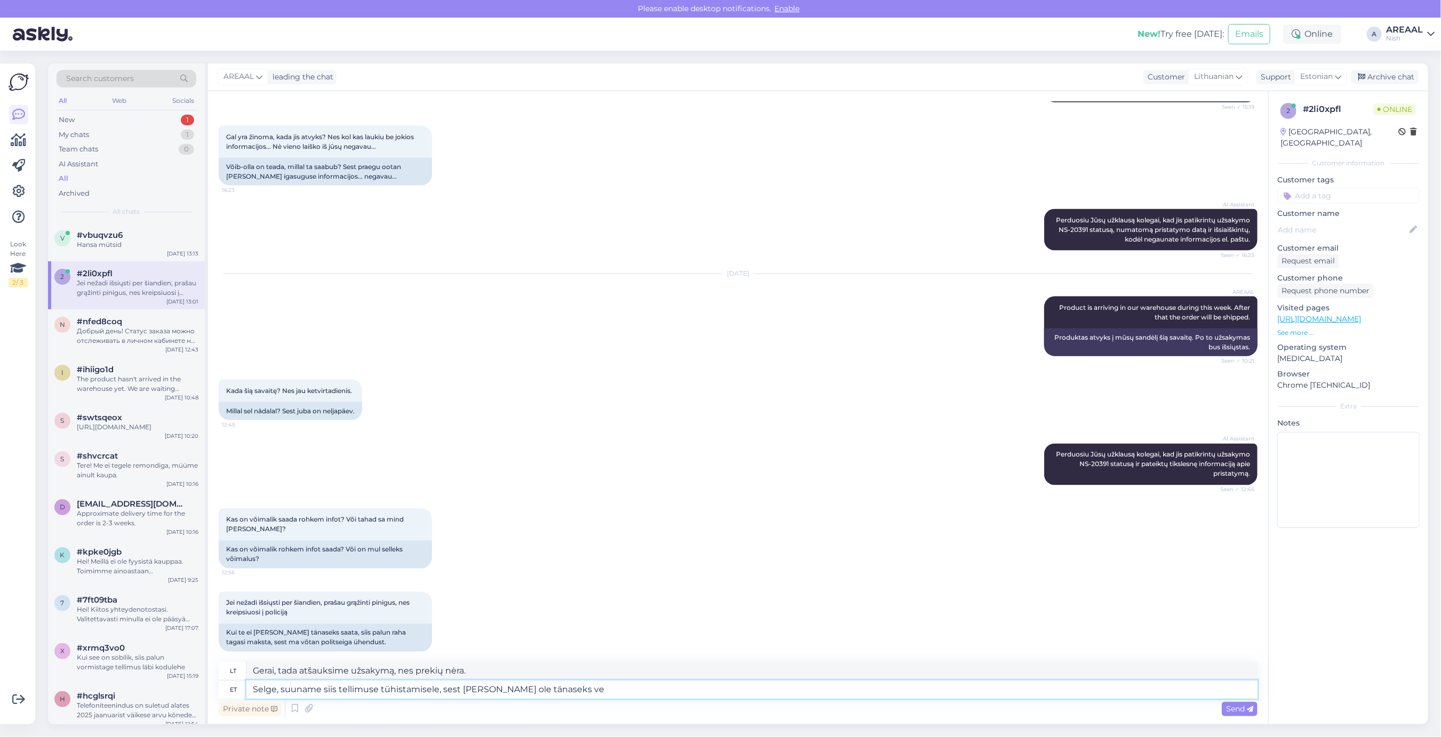
type textarea "Selge, suuname siis tellimuse tühistamisele, sest [PERSON_NAME] ole tänaseks vee"
type textarea "Gerai, tada atšauksime užsakymą, nes prekės iki šiandien neatvyko."
type textarea "Selge, suuname siis tellimuse tühistamisele, sest [PERSON_NAME] ole tänaseks ve…"
type textarea "[PERSON_NAME], atšaukime užsakymą, nes prekės dar neatvyko."
type textarea "Selge, suuname siis tellimuse tühistamisele, sest [PERSON_NAME] ole tänaseks ve…"
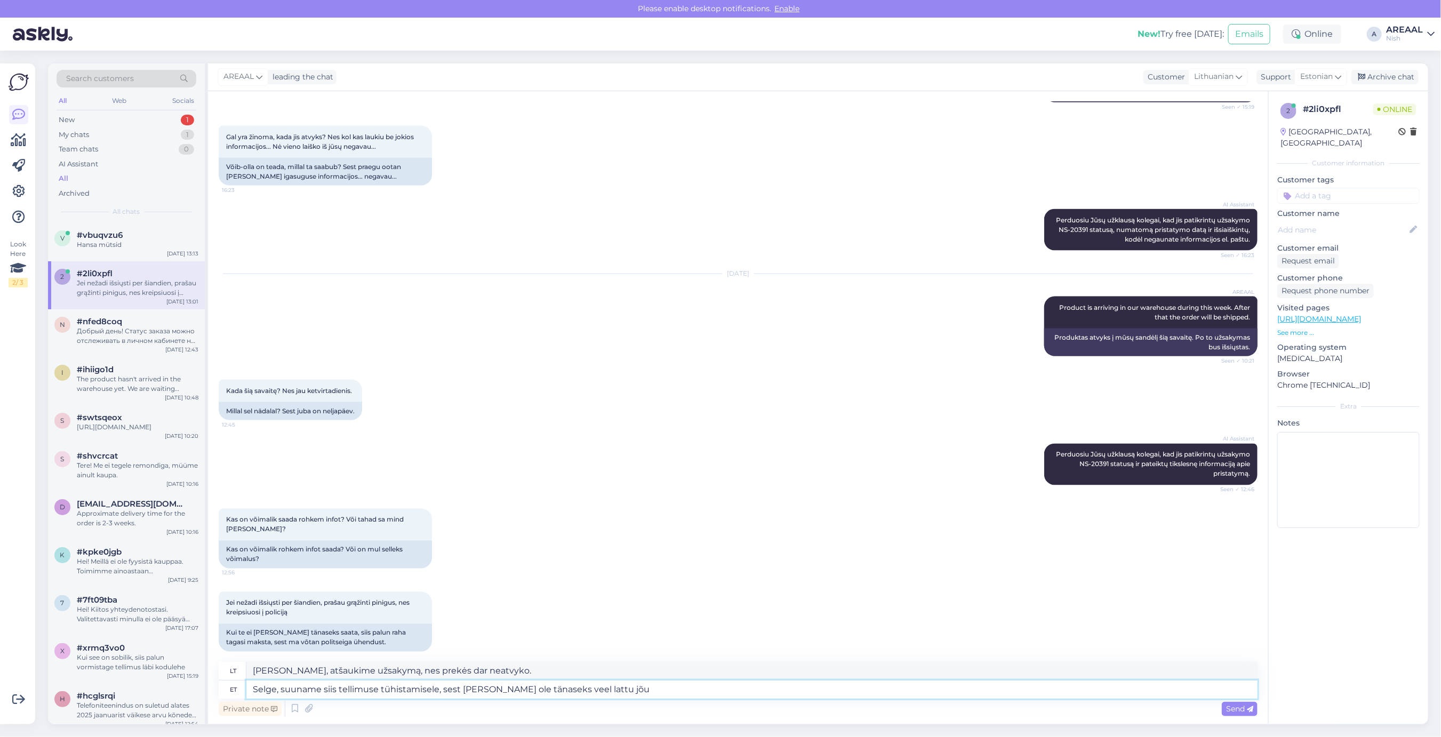
type textarea "Gerai, tada atšauksime užsakymą, nes šiandien prekių dar nėra sandėlyje."
type textarea "Selge, suuname siis tellimuse tühistamisele, sest [PERSON_NAME] ole tänaseks ve…"
type textarea "[PERSON_NAME], tada atšauksime užsakymą, nes prekės dar neatvyko į sandėlį."
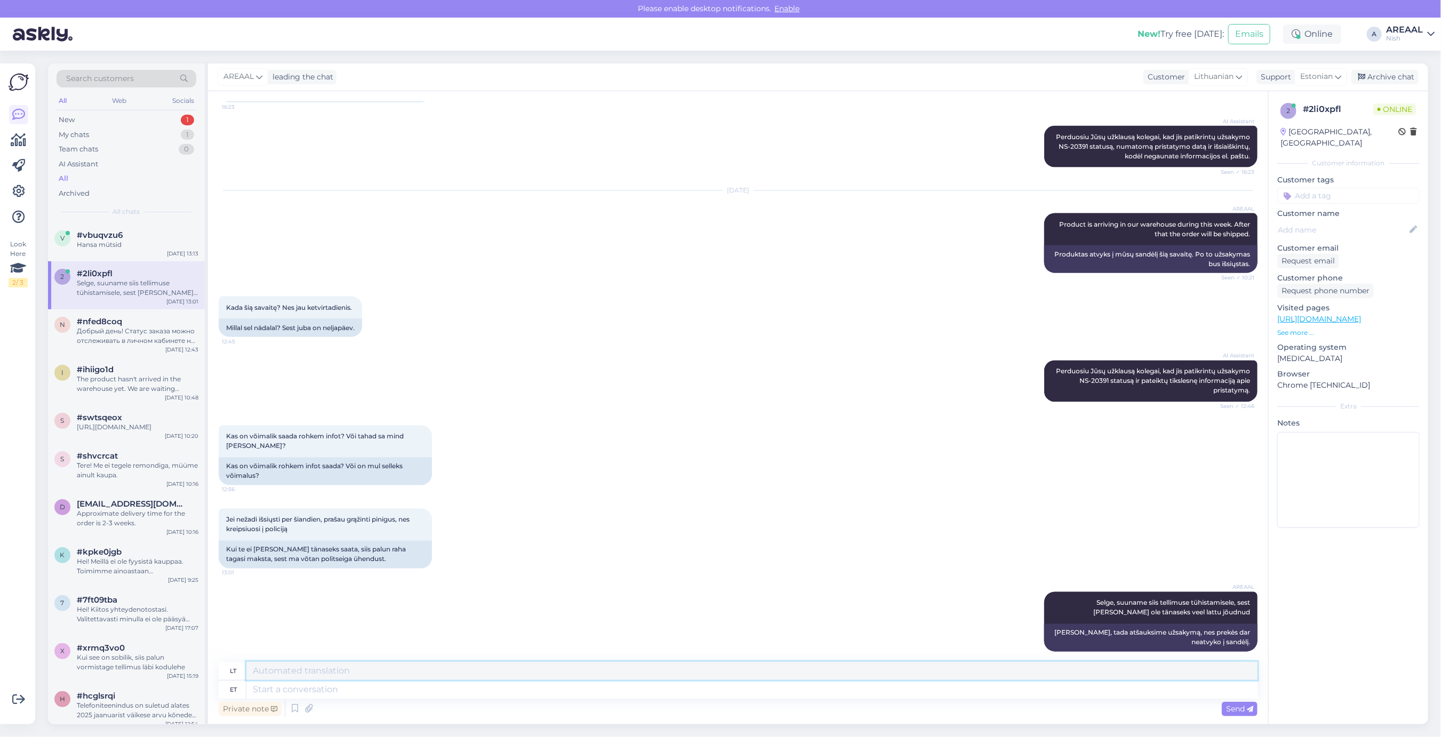
click at [855, 680] on textarea at bounding box center [751, 671] width 1011 height 18
type textarea "T"
type textarea "Tagasikanded la"
type textarea "Grąžinimai"
type textarea "Tagasikanded laekuvad 5-"
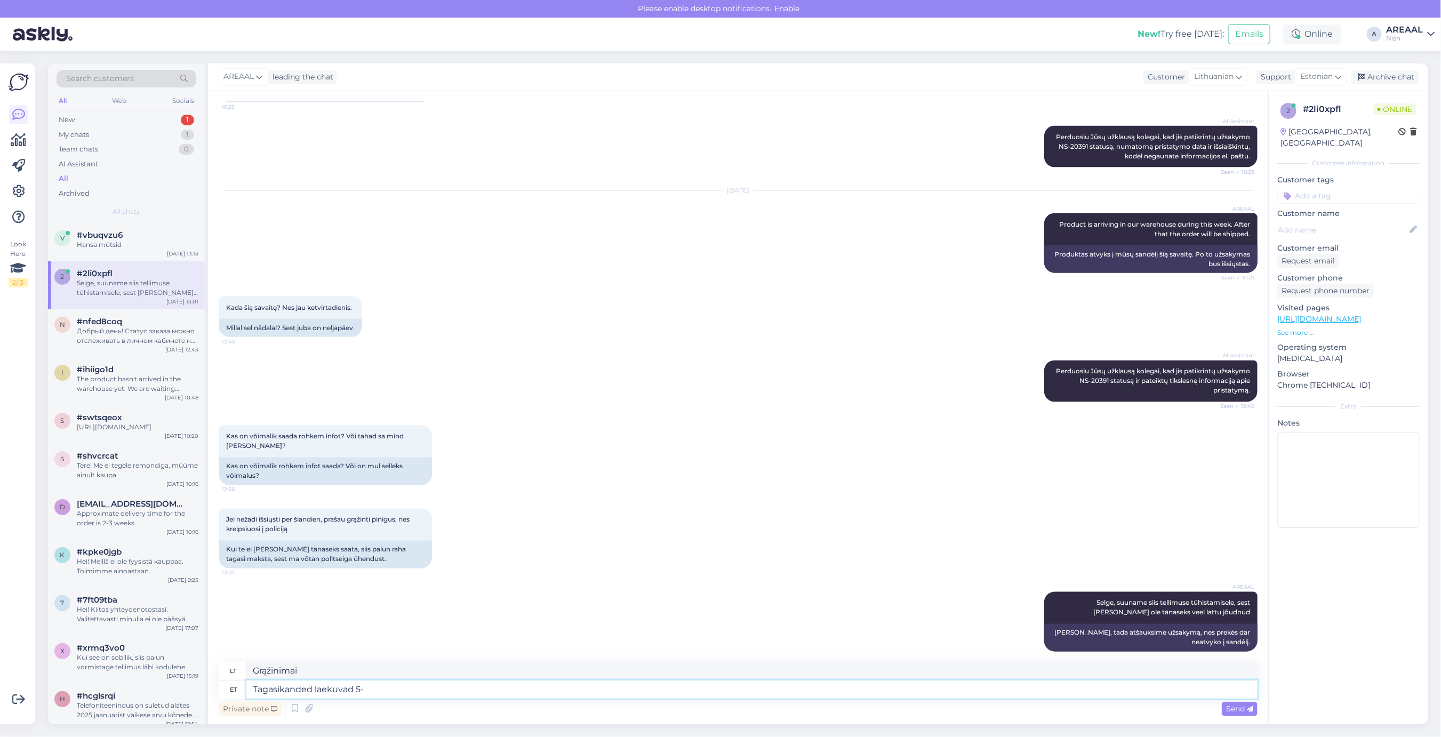
type textarea "Grąžinimai gaunami"
type textarea "Tagasikanded laekuvad 5-10 töö"
type textarea "Grąžinimai gaunami per 5–10 val."
type textarea "Tagasikanded laekuvad 5-10 tööpäeva jooks"
type textarea "Grąžinimai bus gauti per 5–10 darbo dienų."
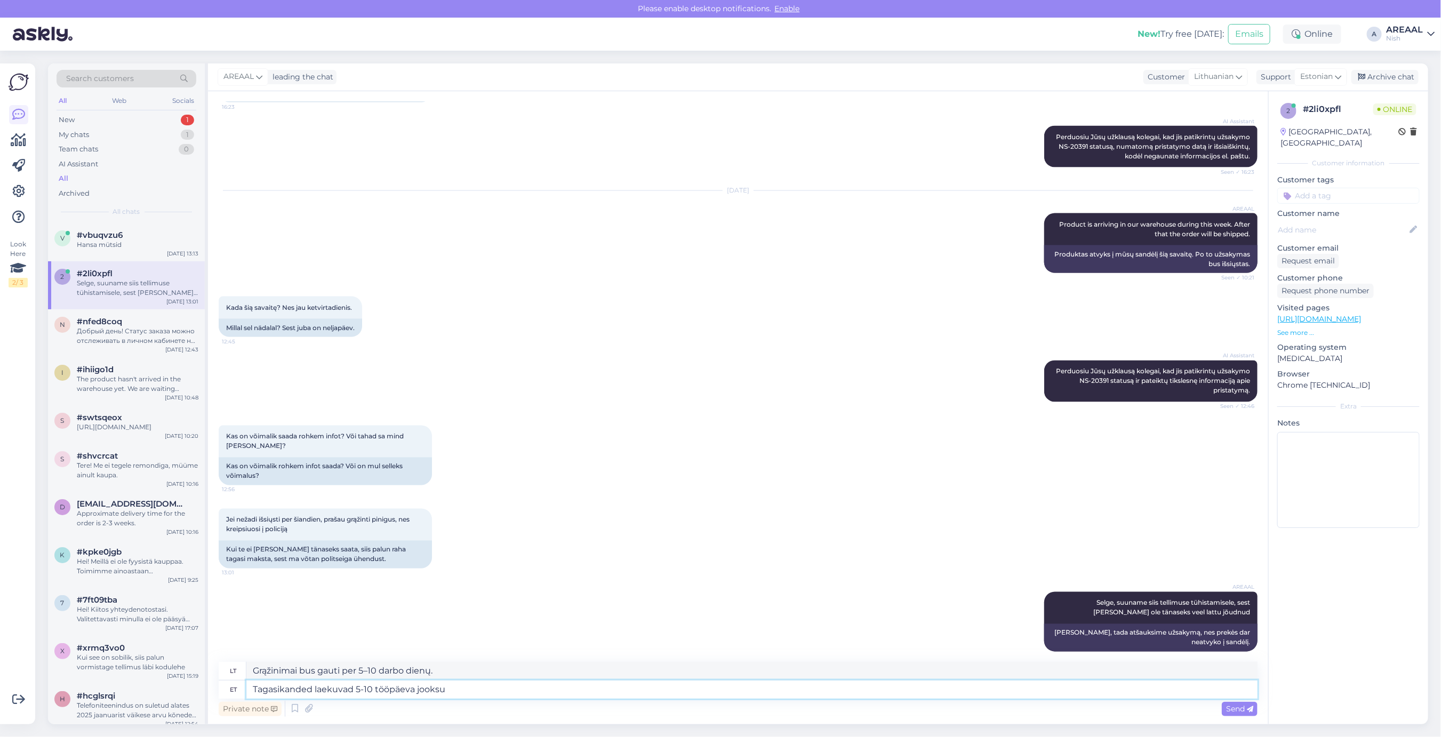
type textarea "Tagasikanded laekuvad 5-10 tööpäeva jooksul"
type textarea "Grąžinimai gaunami per 5–10 darbo dienų."
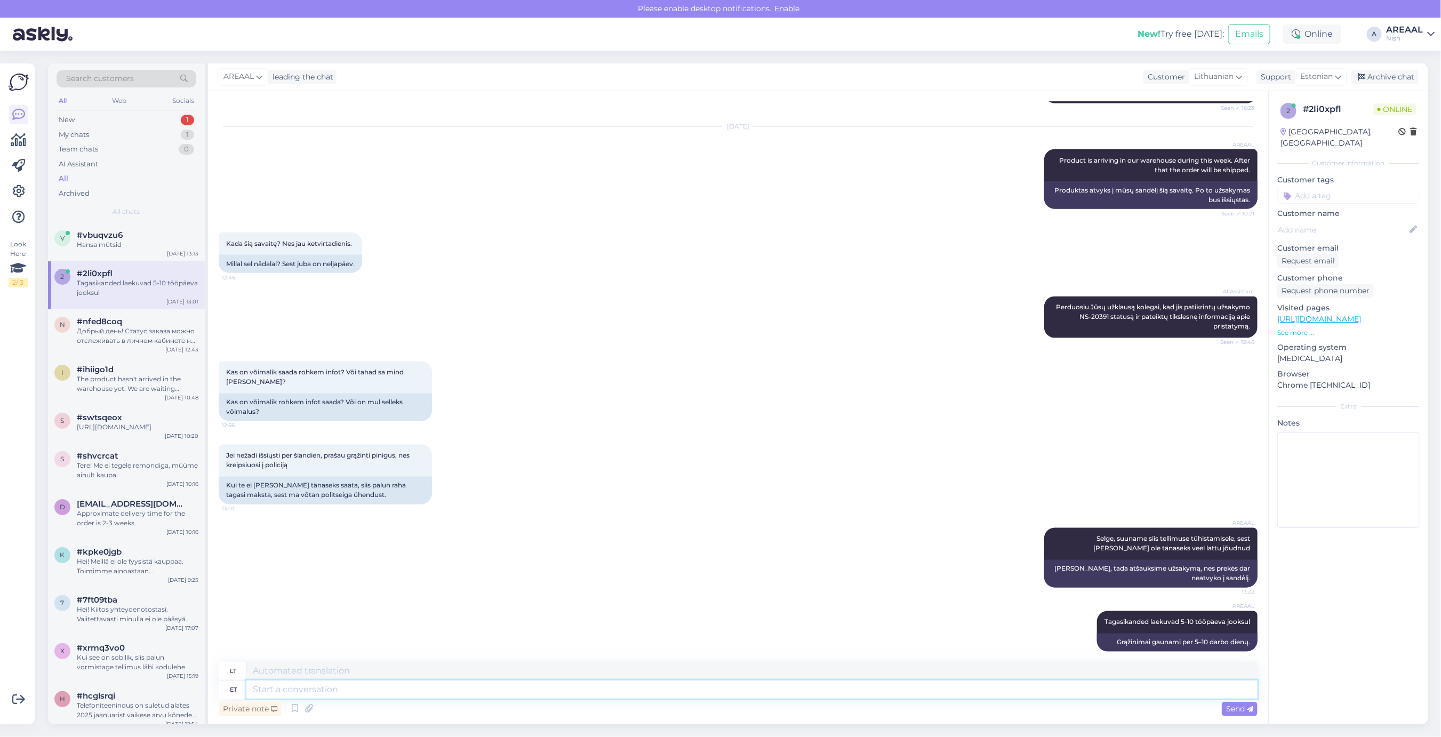
click at [1058, 697] on textarea at bounding box center [751, 690] width 1011 height 18
type textarea "Võite po"
type textarea "[PERSON_NAME]"
type textarea "Võite politseiga konta"
type textarea "Su policija galite."
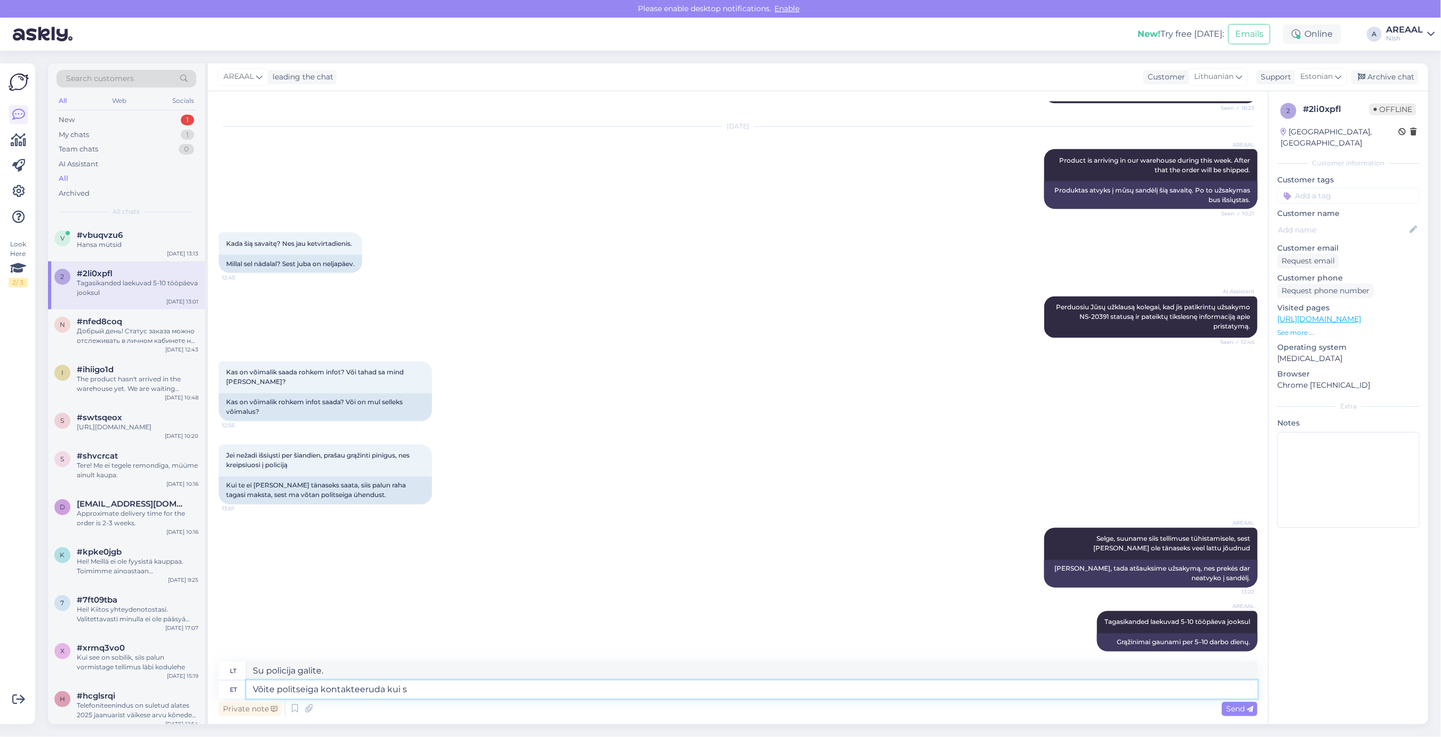
type textarea "Võite politseiga kontakteeruda kui so"
type textarea "Galite susisiekti su policija."
type textarea "Võite politseiga kontakteeruda kui soov"
type textarea "Galite susisiekti su policija, jei:"
type textarea "Võite politseiga kontakteeruda kui soovite."
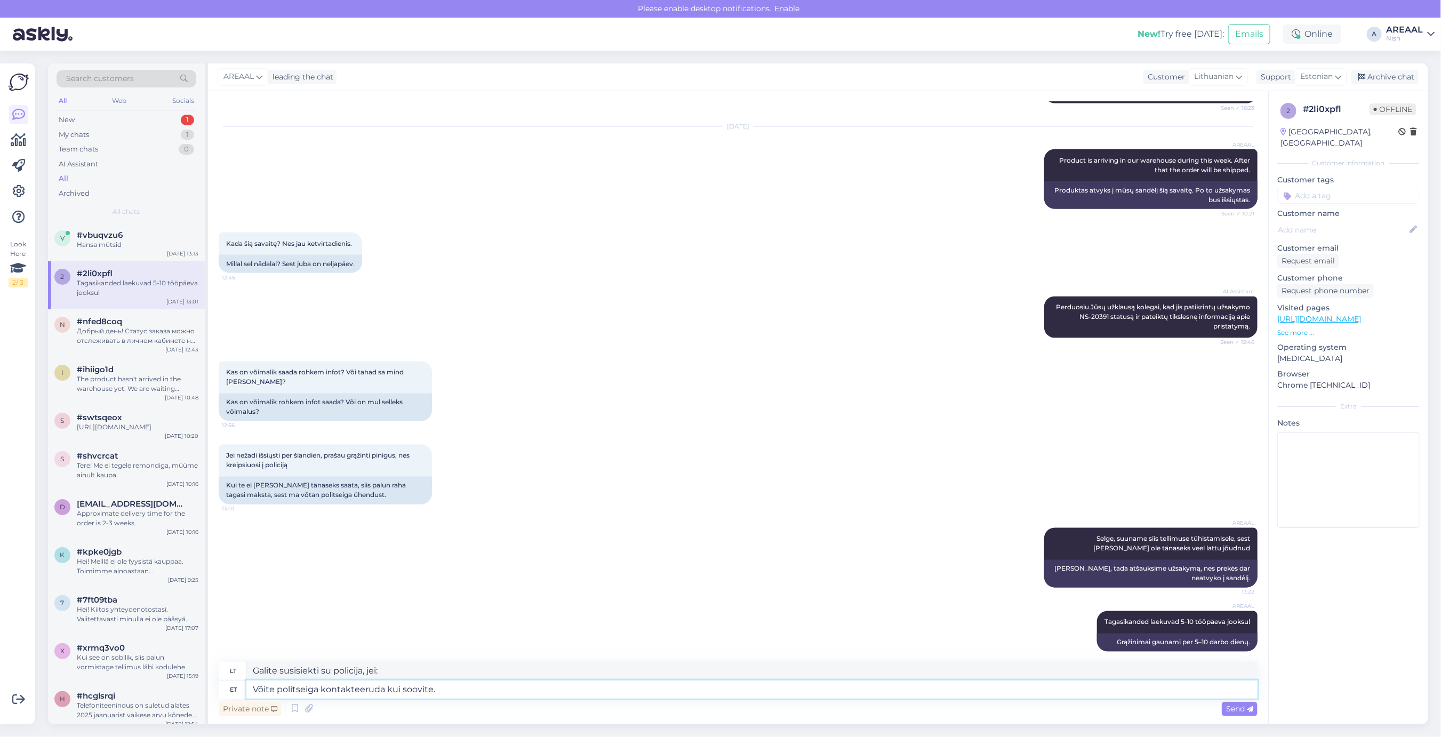
type textarea "Jei norite, galite susisiekti su policija."
type textarea "Võite politseiga kontakteeruda kui soovite. Vastavalt seadusele on"
type textarea "Jei norite, galite susisiekti su policija. Pagal įstatymą"
type textarea "Võite politseiga kontakteeruda kui soovite. Vastavalt seadusele on aega"
type textarea "Jei norite, galite susisiekti su policija. Pagal įstatymą,"
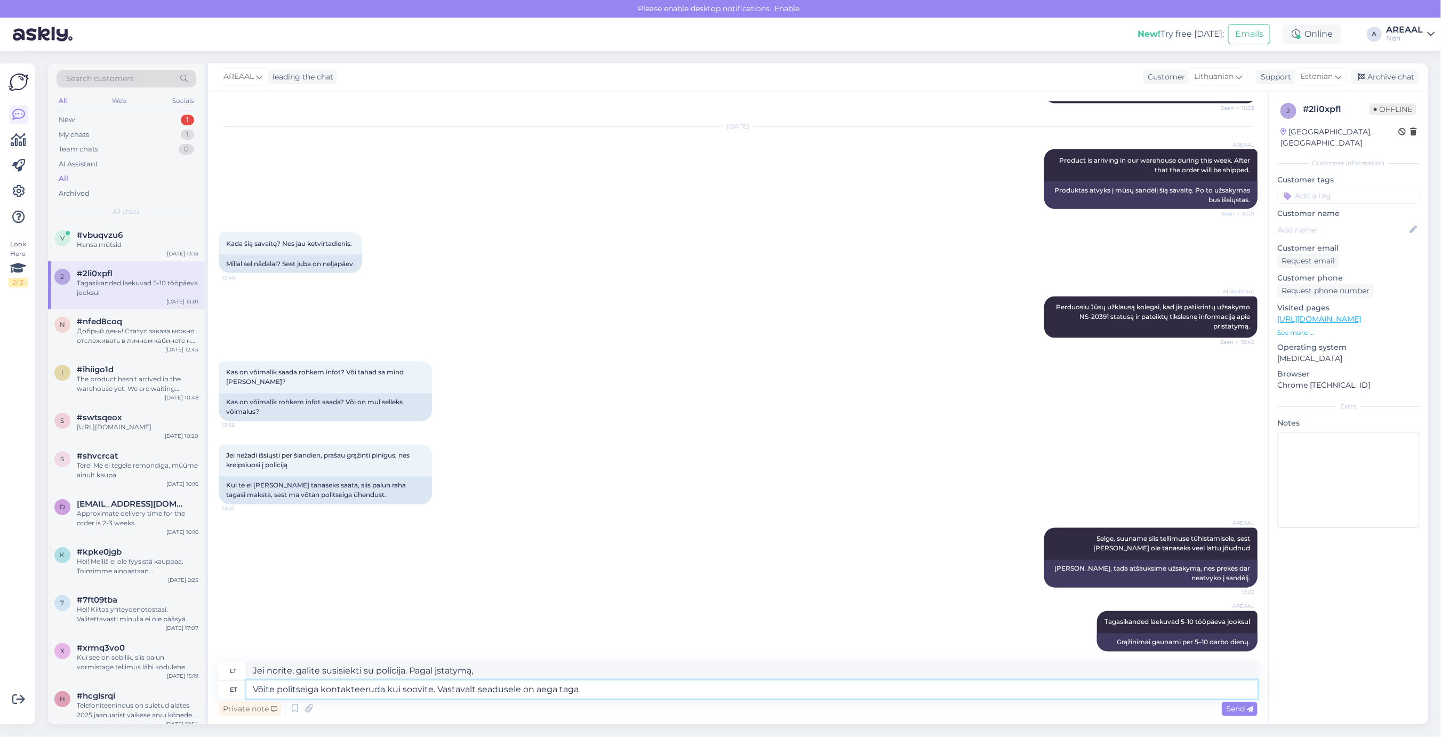
type textarea "Võite politseiga kontakteeruda kui soovite. Vastavalt seadusele on aega tagas"
type textarea "Jei norite, galite susisiekti su policija. Pagal įstatymą yra nustatytas laiko …"
type textarea "Võite politseiga kontakteeruda kui soovite. Vastavalt seadusele on aega tagasik…"
type textarea "Jei norite, galite susisiekti su policija. Pagal įstatymą yra nustatytas grąžin…"
type textarea "Võite politseiga kontakteeruda kui soovite. Vastavalt seadusele on aega tagasik…"
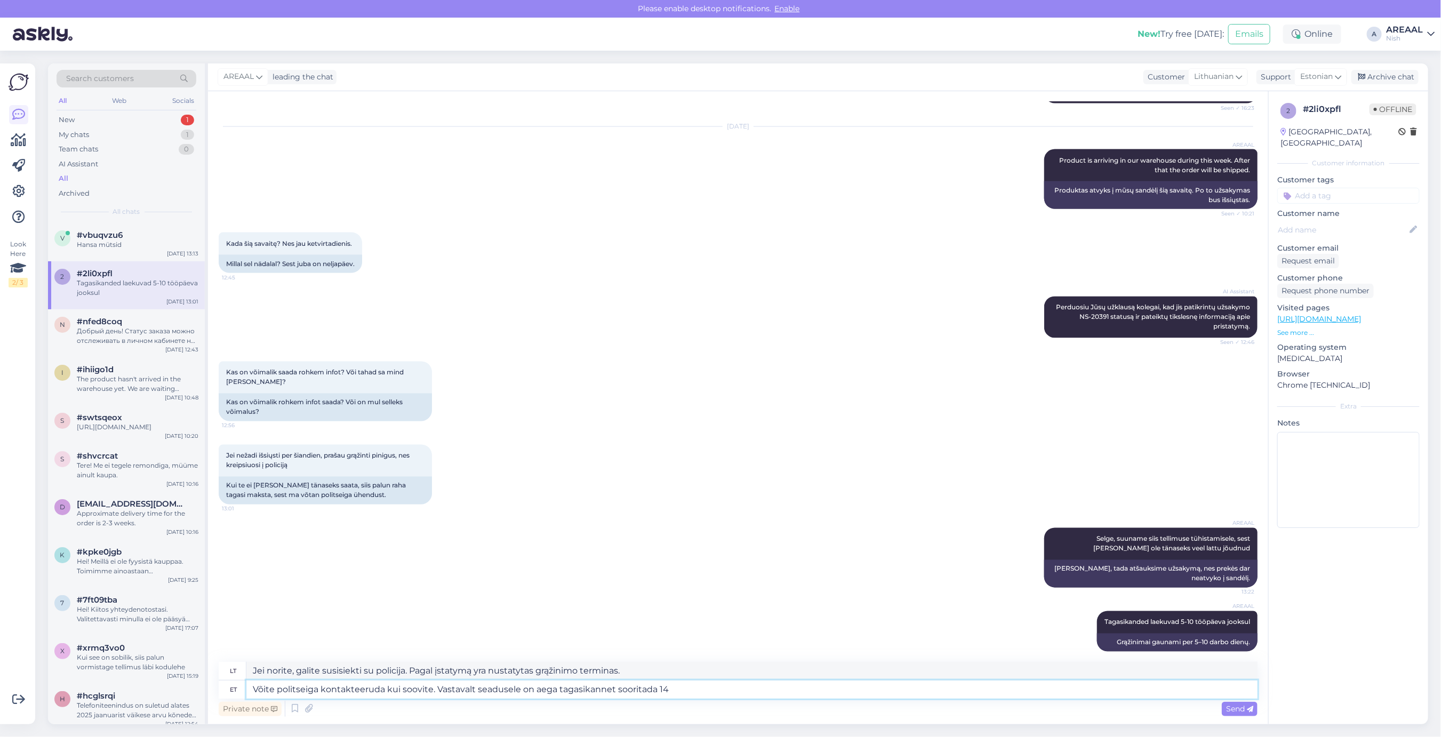
type textarea "Jei norite, galite susisiekti su policija. Pagal įstatymą yra laiko pateikti gr…"
type textarea "Võite politseiga kontakteeruda kui soovite. Vastavalt seadusele on aega tagasik…"
type textarea "Jei norite, galite susisiekti su policija. Pagal įstatymą, grąžinti galima per …"
type textarea "Võite politseiga kontakteeruda kui soovite. Vastavalt seadusele on aega tagasik…"
type textarea "Jei norite, galite susisiekti su policija. Pagal įstatymą, turite 14 dienų grąž…"
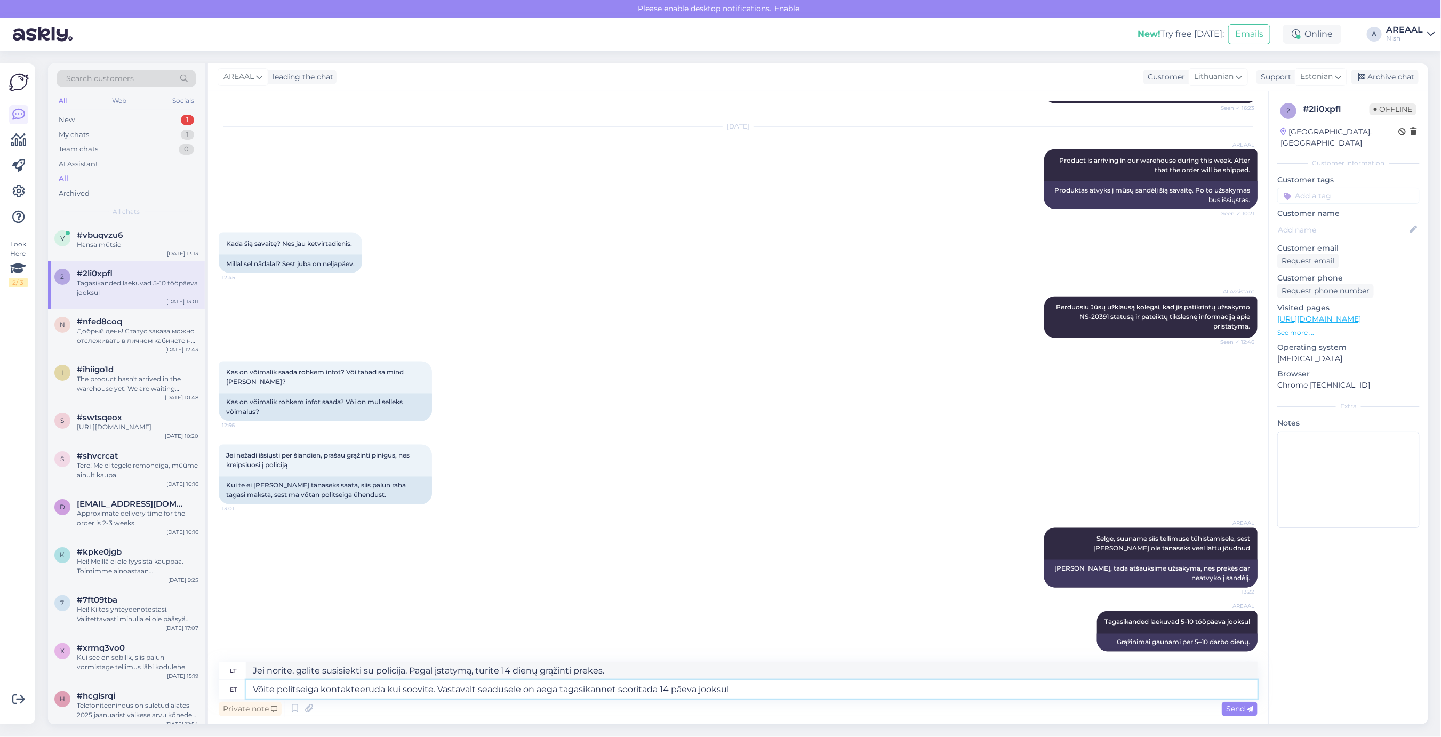
drag, startPoint x: 435, startPoint y: 689, endPoint x: 784, endPoint y: 683, distance: 349.5
click at [784, 683] on textarea "Võite politseiga kontakteeruda kui soovite. Vastavalt seadusele on aega tagasik…" at bounding box center [751, 690] width 1011 height 18
click at [783, 687] on textarea "Võite politseiga kontakteeruda kui soovite. Vastavalt seadusele on aega tagasik…" at bounding box center [751, 690] width 1011 height 18
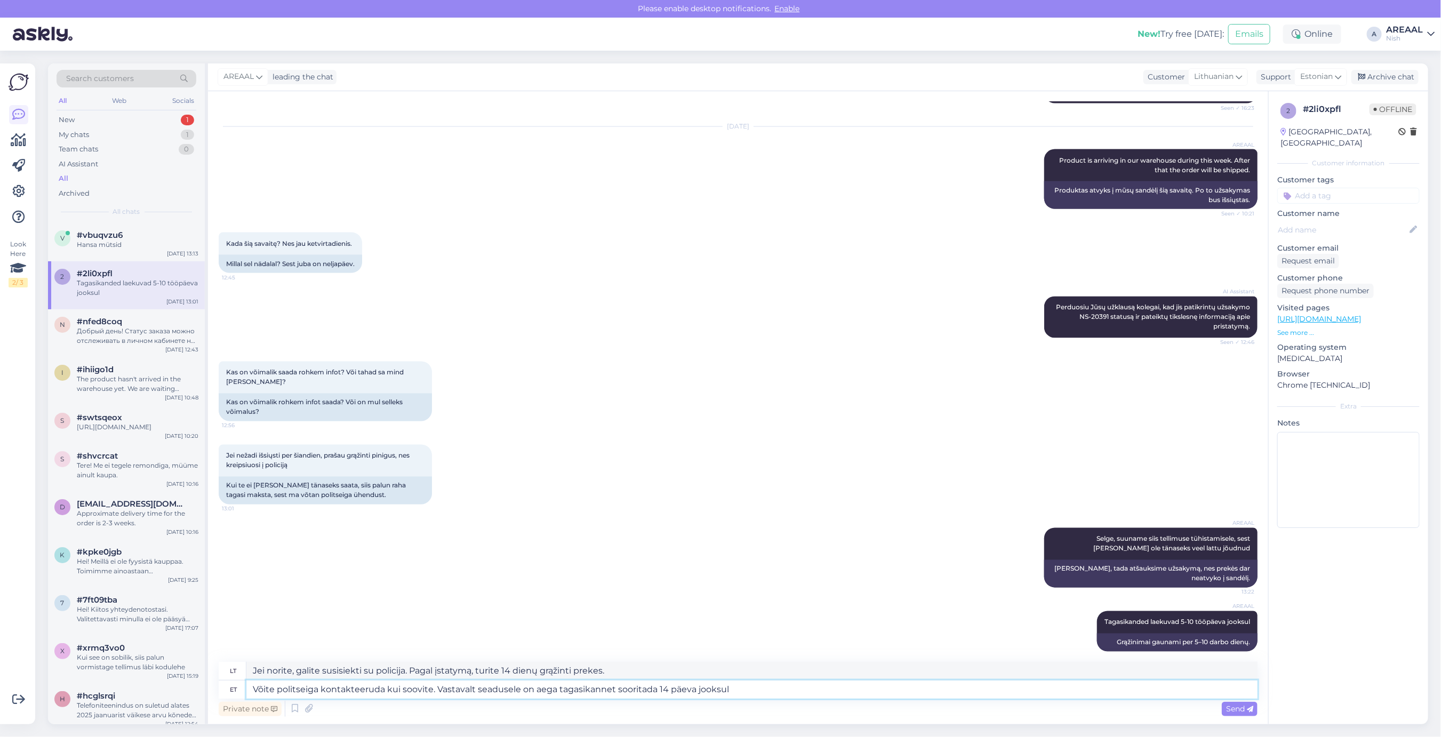
drag, startPoint x: 766, startPoint y: 693, endPoint x: 435, endPoint y: 692, distance: 330.7
click at [435, 692] on textarea "Võite politseiga kontakteeruda kui soovite. Vastavalt seadusele on aega tagasik…" at bounding box center [751, 690] width 1011 height 18
type textarea "Võite politseiga kontakteeruda kui soovite."
type textarea "Jei norite, galite susisiekti su policija."
type textarea "Võite politseiga kontakteeruda kui soovite. Vastavalt seadusele on aega tagasik…"
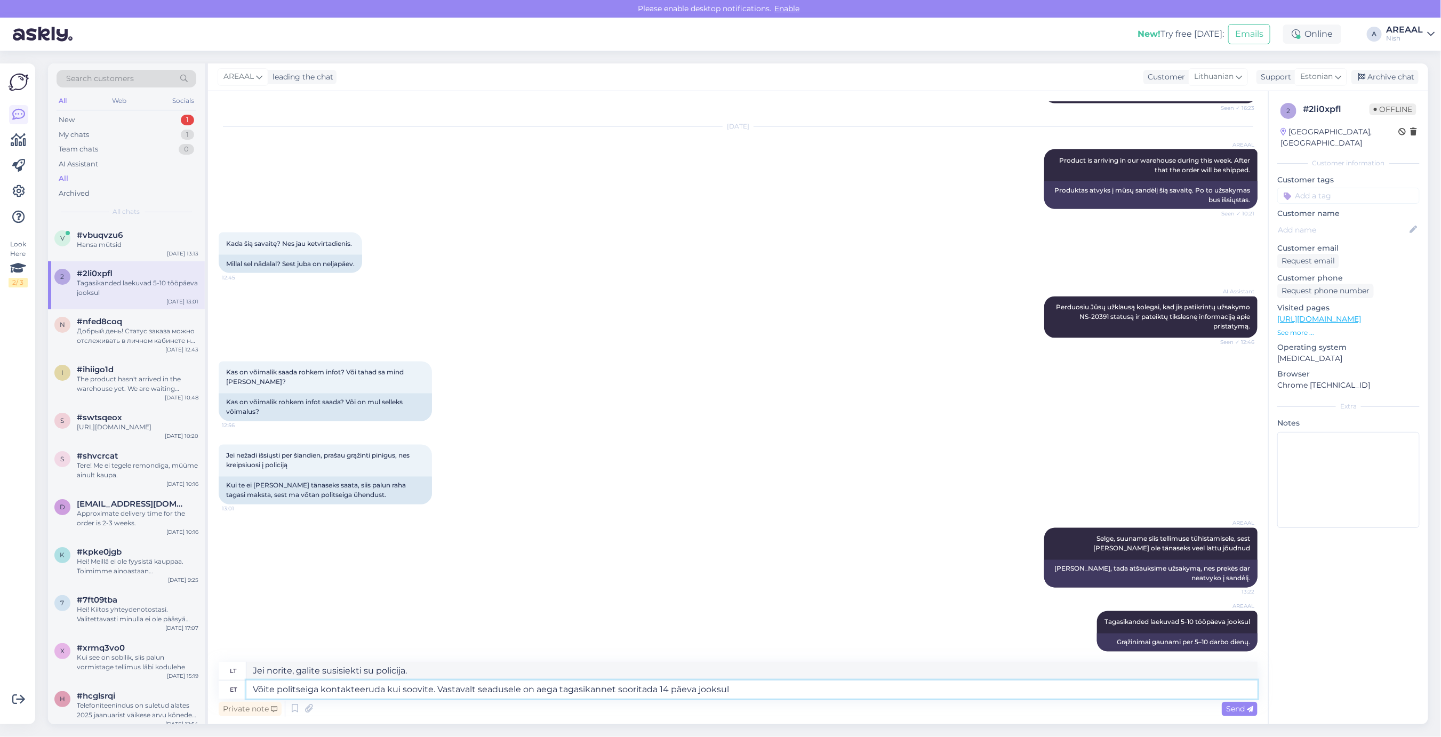
click at [750, 685] on textarea "Võite politseiga kontakteeruda kui soovite. Vastavalt seadusele on aega tagasik…" at bounding box center [751, 690] width 1011 height 18
type textarea "Jei norite, galite susisiekti su policija. Pagal įstatymą, turite 14 dienų grąž…"
click at [655, 686] on textarea "Võite politseiga kontakteeruda kui soovite. Vastavalt seadusele on aega tagasik…" at bounding box center [751, 690] width 1011 height 18
type textarea "Võite politseiga kontakteeruda kui soovite. Vastavalt seadusele on aega tagasik…"
type textarea "Jei norite, galite susisiekti su policija. Pagal įstatymą, nuo atšaukimo datos …"
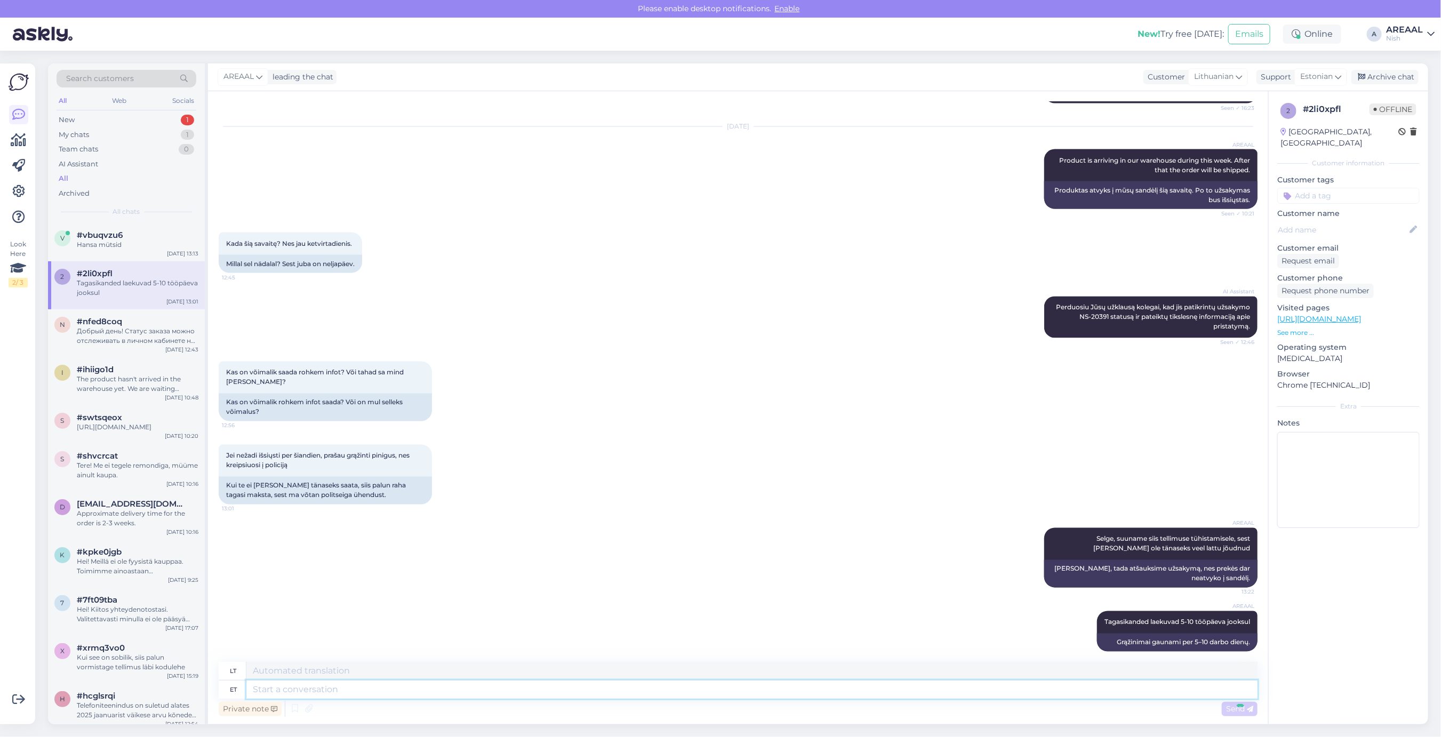
scroll to position [1355, 0]
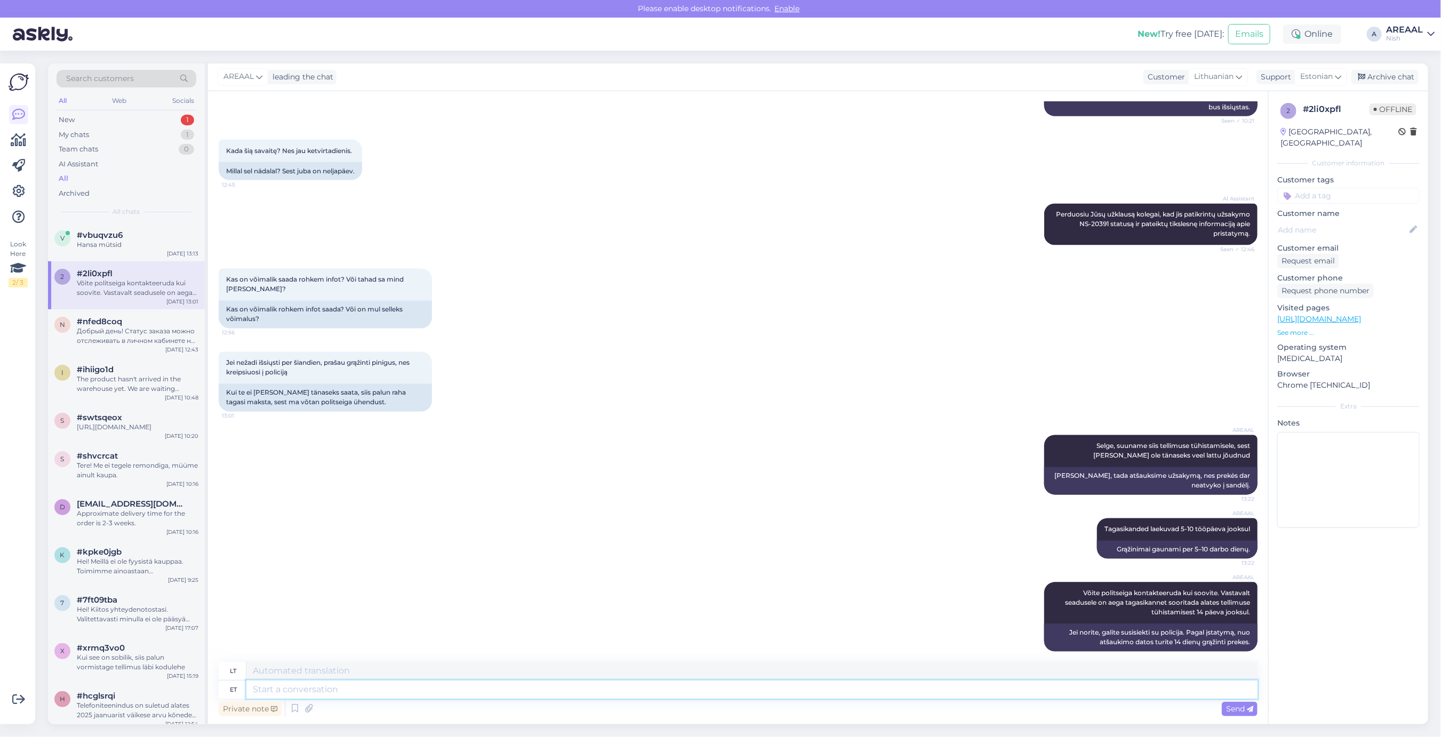
click at [737, 693] on textarea at bounding box center [751, 690] width 1011 height 18
click at [116, 247] on div "Hansa mütsid" at bounding box center [138, 245] width 122 height 10
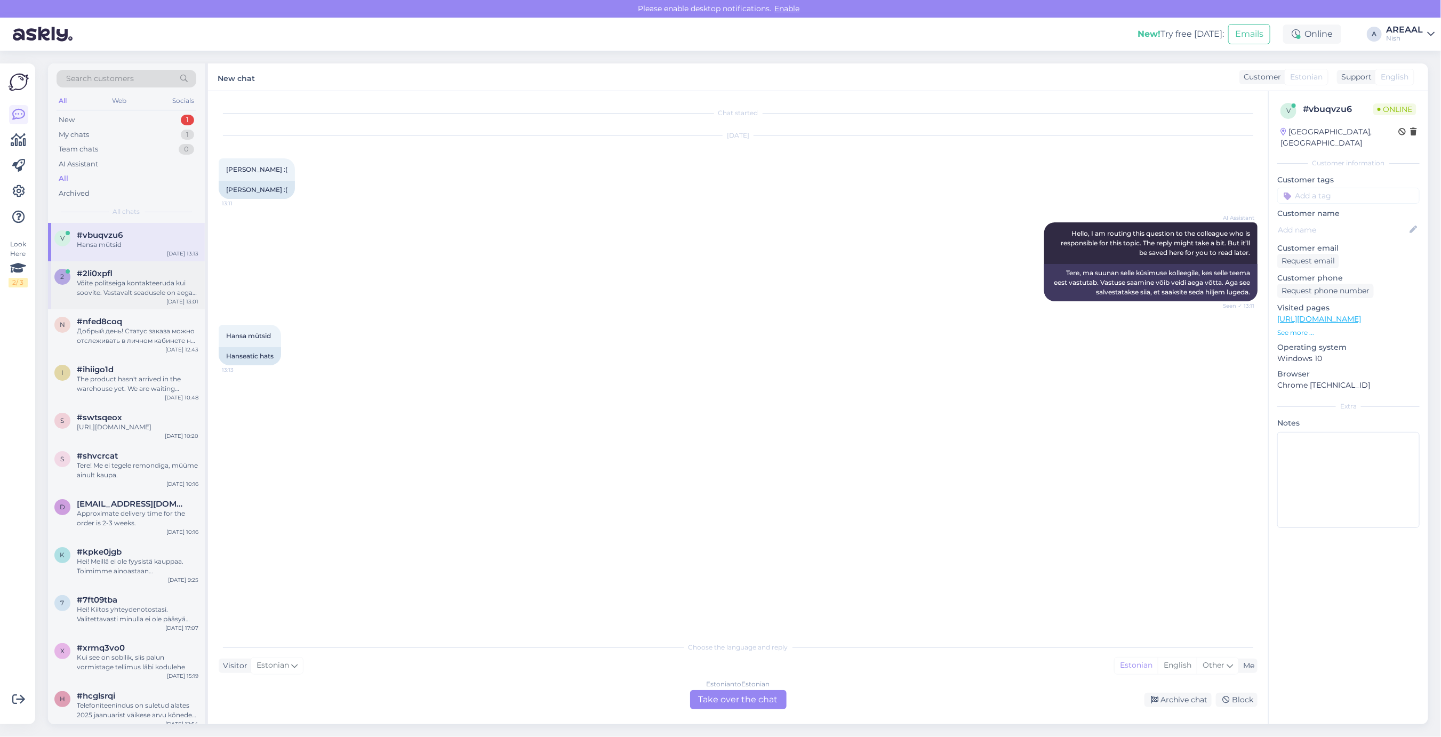
click at [125, 297] on div "Võite politseiga kontakteeruda kui soovite. Vastavalt seadusele on aega tagasik…" at bounding box center [138, 287] width 122 height 19
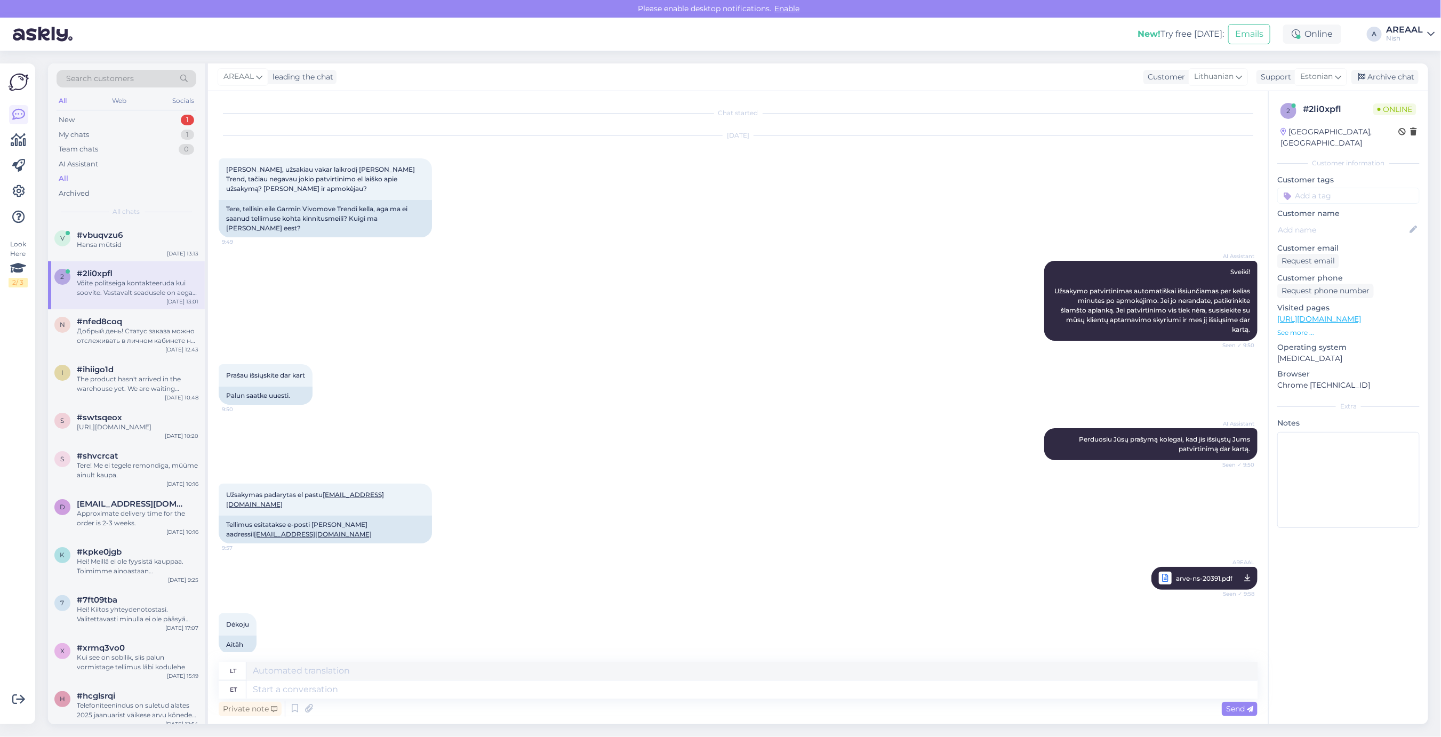
scroll to position [1355, 0]
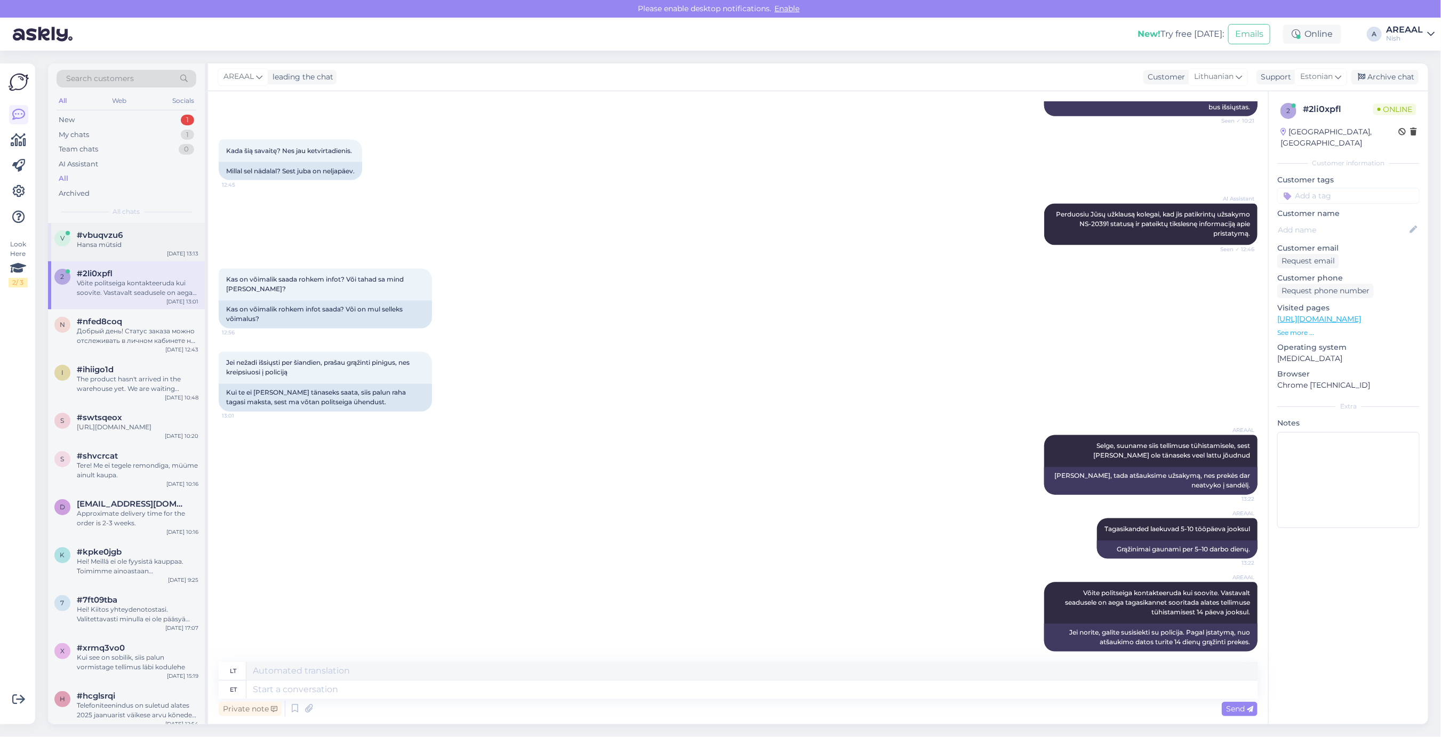
click at [108, 241] on div "Hansa mütsid" at bounding box center [138, 245] width 122 height 10
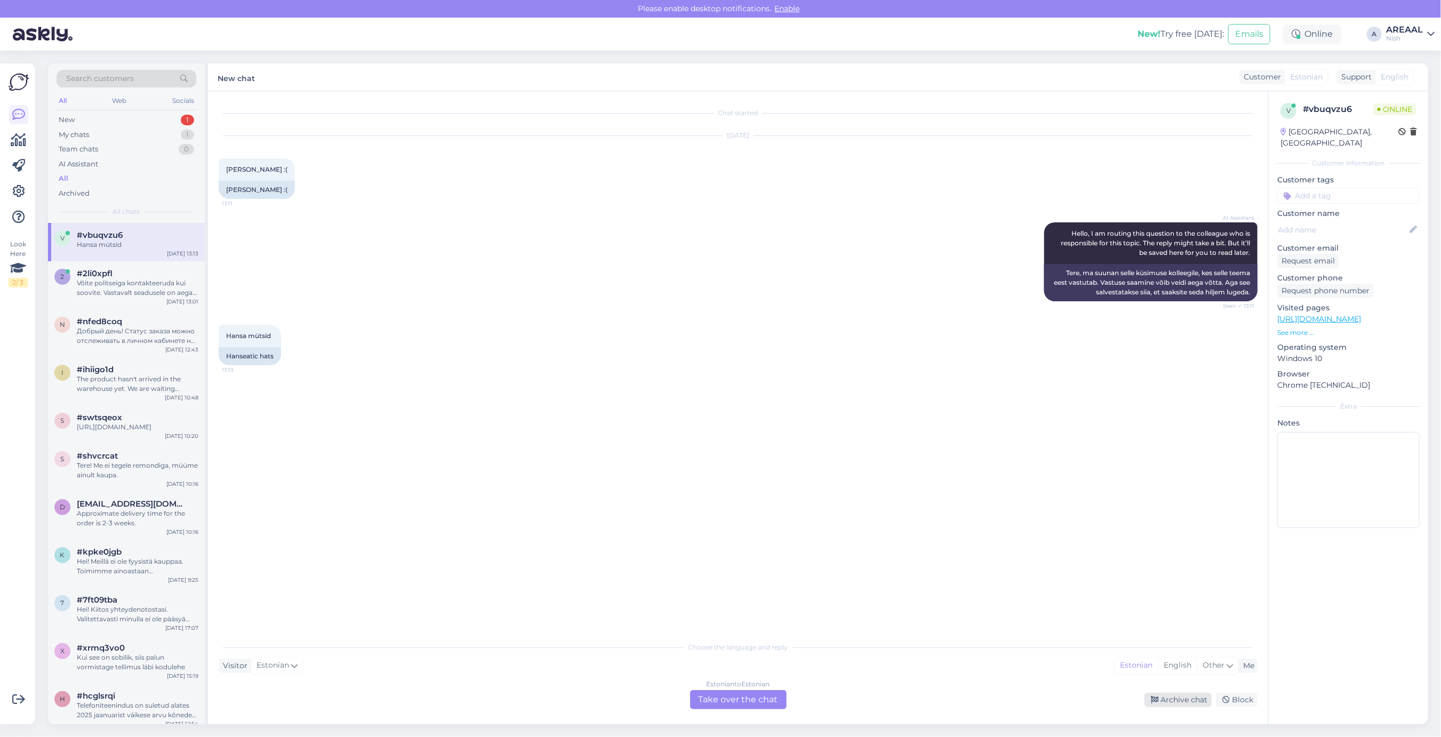
click at [1175, 702] on div "Archive chat" at bounding box center [1178, 700] width 67 height 14
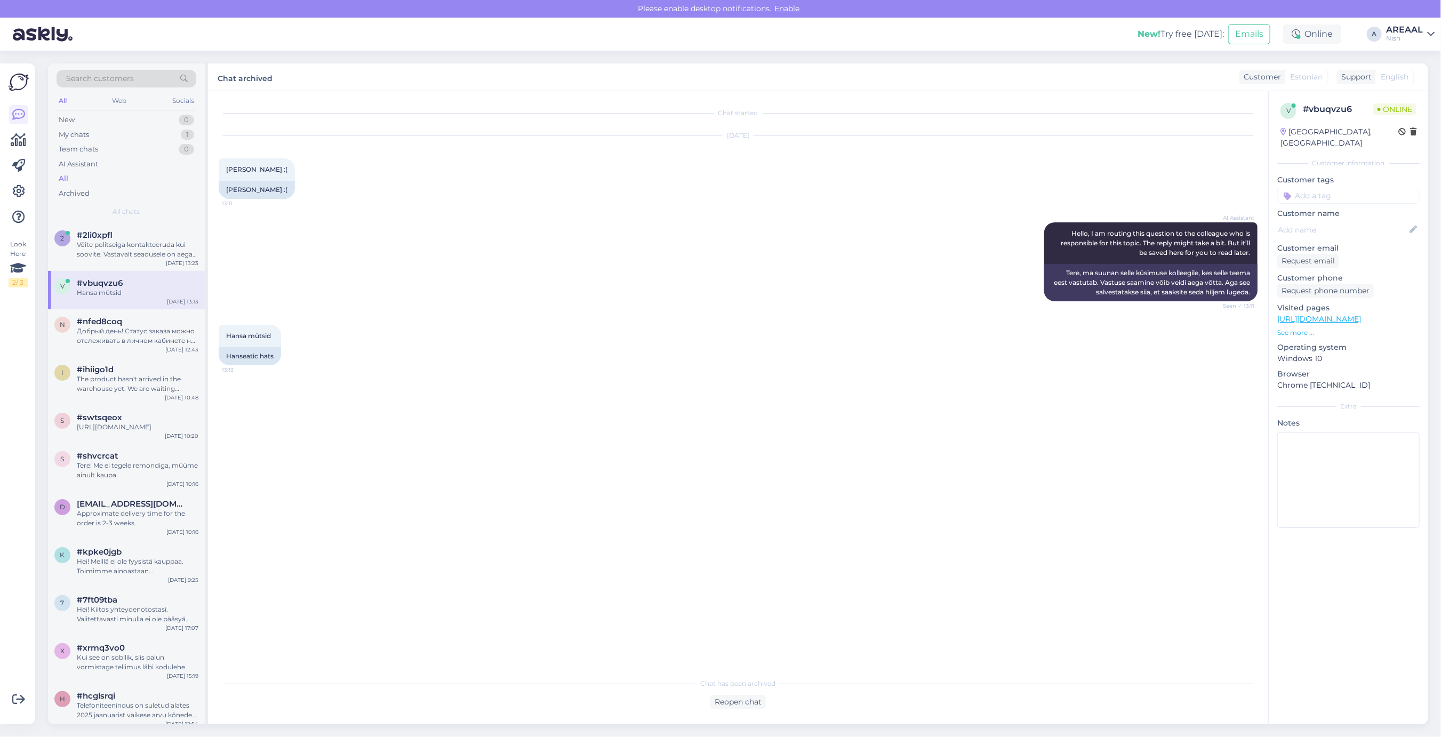
click at [550, 364] on div "Hansa mütsid 13:13 Hanseatic hats" at bounding box center [738, 345] width 1039 height 64
click at [537, 306] on div "AI Assistant Hello, I am routing this question to the colleague who is responsi…" at bounding box center [738, 262] width 1039 height 102
click at [148, 241] on div "Võite politseiga kontakteeruda kui soovite. Vastavalt seadusele on aega tagasik…" at bounding box center [138, 249] width 122 height 19
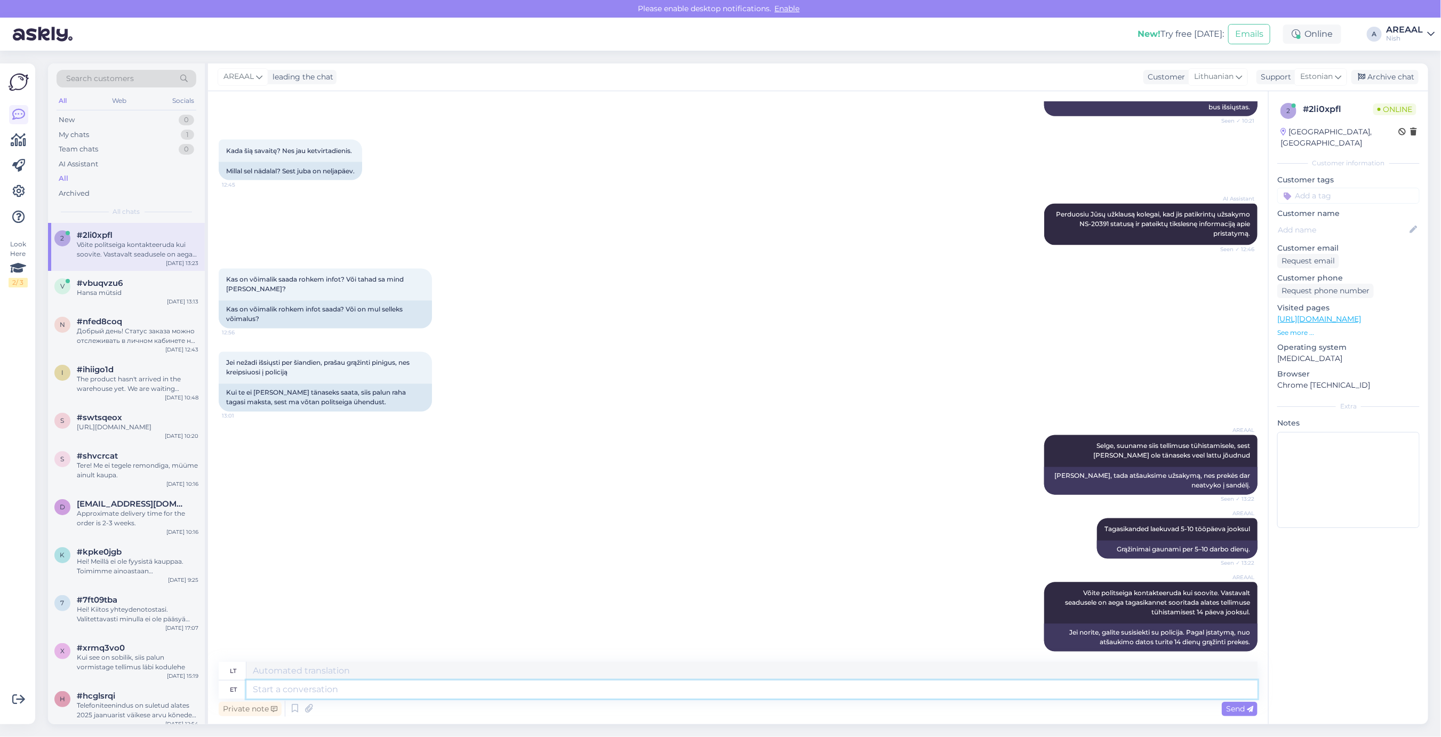
click at [1069, 685] on textarea at bounding box center [751, 690] width 1011 height 18
click at [891, 600] on div "AREAAL Võite politseiga kontakteeruda kui soovite. Vastavalt seadusele on aega …" at bounding box center [738, 617] width 1039 height 93
click at [856, 515] on div "AREAAL Tagasikanded laekuvad 5-10 tööpäeva jooksul Seen ✓ 13:22 Grąžinimai gaun…" at bounding box center [738, 539] width 1039 height 64
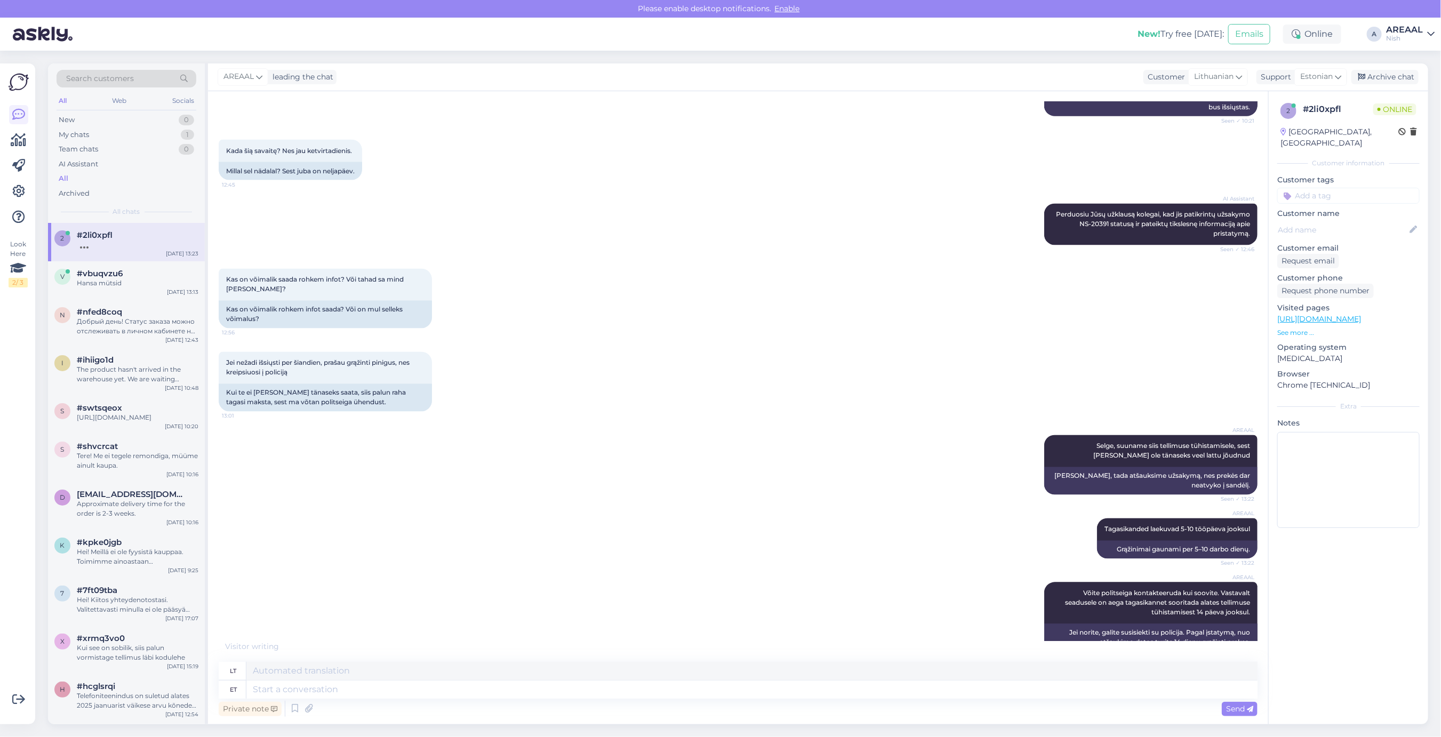
click at [734, 340] on div "Jei nežadi išsiųsti per šiandien, prašau grąžinti pinigus, nes kreipsiuosi į po…" at bounding box center [738, 381] width 1039 height 83
click at [739, 354] on div "Jei nežadi išsiųsti per šiandien, prašau grąžinti pinigus, nes kreipsiuosi į po…" at bounding box center [738, 381] width 1039 height 83
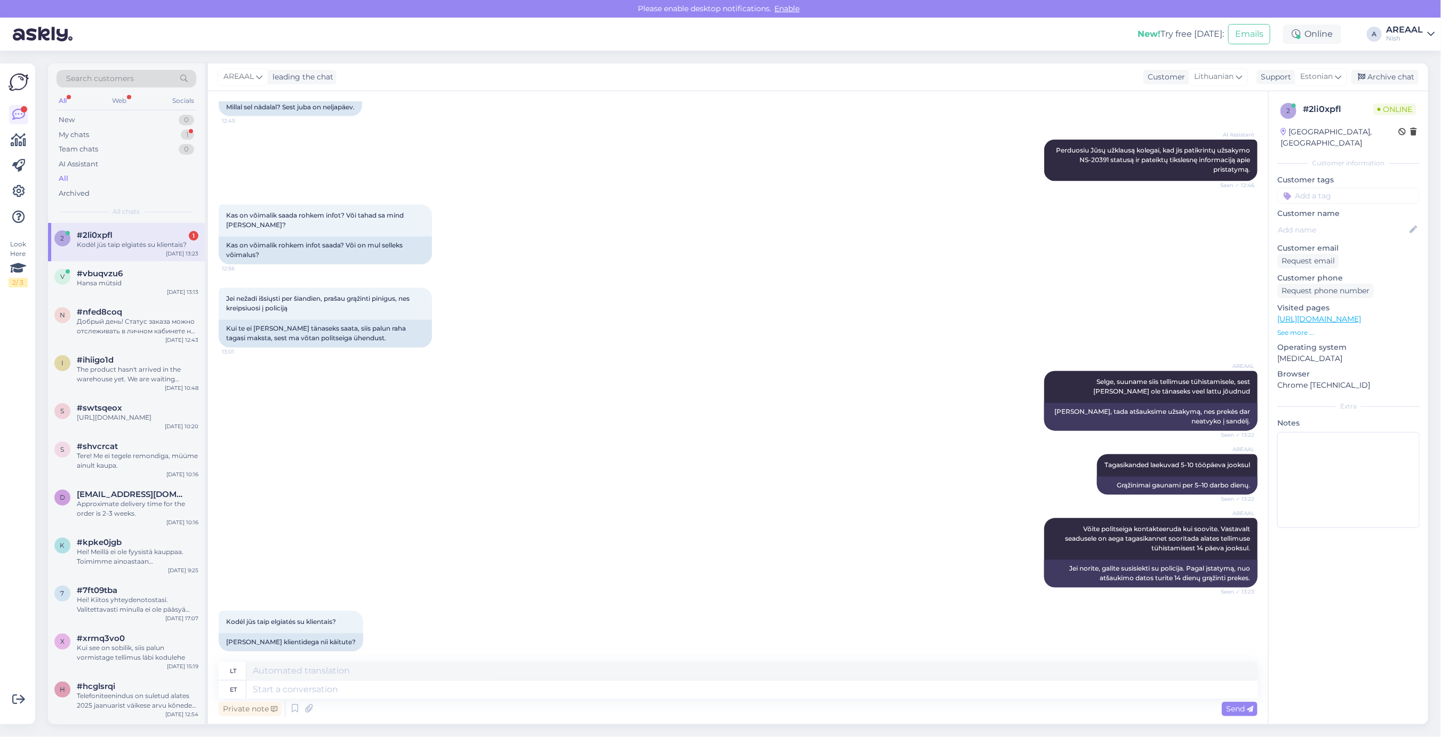
drag, startPoint x: 756, startPoint y: 703, endPoint x: 755, endPoint y: 687, distance: 16.6
click at [756, 703] on div "Private note Send" at bounding box center [738, 709] width 1039 height 20
click at [755, 687] on textarea at bounding box center [751, 690] width 1011 height 18
type textarea "Teile on öl"
type textarea "Tau"
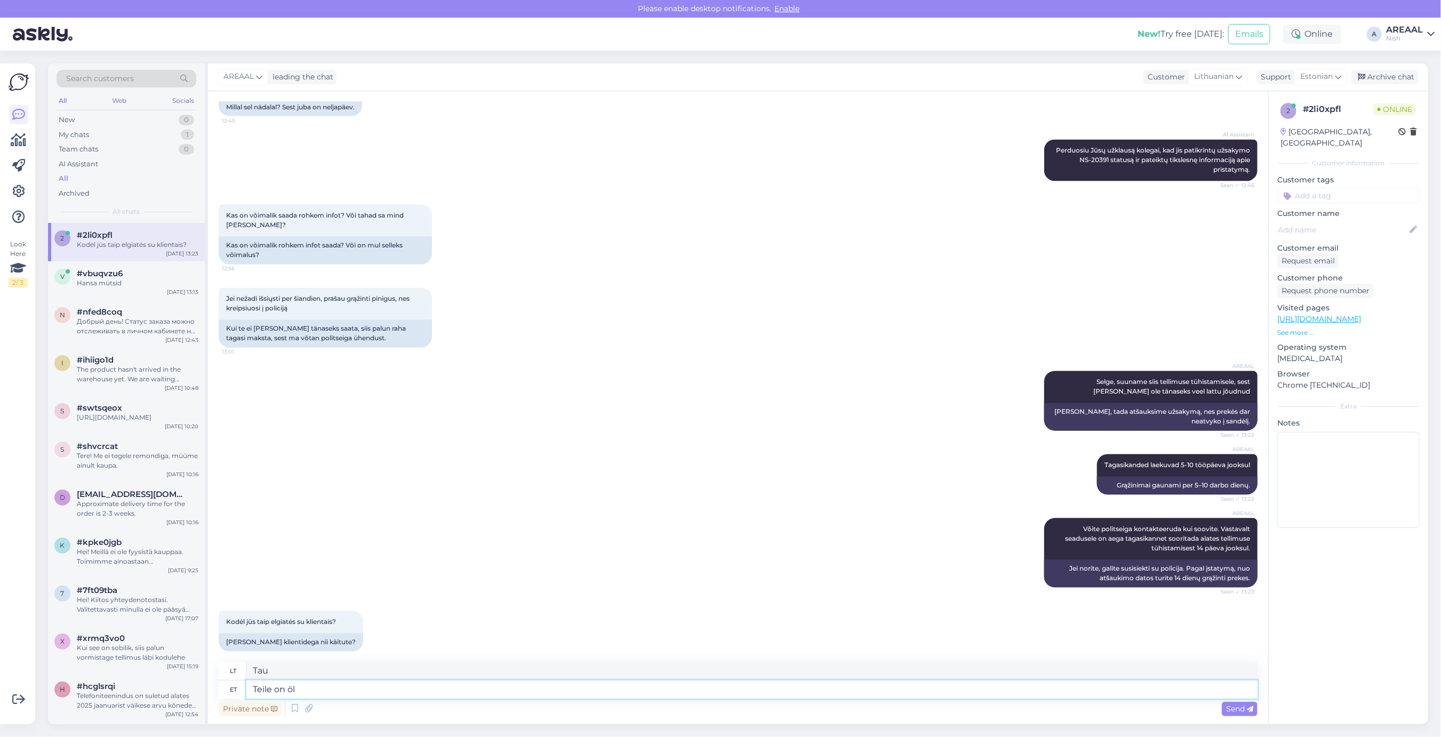
type textarea "Teile on öle"
type textarea "Jūs turite"
type textarea "Teile on öeldud, et k"
type textarea "Tau buvo pasakyta,"
type textarea "Teile on öeldud, et [PERSON_NAME]"
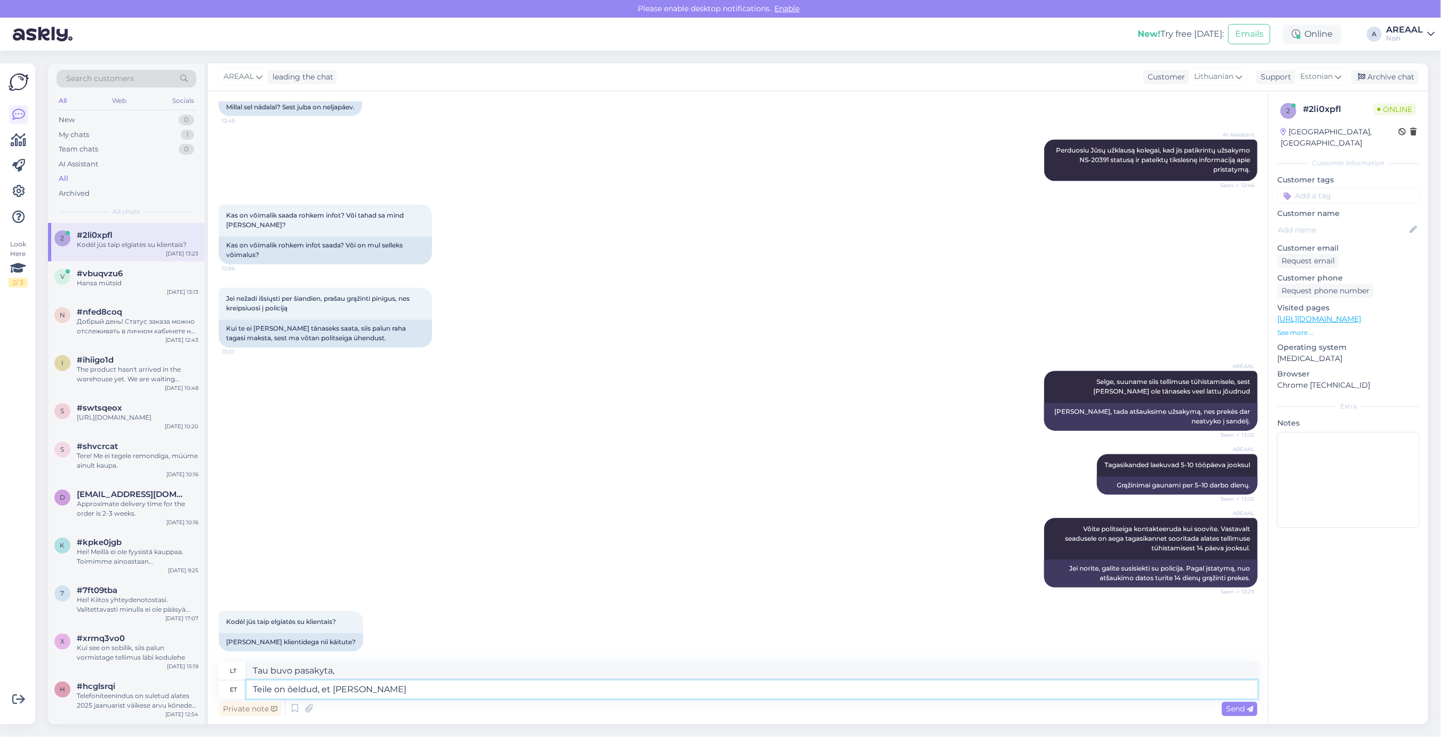
type textarea "Tau buvo pasakyta, kad"
type textarea "Teile on öeldud, et [PERSON_NAME]"
type textarea "Jums buvo pasakyta, kad prekės"
type textarea "Teile on öeldud, et [PERSON_NAME] jõuab lat"
type textarea "Jums buvo pasakyta, kad prekės atvyks."
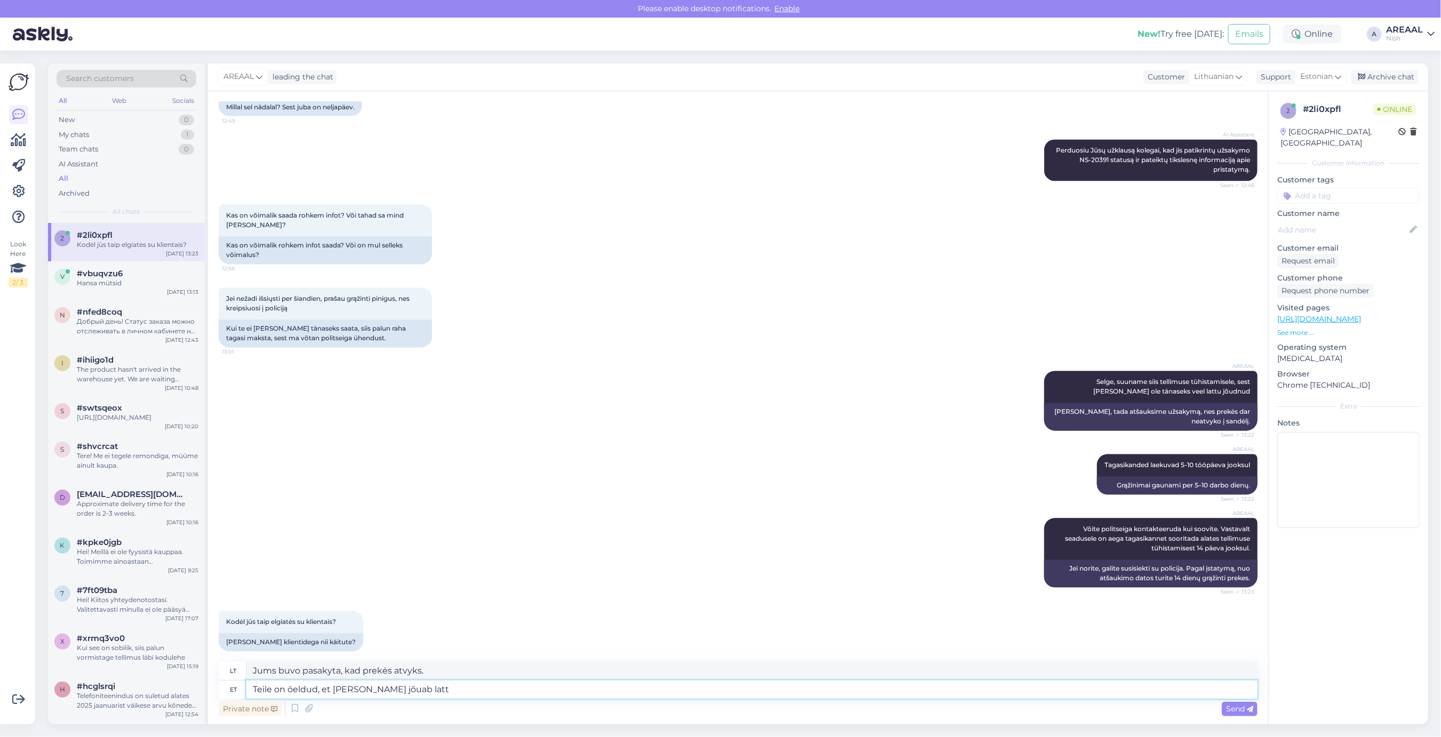
type textarea "Teile on öeldud, et [PERSON_NAME] jõuab lattu"
type textarea "Teile on"
type textarea "Tau"
type textarea "Teile on öe"
type textarea "Jūs turite"
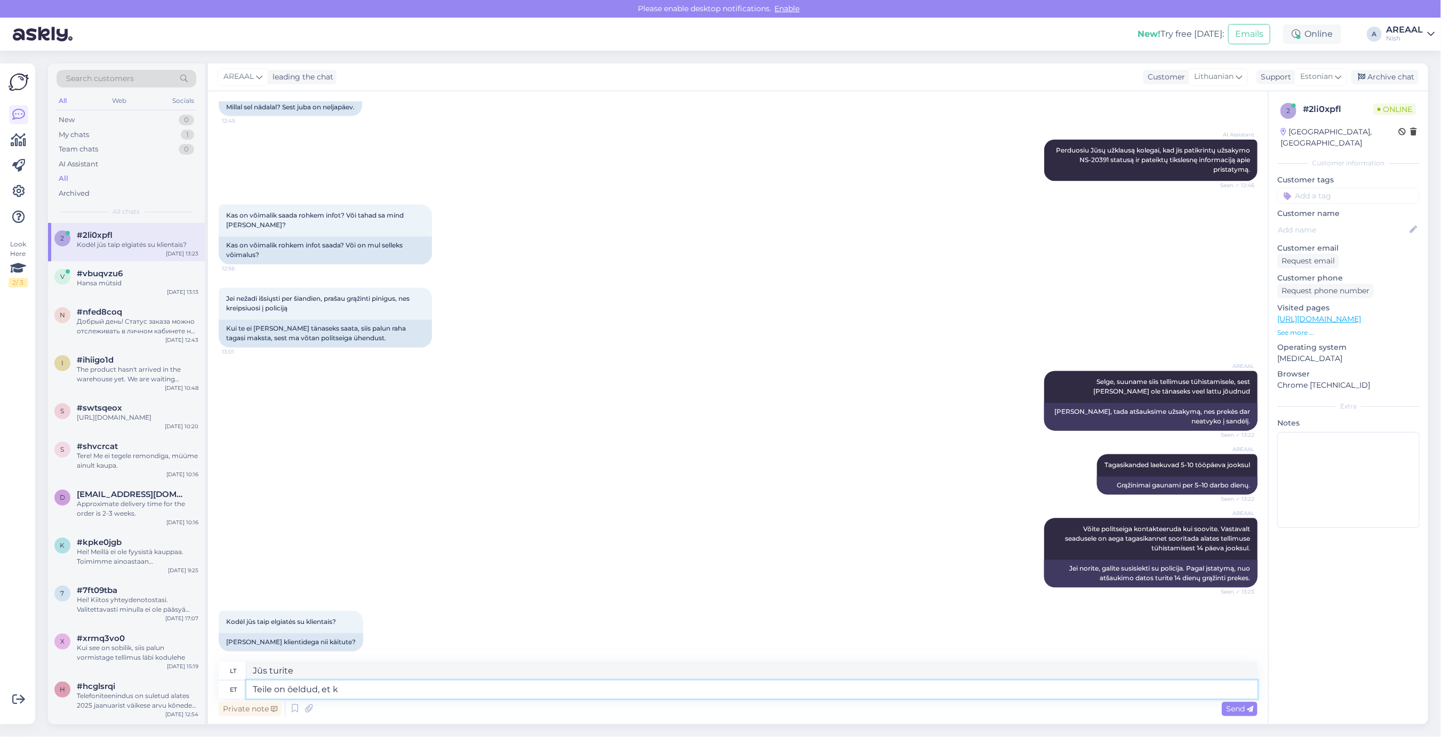
type textarea "Teile on öeldud, et ka"
type textarea "Tau buvo pasakyta,"
type textarea "Teile on öeldud, et [PERSON_NAME]"
type textarea "Tau buvo pasakyta, kad"
type textarea "Teile on öeldud, et [PERSON_NAME] jõu"
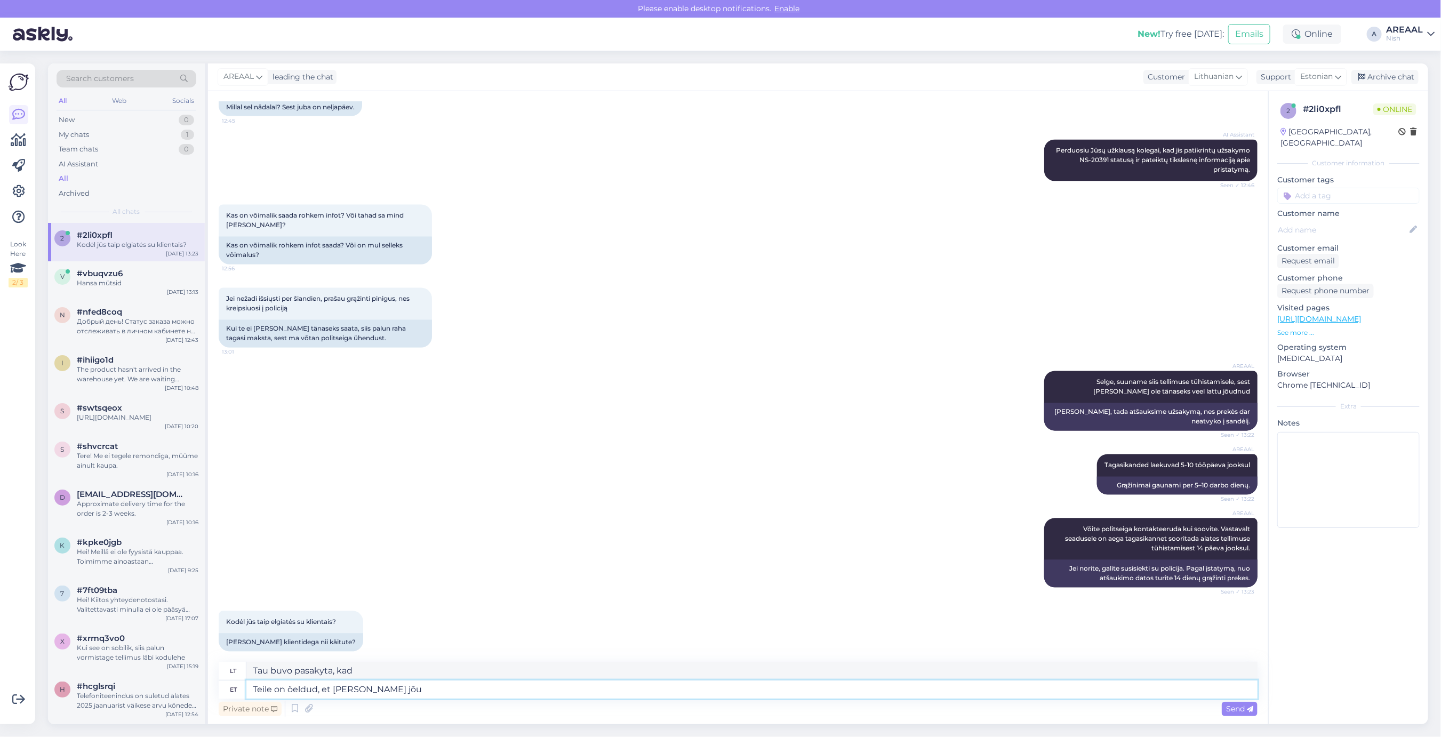
type textarea "Jums buvo pasakyta, kad prekės"
type textarea "Teile on öeldud, et [PERSON_NAME] jõuab lattu"
type textarea "Jums buvo pasakyta, kad prekės atvyks."
type textarea "Teile on öeldud, et [PERSON_NAME] jõuab lattu käeso"
type textarea "Jums buvo pasakyta, kad prekės atvyks į [GEOGRAPHIC_DATA]."
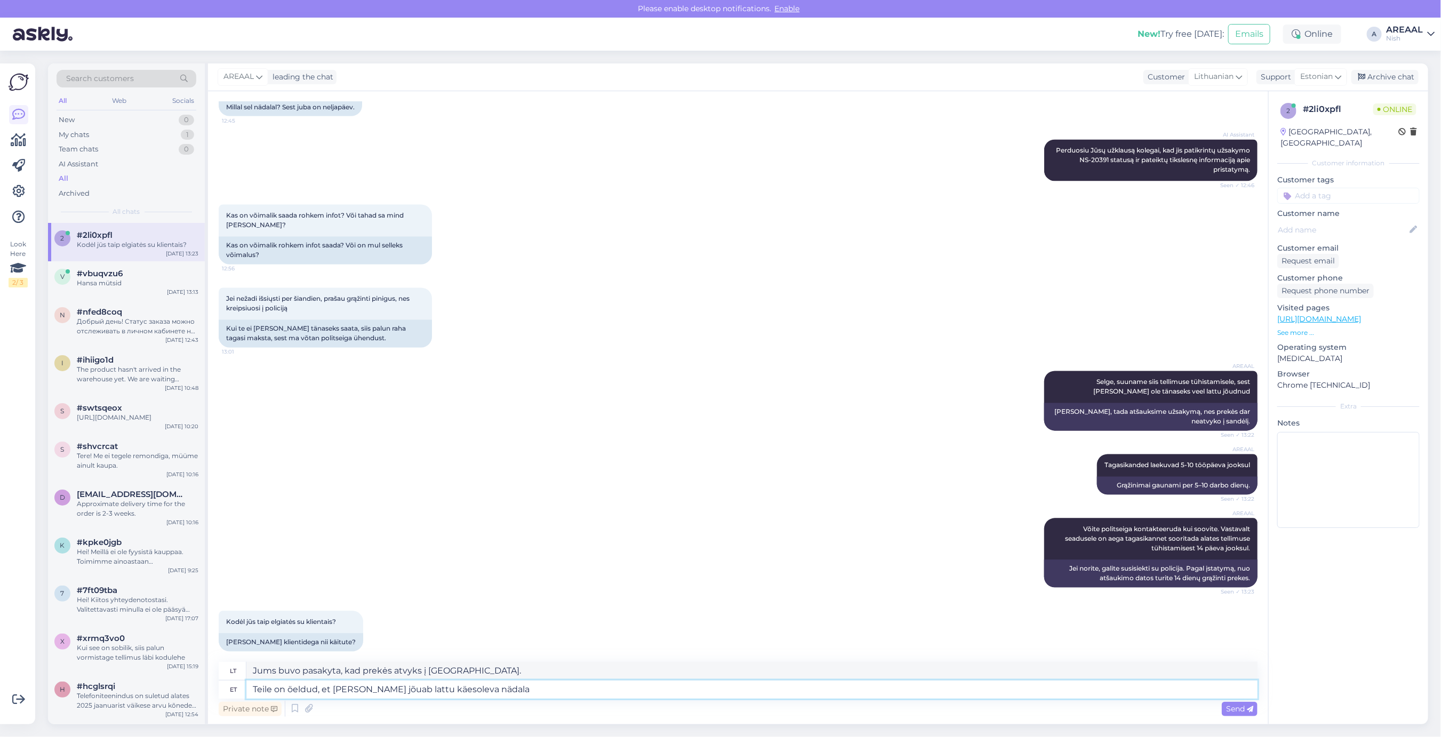
type textarea "Teile on öeldud, et [PERSON_NAME] jõuab lattu käesoleva nädala"
type textarea "Jums buvo pasakyta, kad prekės į sandėlį atvyks š."
type textarea "Teile on öeldud, et [PERSON_NAME] jõuab lattu käesoleva nädala jooks"
type textarea "Jums buvo pasakyta, kad prekės į sandėlį atvyks šią savaitę."
type textarea "Teile on öeldud, et [PERSON_NAME] jõuab lattu käesoleva nädala jooksul"
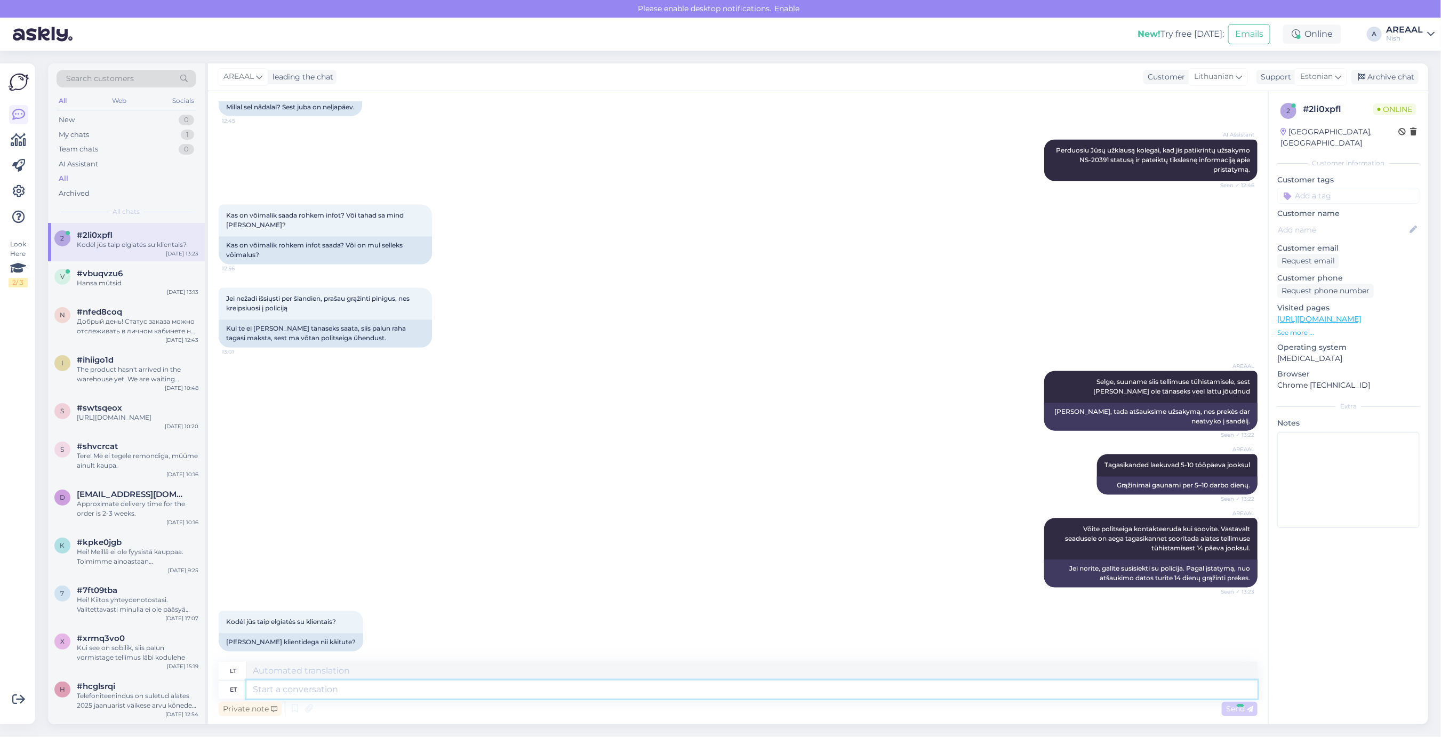
scroll to position [1483, 0]
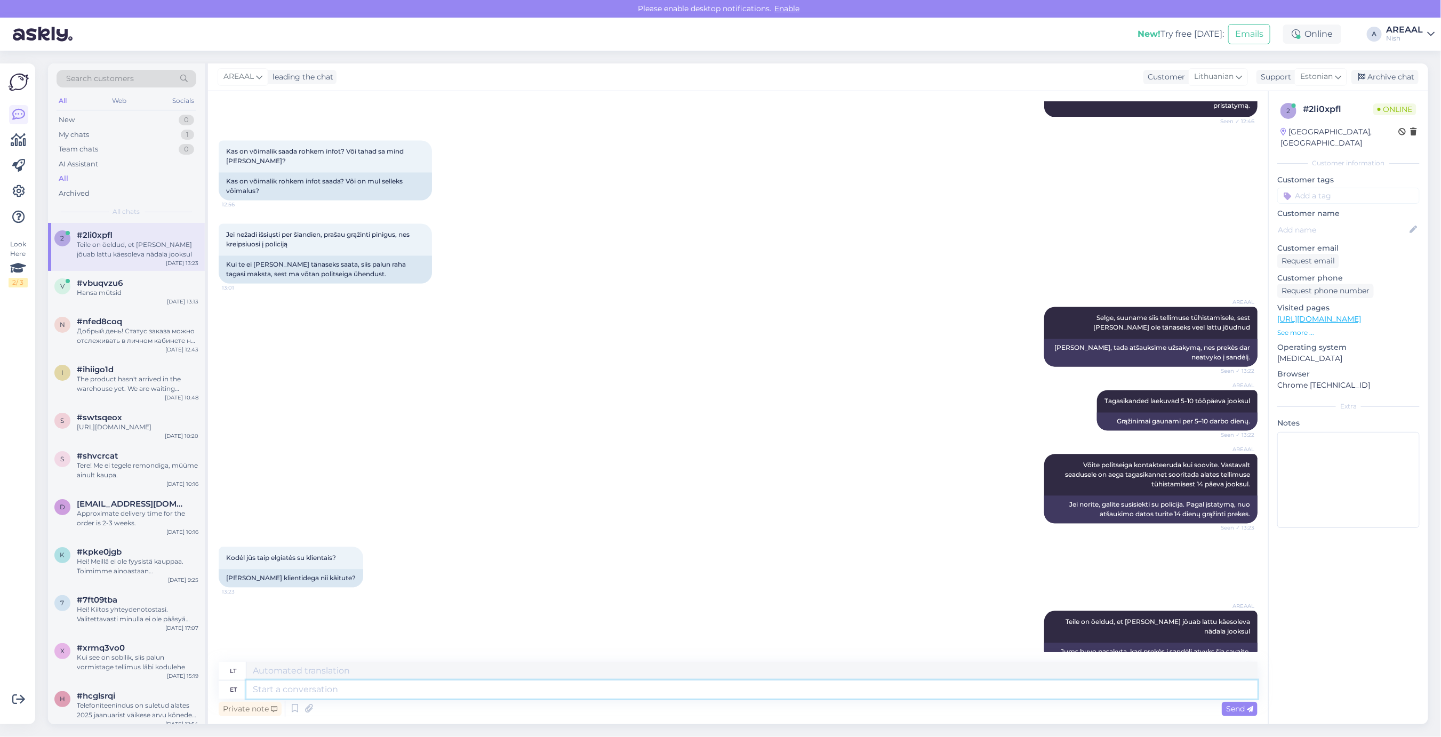
click at [1140, 689] on textarea at bounding box center [751, 690] width 1011 height 18
type textarea "Kodulehele on"
type textarea "Į pagrindinį puslapį"
type textarea "Kodulehele on koh"
type textarea "Pagrindinis puslapis yra"
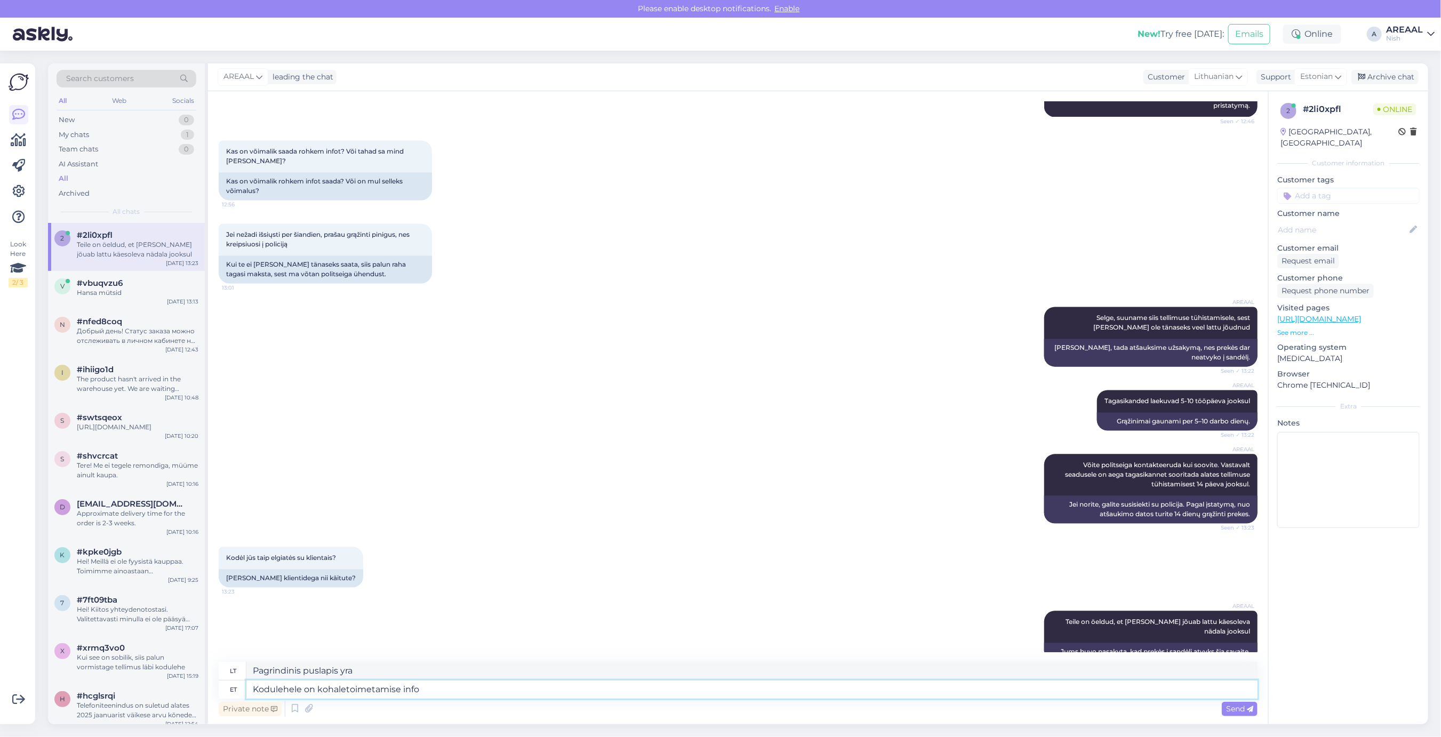
type textarea "Kodulehele on kohaletoimetamise info"
type textarea "Svetainėje yra pristatymas"
type textarea "Kodulehele on kohaletoimetamise info al"
type textarea "Svetainėje yra informacija apie pristatymą."
type textarea "Kodulehele on kohaletoimetamise info [PERSON_NAME]"
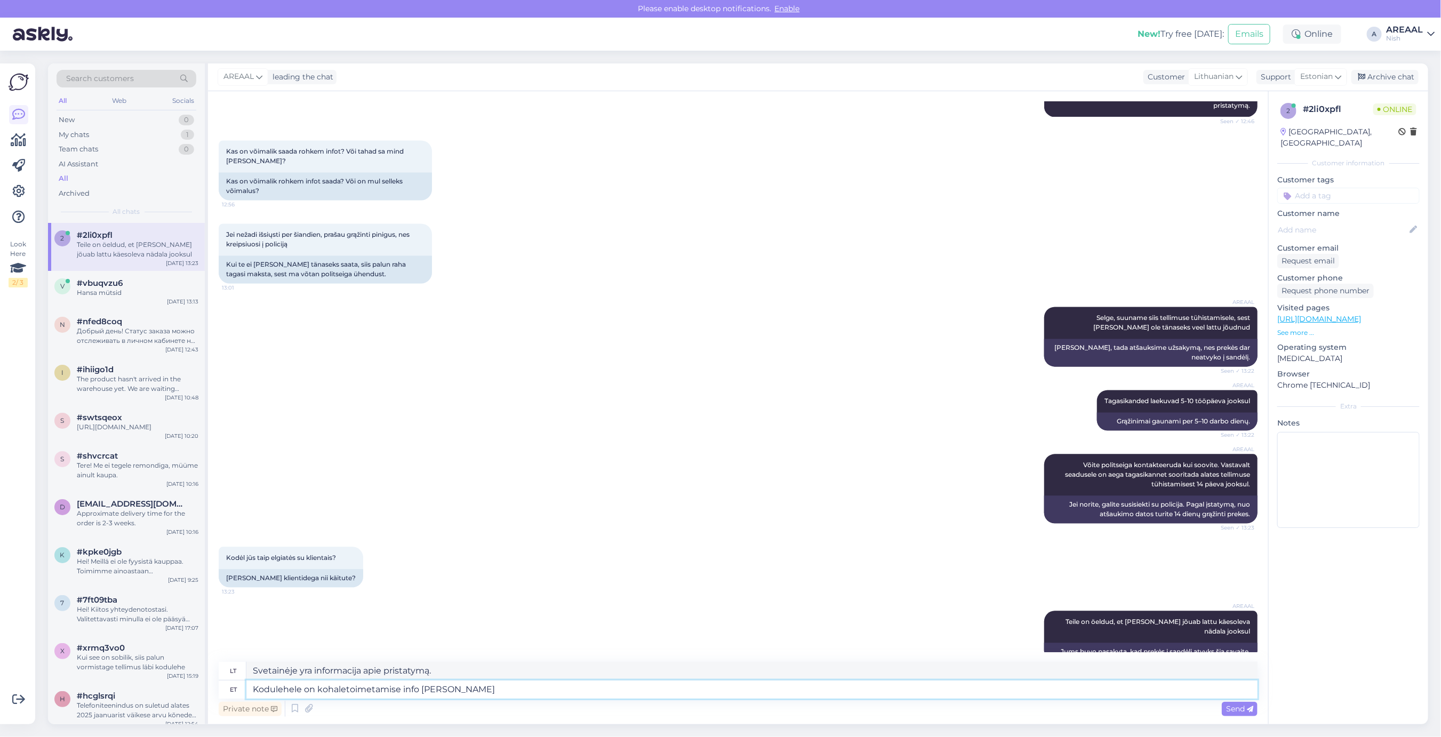
type textarea "Svetainėje žemiau pateikiama pristatymo informacija."
paste textarea "Pristatymo laikas yra apytikslis ir bus nustatytas pateikus užsakymą ir jį apmo…"
type textarea "Kodulehele on kohaletoimetamise info alla lisatud: Pristatymo laikas yra apytik…"
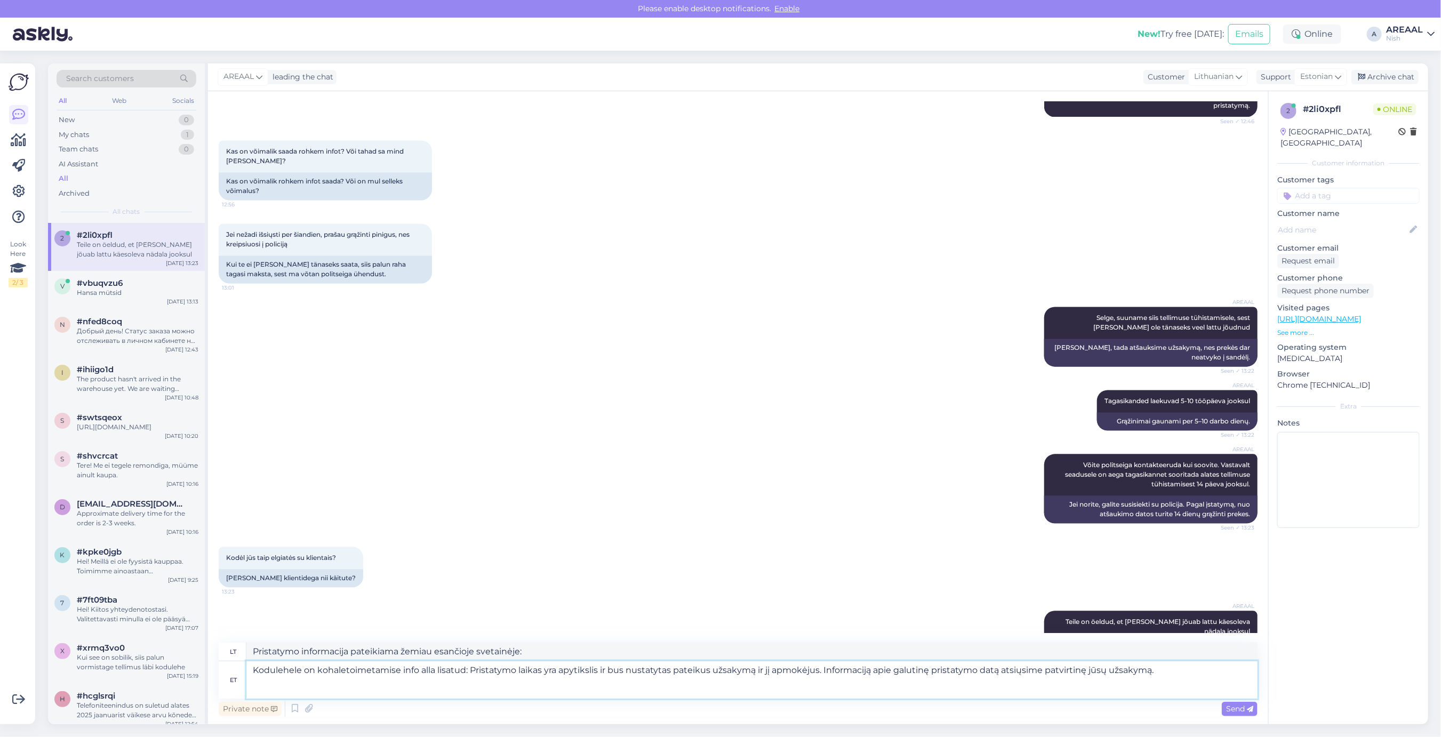
type textarea "Informacija apie pristatymą įtraukta į žemiau esančią svetainę: Pristatymo laik…"
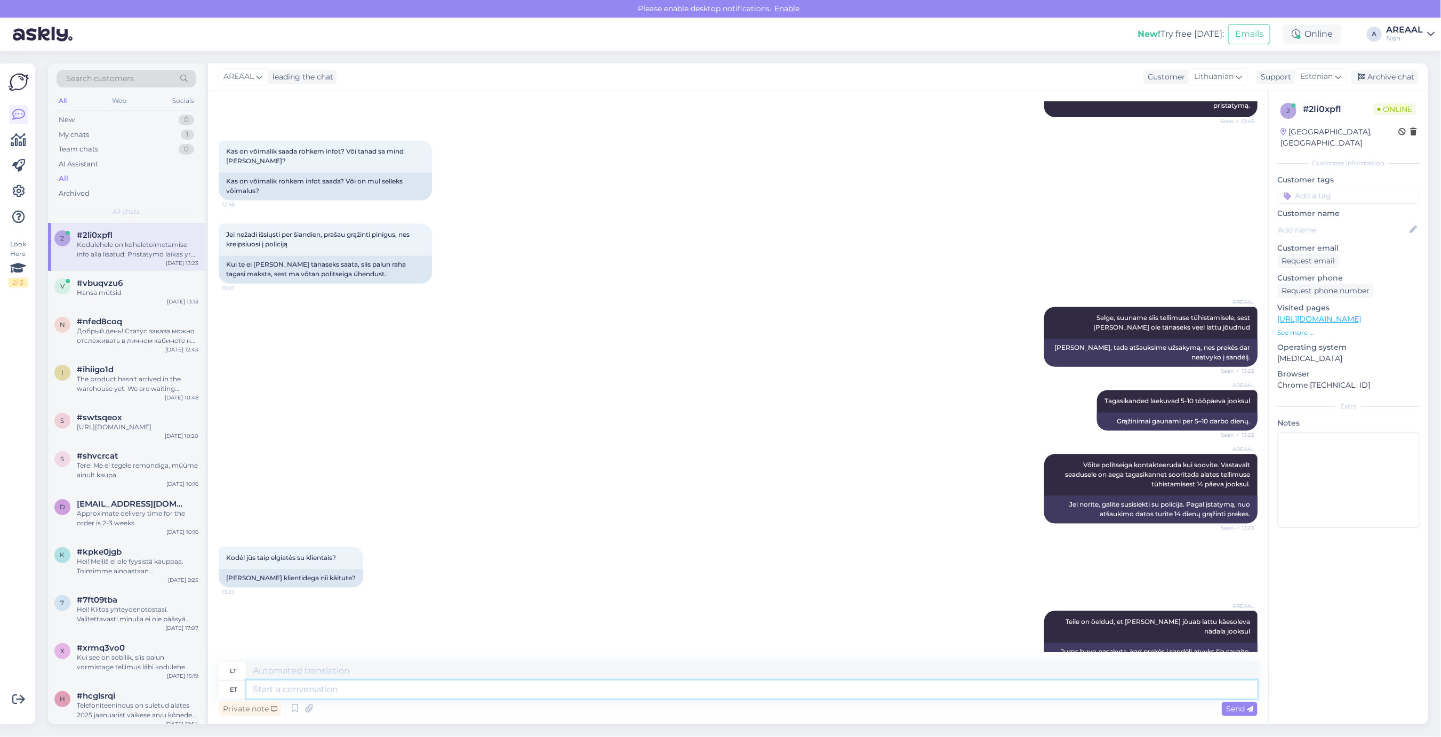
scroll to position [1614, 0]
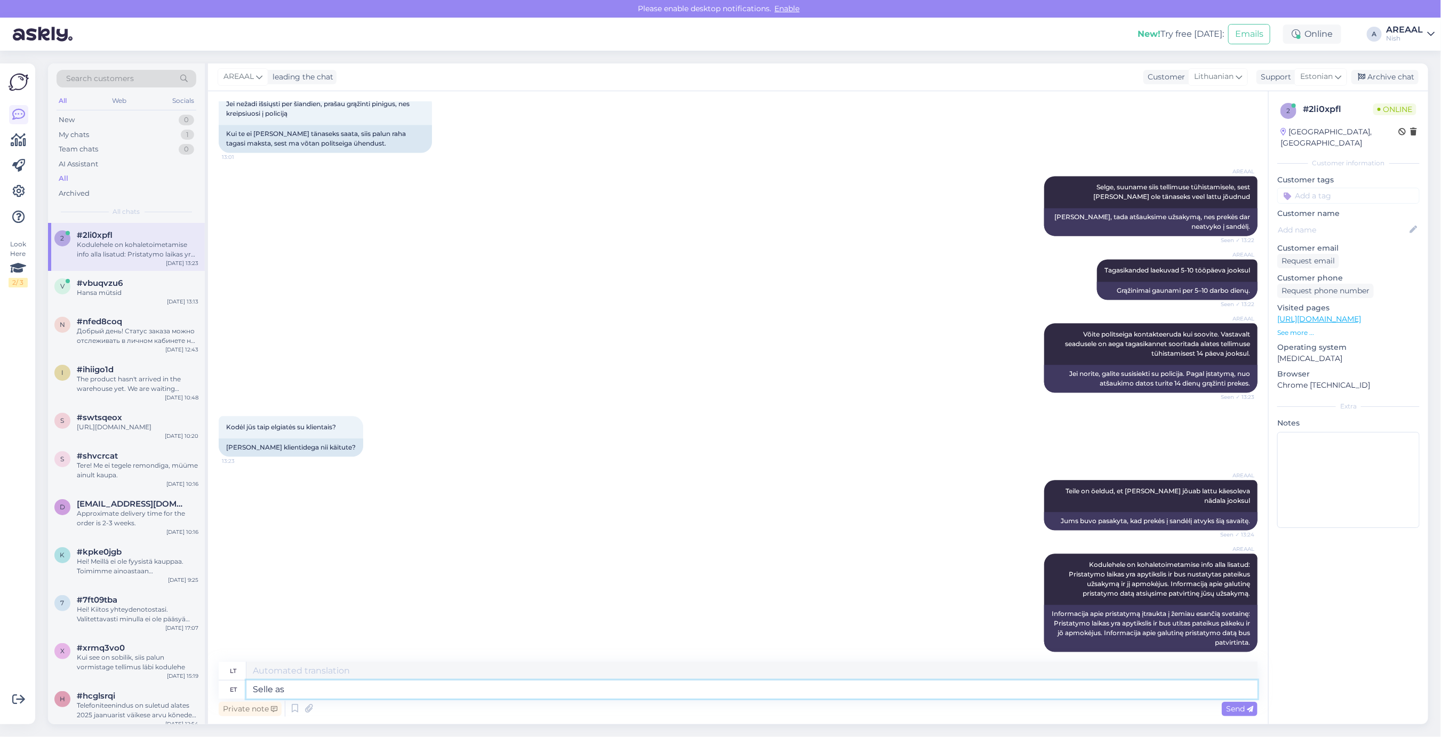
type textarea "Selle ase"
type textarea "Tai"
type textarea "Selle asemel"
type textarea "Vietoj to"
type textarea "Selle asem"
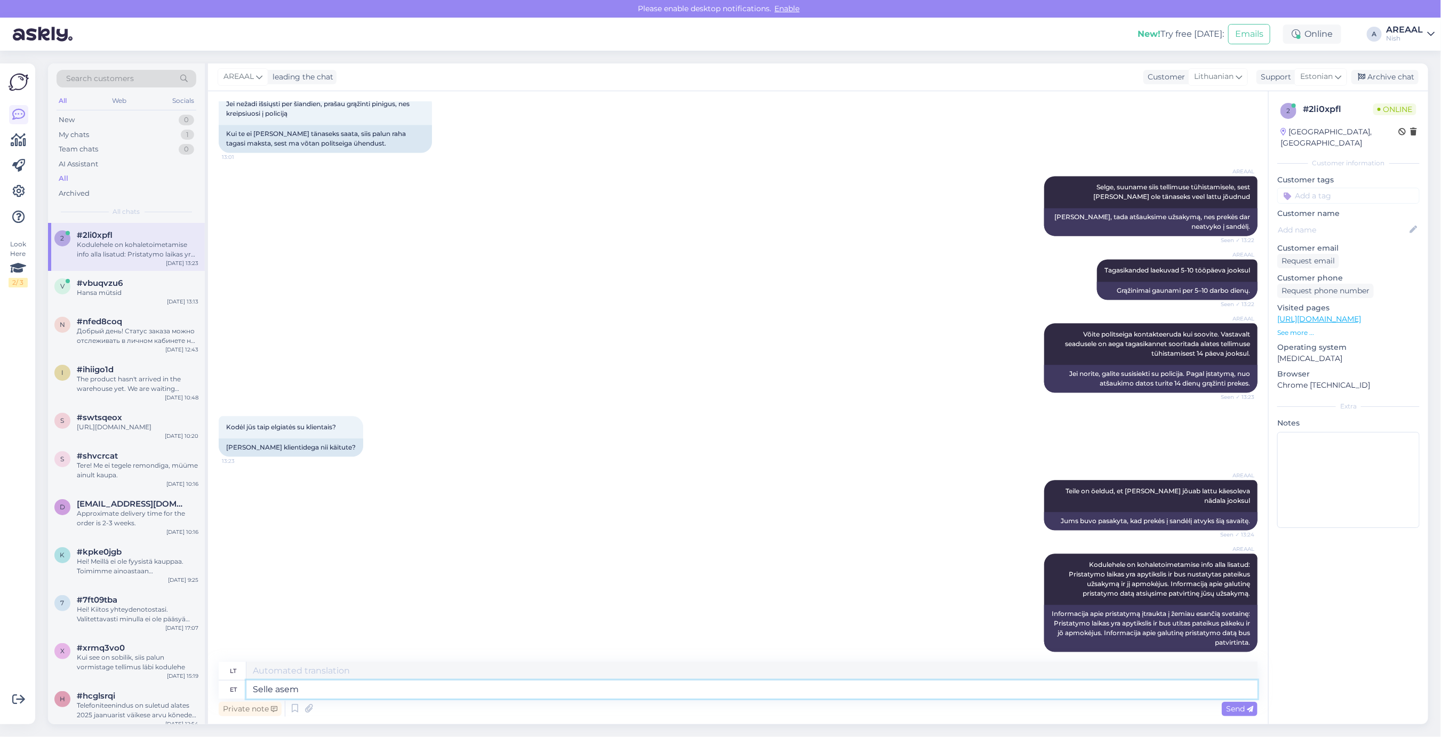
type textarea "Tai"
type textarea "Selle asemel"
type textarea "Vietoj to"
type textarea "Selle asemel on Te"
type textarea "Vietoj to, yra"
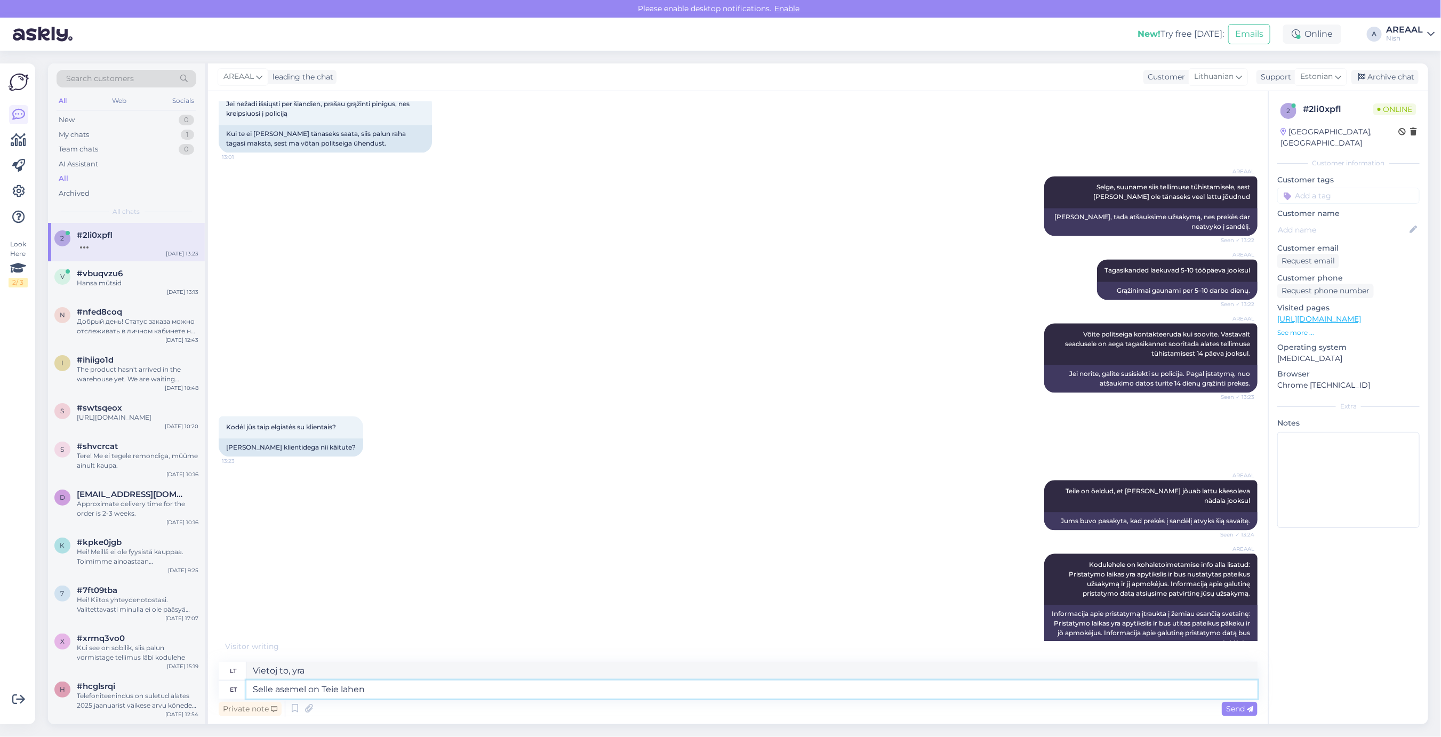
type textarea "Selle asemel on Teie lahend"
type textarea "Vietoj to, jūs turite"
type textarea "Selle asemel on Teie lahendus ävh"
type textarea "Vietoj to, jūsų sprendimas yra"
type textarea "Selle asemel on Teie lahendus ähvardada Pl"
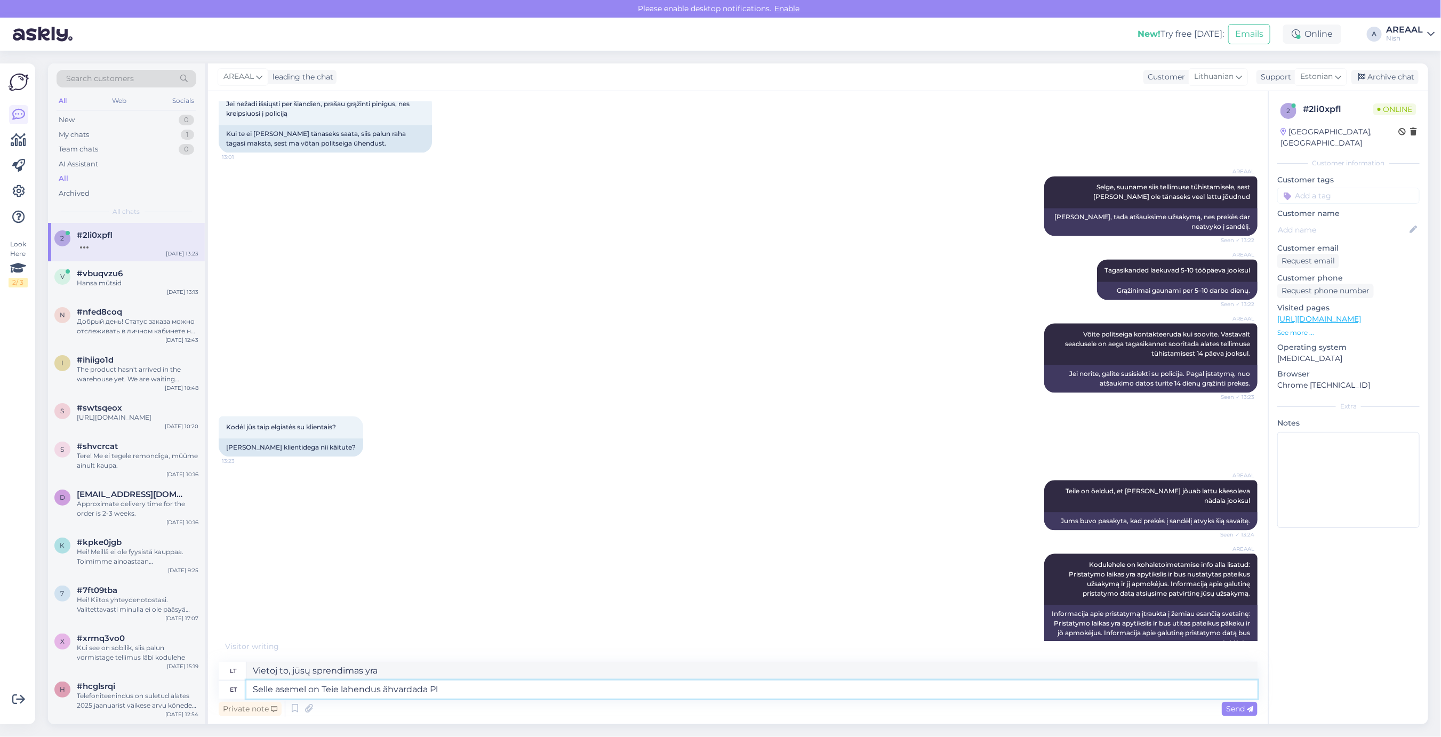
type textarea "Vietoj to, jūsų sprendimas yra grasinti"
type textarea "Selle asemel on Teie lahendus ähvardada meid pol"
type textarea "Vietoj to, jūsų sprendimas yra mums grasinti."
type textarea "Selle asemel on Teie lahendus ähvardada meid politseiga"
type textarea "Vietoj to, jūsų sprendimas yra pagrasinti mums policija."
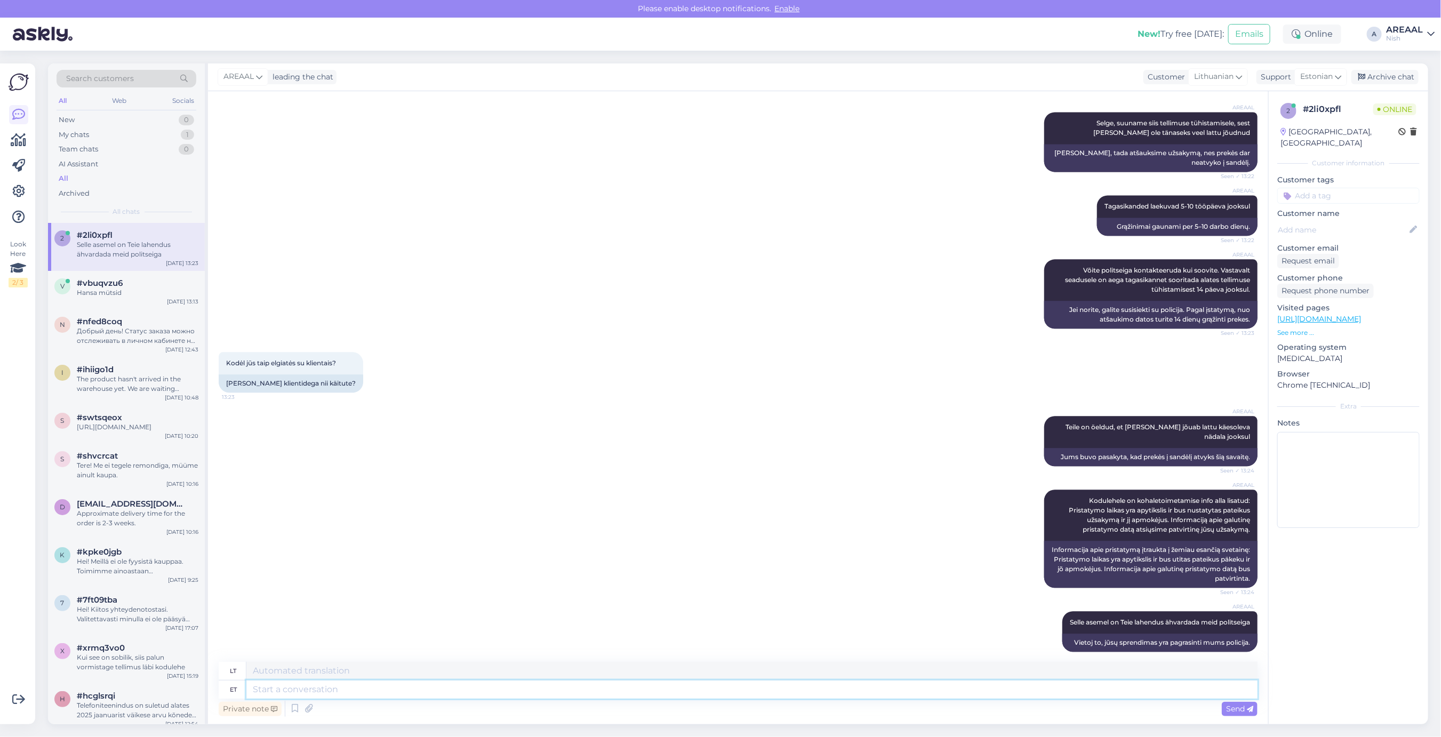
scroll to position [1742, 0]
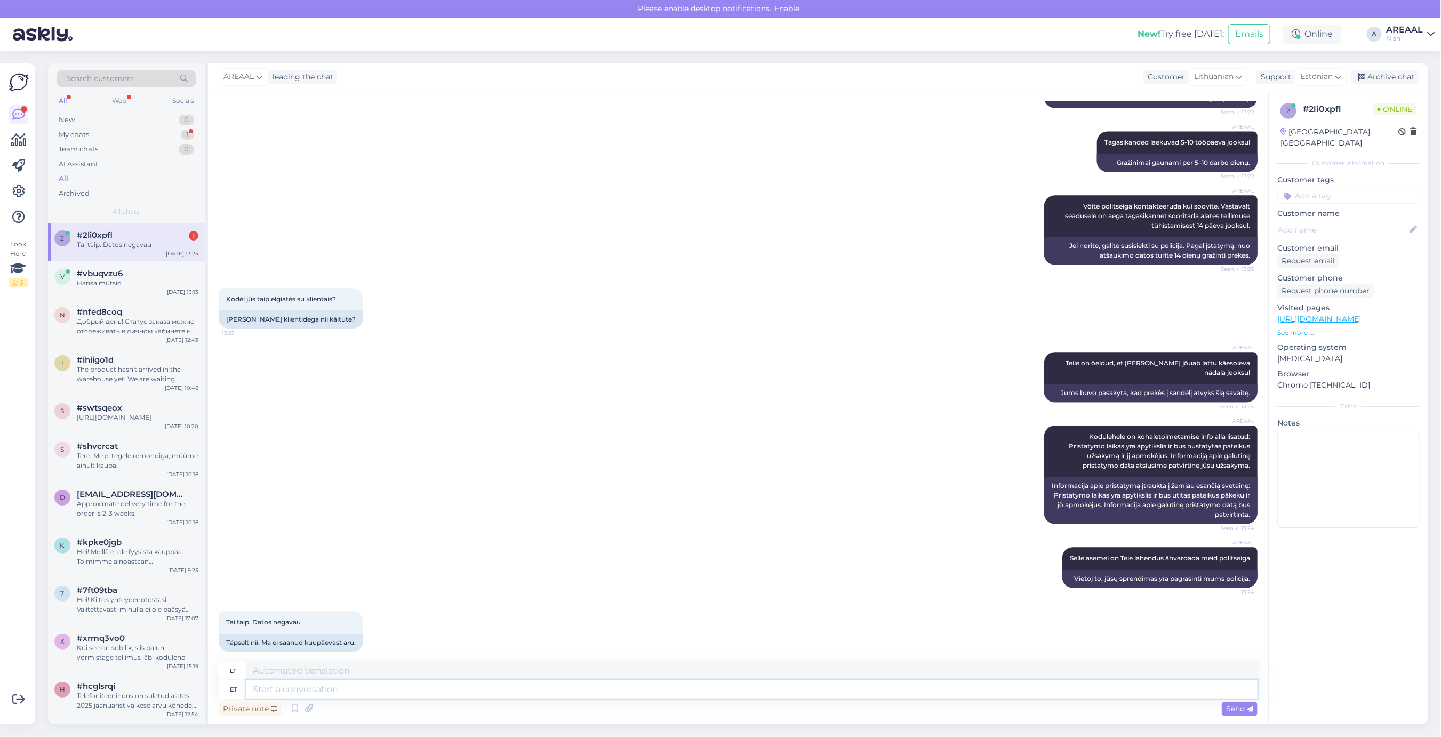
click at [1101, 683] on textarea at bounding box center [751, 690] width 1011 height 18
click at [1098, 684] on textarea at bounding box center [751, 690] width 1011 height 18
click at [1110, 691] on textarea at bounding box center [751, 690] width 1011 height 18
click at [1024, 710] on div "Private note Send" at bounding box center [738, 709] width 1039 height 20
click at [1023, 682] on textarea at bounding box center [751, 690] width 1011 height 18
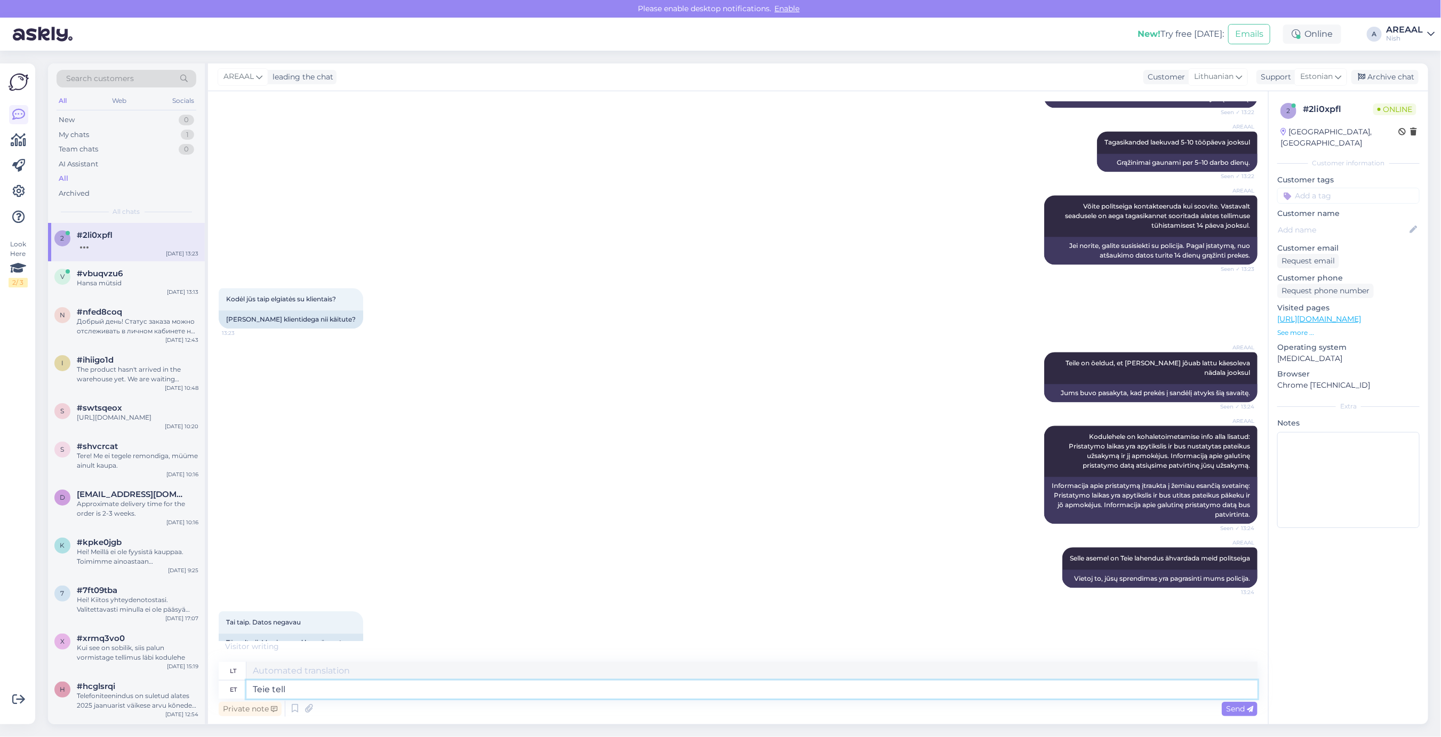
type textarea "[PERSON_NAME]"
type textarea "Jūsų"
type textarea "[PERSON_NAME] on"
type textarea "Jūsų užsakymas"
type textarea "[PERSON_NAME] on tü"
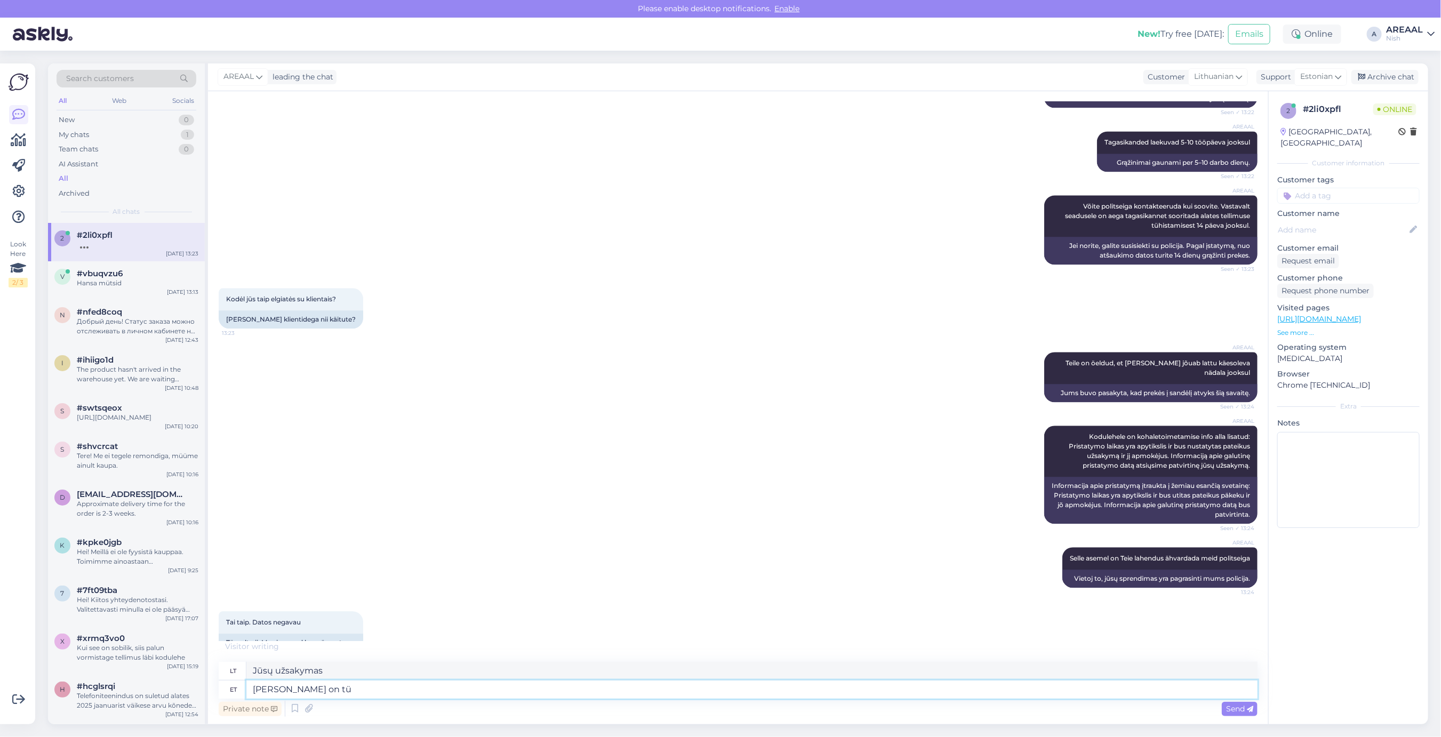
type textarea "Jūsų užsakymas yra"
type textarea "[PERSON_NAME] on tühistatud ning ra"
type textarea "Jūsų užsakymas atšauktas."
type textarea "[PERSON_NAME] on tühistatud ning rah"
type textarea "Jūsų užsakymas atšauktas ir"
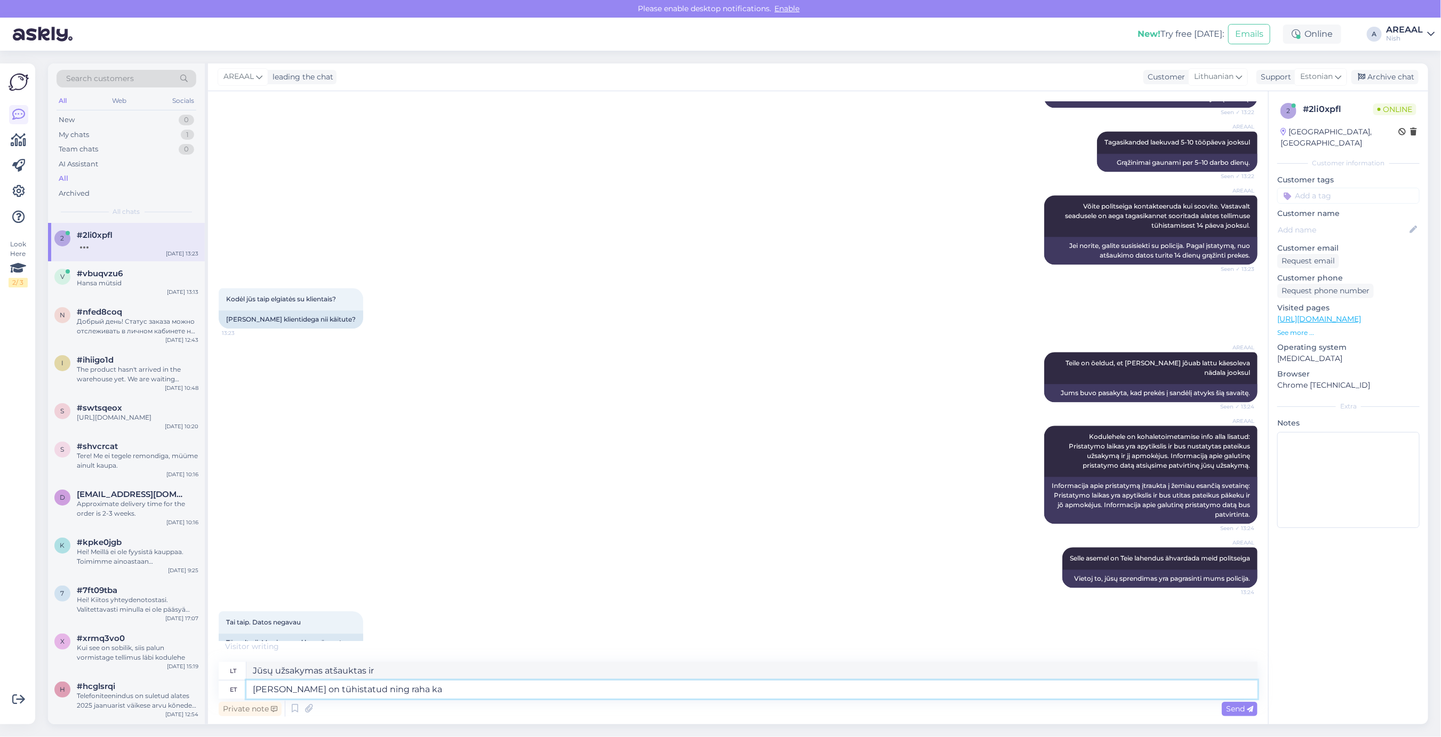
type textarea "[PERSON_NAME] on tühistatud ning raha kan"
type textarea "Jūsų užsakymas atšauktas, o pinigai grąžinti."
type textarea "[PERSON_NAME] on tühistatud ning raha kantakse tag"
type textarea "Jūsų užsakymas atšauktas, o pinigai bus pervesti."
type textarea "[PERSON_NAME] on tühistatud ning raha kantakse tagasi"
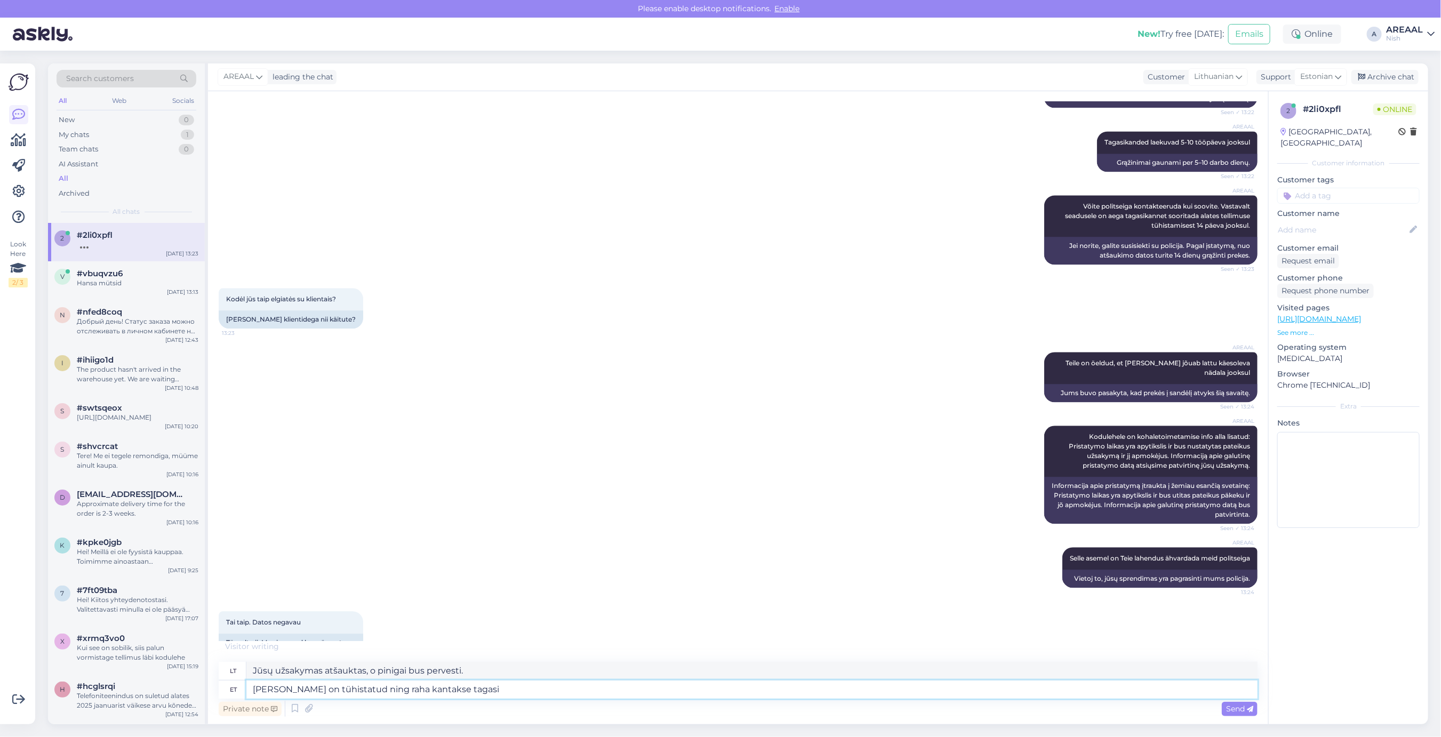
type textarea "Jūsų užsakymas atšauktas ir pinigai bus grąžinti."
click at [358, 695] on textarea "[PERSON_NAME] on tühistatud ning raha kantakse tagasi" at bounding box center [751, 690] width 1011 height 18
type textarea "Teie tellimus on suunatud tühistamisele ning raha kantakse tagasi"
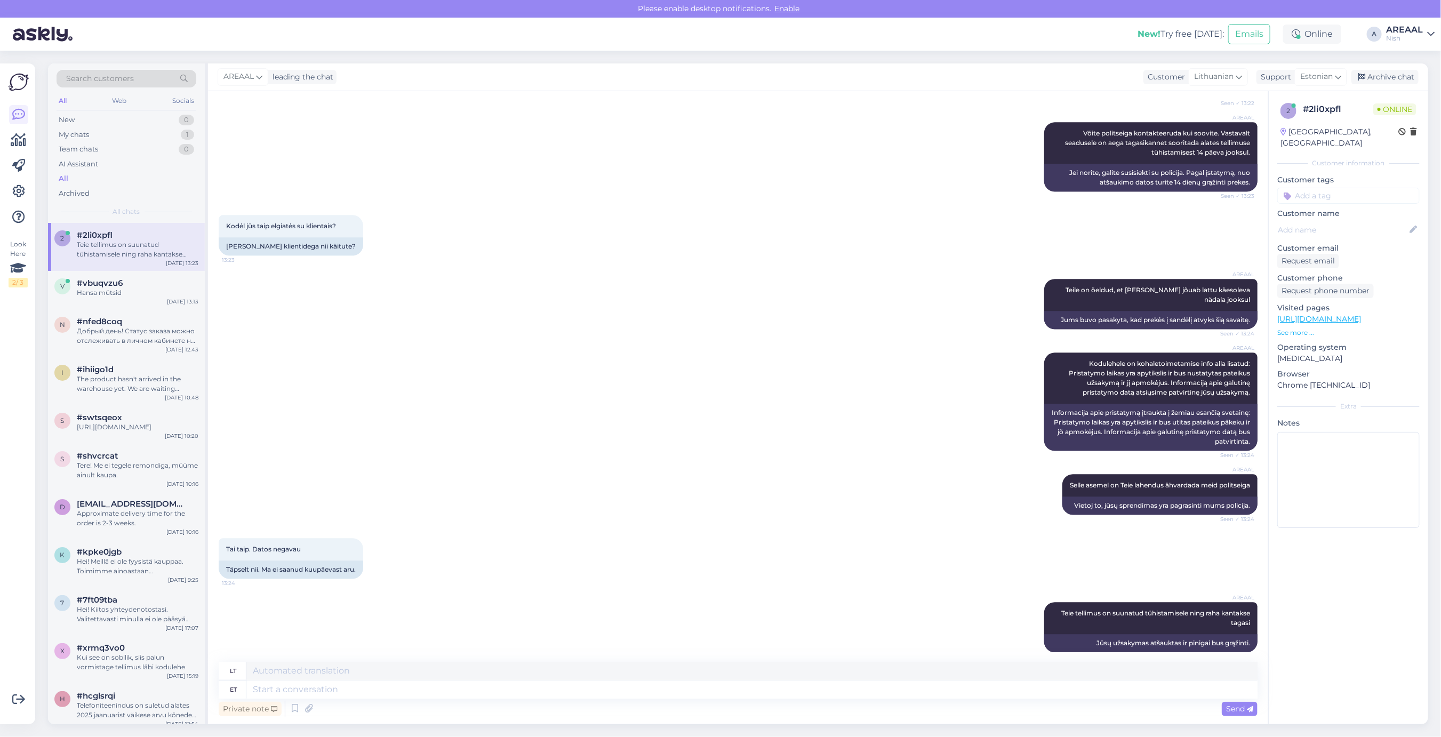
click at [624, 310] on div "AREAAL Teile on öeldud, et [PERSON_NAME] jõuab lattu käesoleva nädala jooksul S…" at bounding box center [738, 304] width 1039 height 74
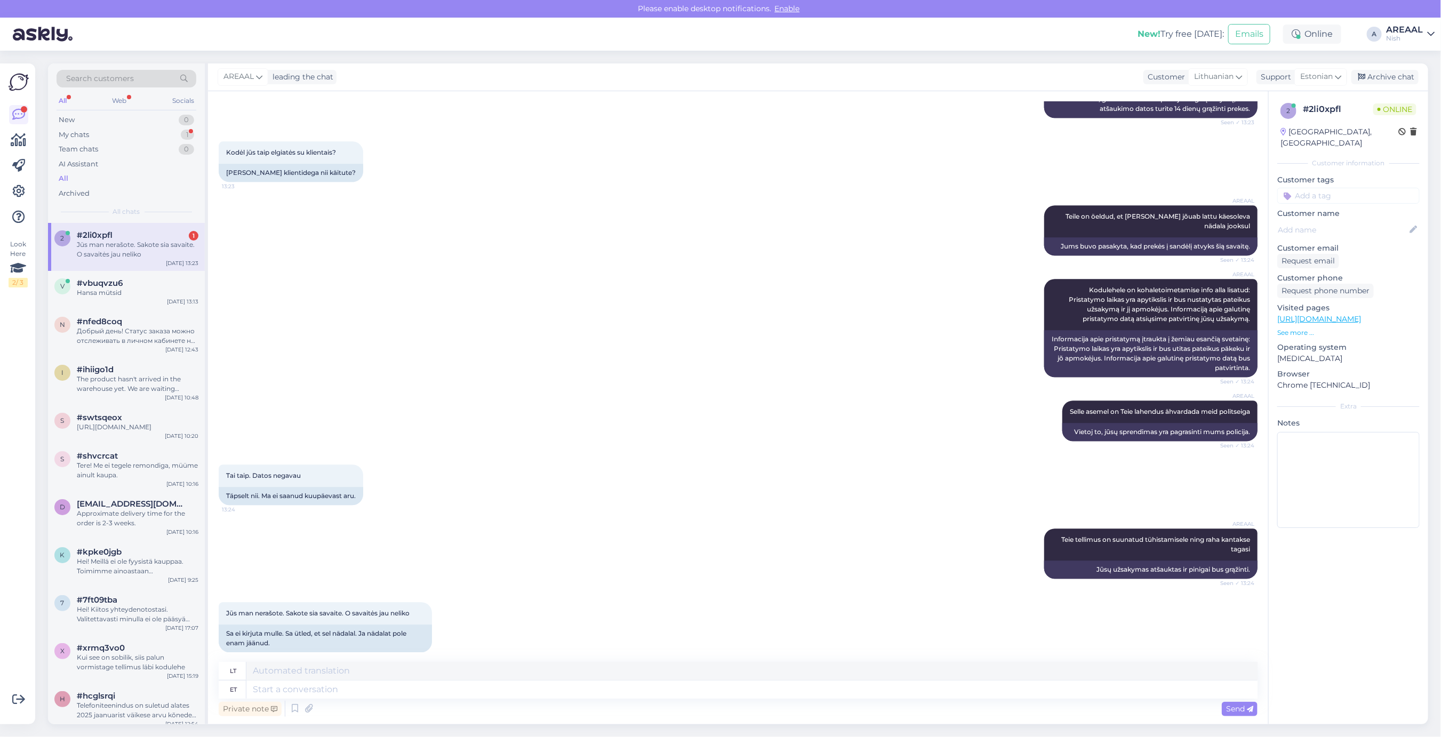
click at [628, 307] on div "AREAAL Kodulehele on kohaletoimetamise info alla lisatud: Pristatymo laikas yra…" at bounding box center [738, 328] width 1039 height 122
click at [634, 302] on div "AREAAL Kodulehele on kohaletoimetamise info alla lisatud: Pristatymo laikas yra…" at bounding box center [738, 328] width 1039 height 122
